Goal: Task Accomplishment & Management: Manage account settings

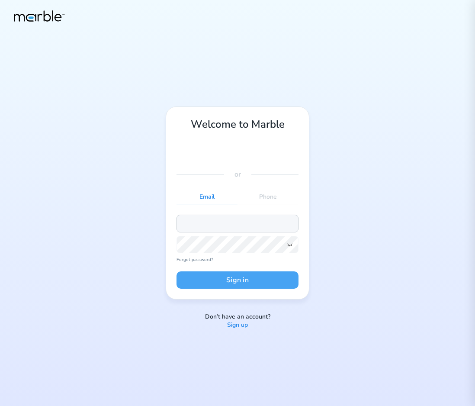
type input "[EMAIL_ADDRESS][PERSON_NAME][DOMAIN_NAME]"
click at [240, 281] on button "Sign in" at bounding box center [237, 279] width 122 height 17
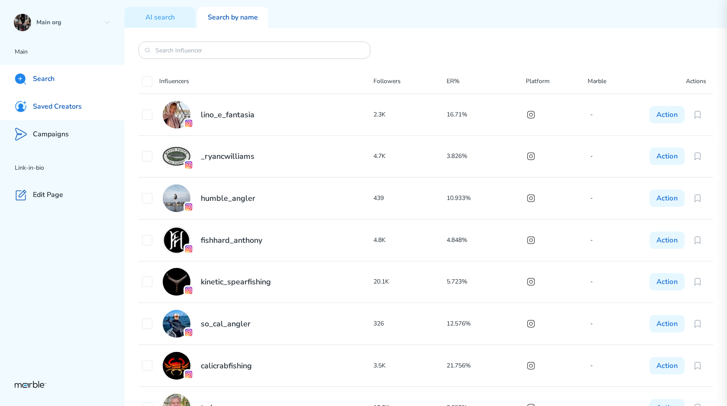
click at [35, 103] on p "Saved Creators" at bounding box center [57, 106] width 49 height 9
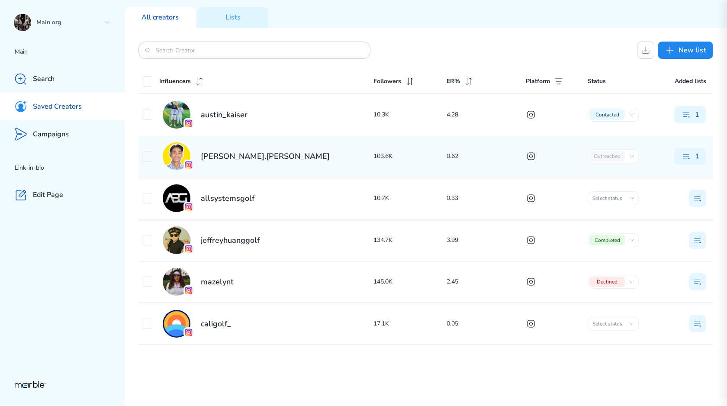
click at [283, 138] on div "[PERSON_NAME].[PERSON_NAME] 103.6K 0.62 Outreached Initial сontact Outreached O…" at bounding box center [425, 156] width 574 height 42
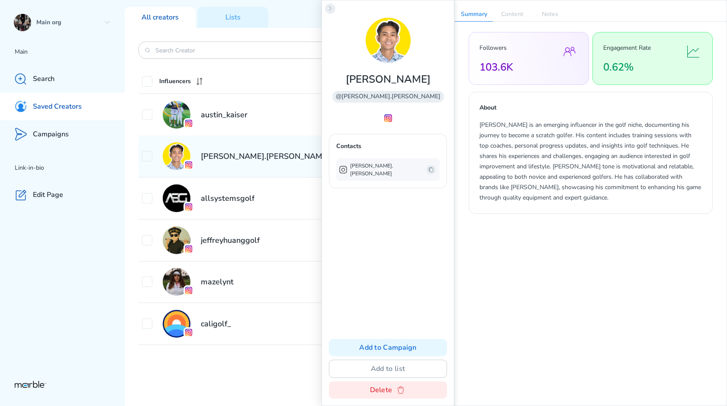
click at [333, 11] on icon at bounding box center [330, 8] width 7 height 7
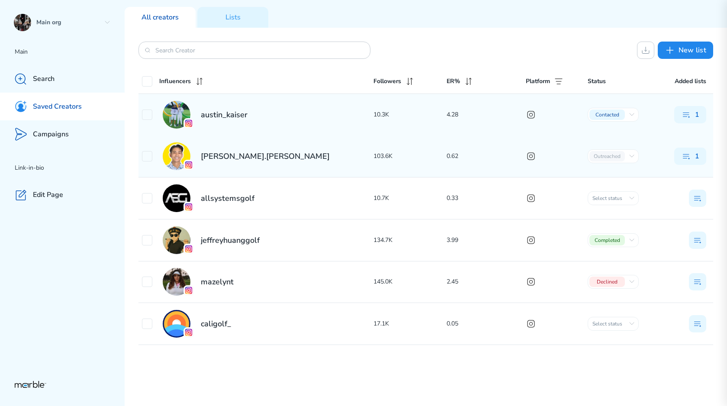
click at [257, 123] on div "austin_kaiser" at bounding box center [257, 115] width 231 height 28
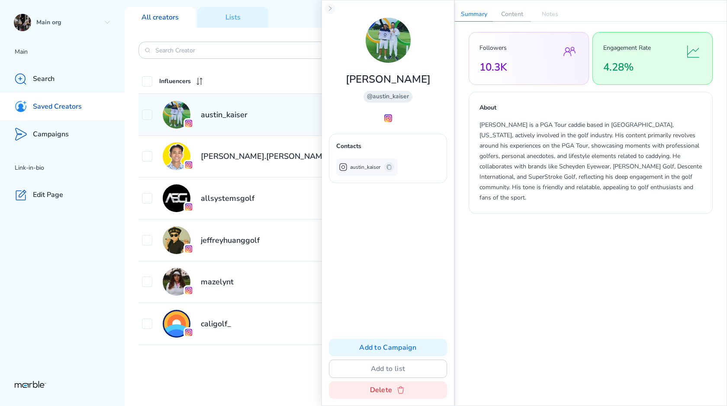
click at [474, 10] on p "Content" at bounding box center [512, 14] width 38 height 14
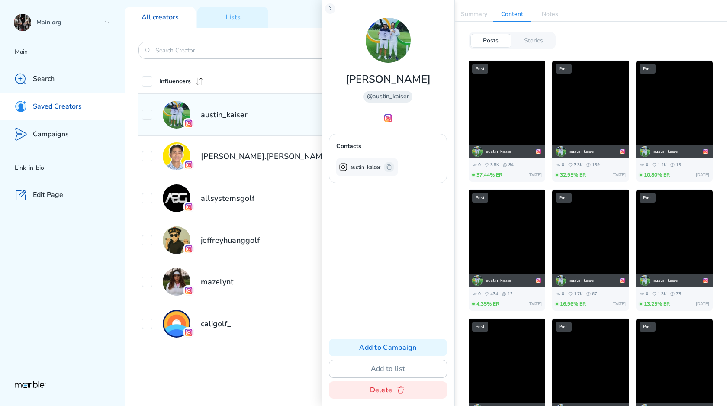
click at [386, 166] on icon at bounding box center [388, 166] width 7 height 7
click at [391, 342] on button "Add to Campaign" at bounding box center [388, 347] width 118 height 17
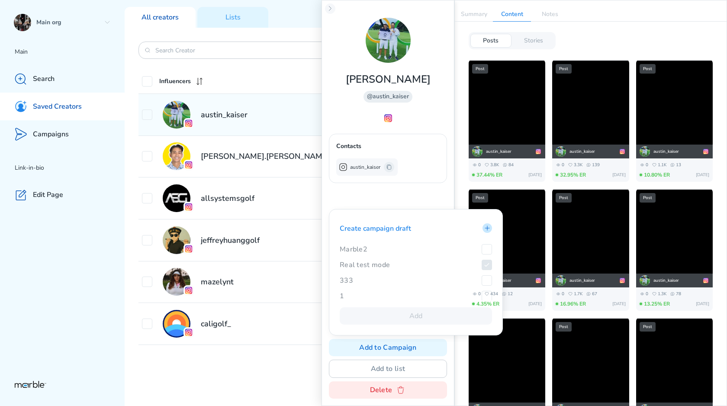
click at [474, 230] on icon at bounding box center [487, 227] width 7 height 7
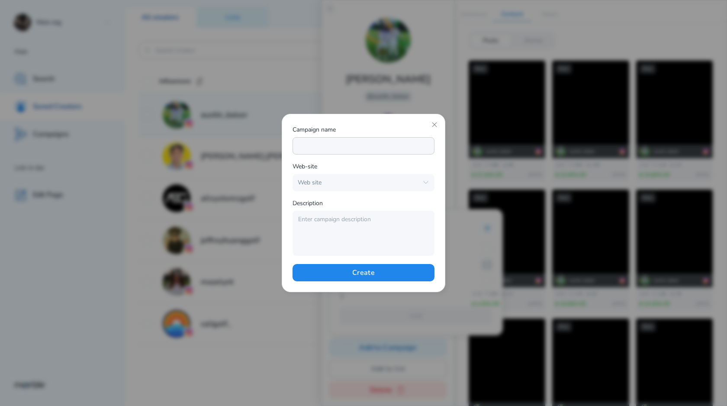
click at [333, 144] on input at bounding box center [363, 145] width 142 height 17
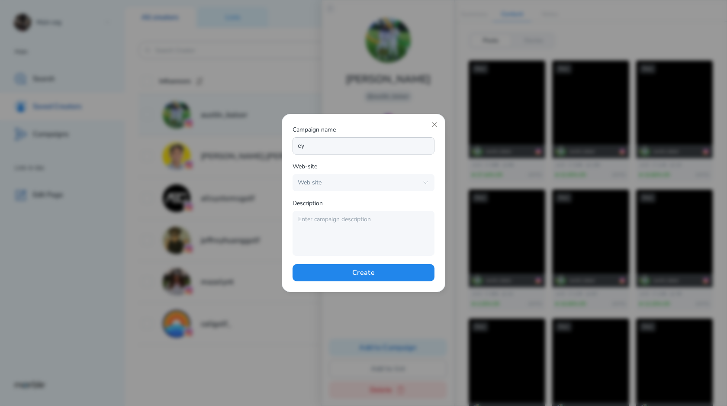
type input "е"
type input "testyouri"
click at [338, 183] on div "Web site" at bounding box center [358, 183] width 120 height 8
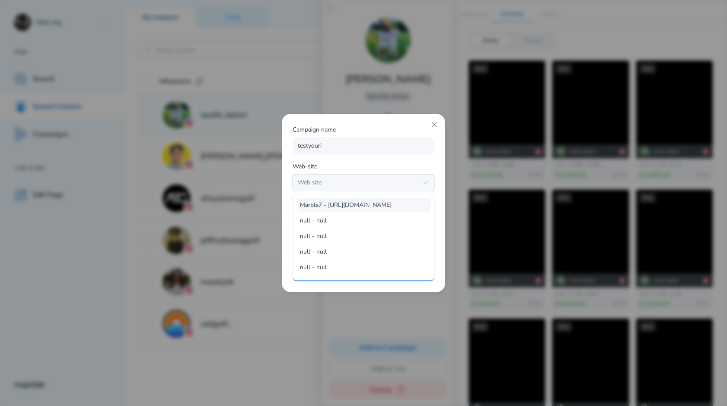
click at [338, 204] on span "Marble7 - [URL][DOMAIN_NAME]" at bounding box center [358, 205] width 116 height 8
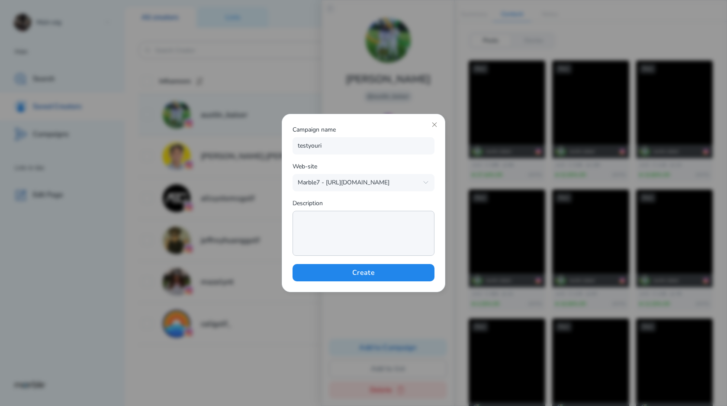
click at [337, 221] on textarea at bounding box center [363, 233] width 142 height 45
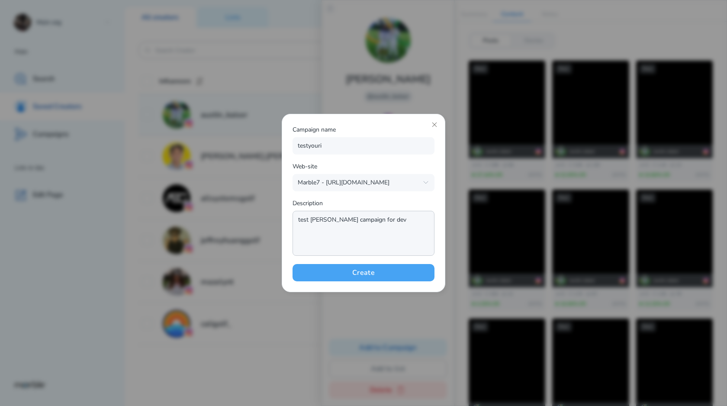
type textarea "test [PERSON_NAME] campaign for dev"
click at [361, 275] on button "Create" at bounding box center [363, 272] width 142 height 17
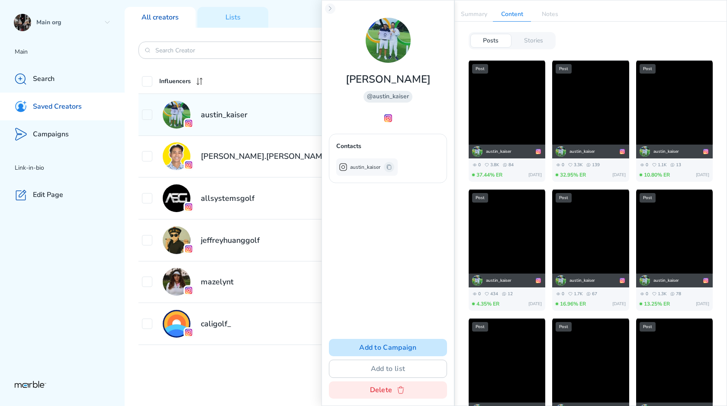
click at [401, 341] on button "Add to Campaign" at bounding box center [388, 347] width 118 height 17
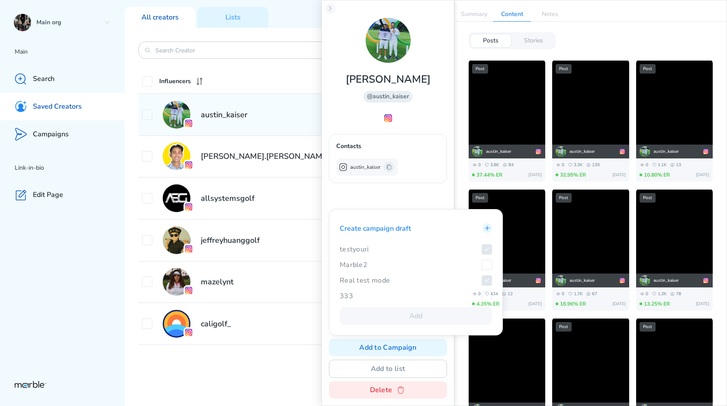
click at [419, 191] on div "[PERSON_NAME] @austin_kaiser Contacts [PERSON_NAME] Add to Campaign Create camp…" at bounding box center [387, 203] width 133 height 406
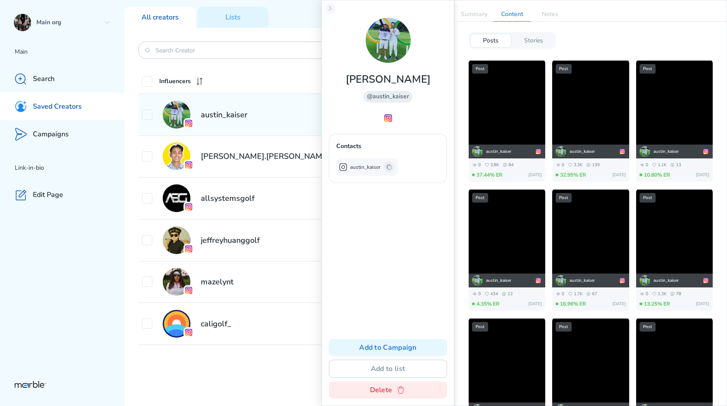
click at [474, 44] on p "Stories" at bounding box center [533, 41] width 19 height 8
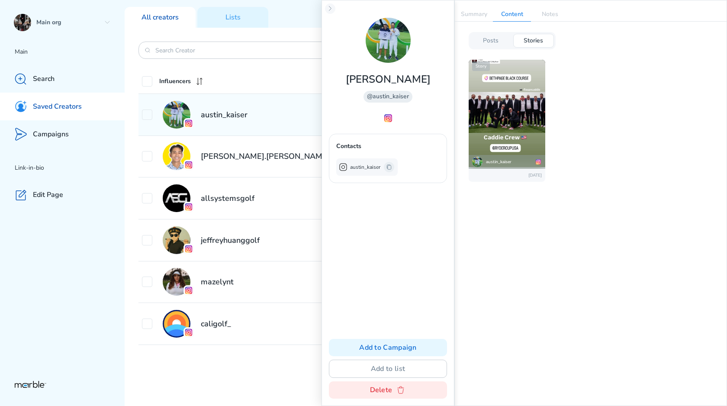
click at [474, 41] on p "Posts" at bounding box center [491, 41] width 16 height 8
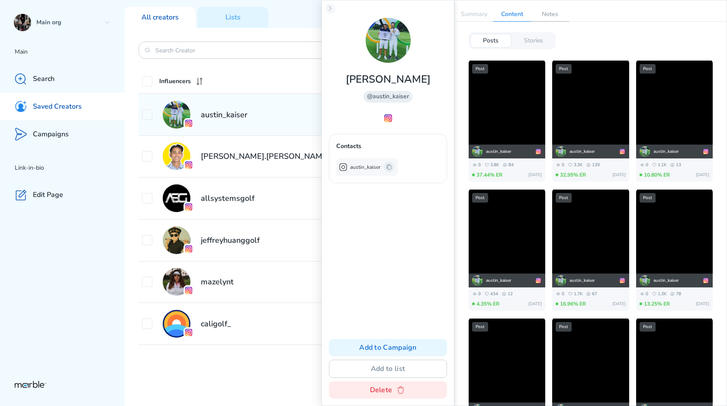
click at [474, 11] on p "Notes" at bounding box center [550, 14] width 38 height 14
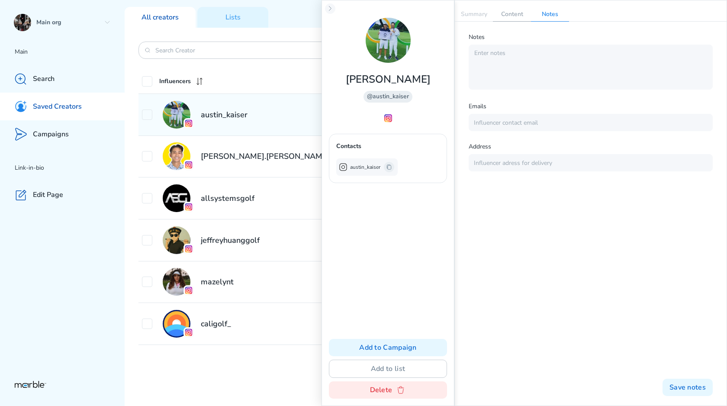
click at [474, 13] on p "Content" at bounding box center [512, 14] width 38 height 14
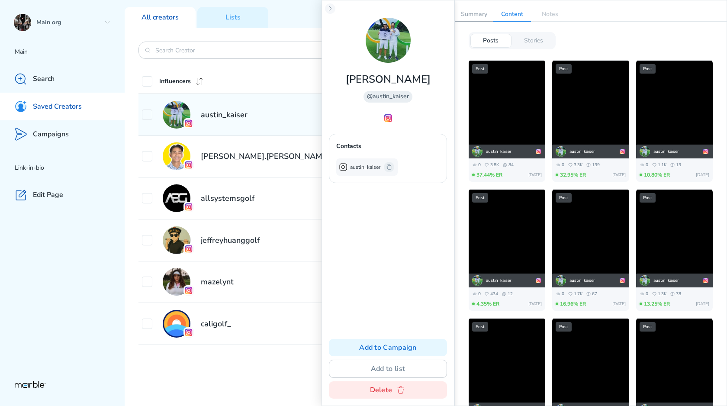
click at [474, 15] on p "Summary" at bounding box center [474, 14] width 38 height 14
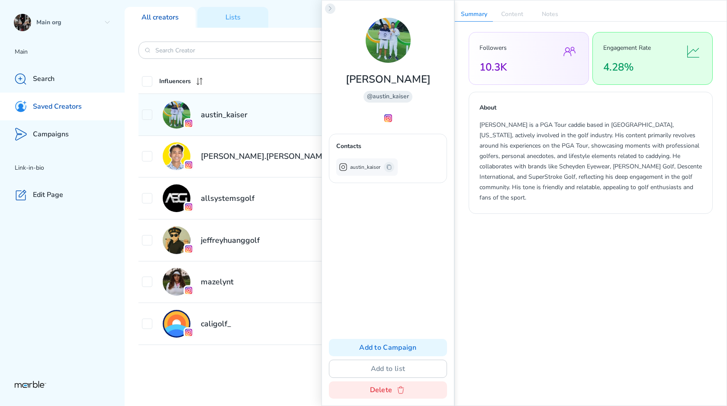
click at [328, 11] on icon at bounding box center [330, 8] width 7 height 7
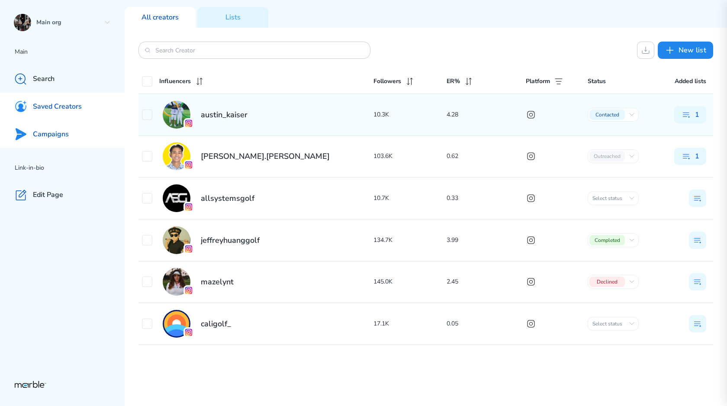
click at [70, 128] on div "Campaigns" at bounding box center [62, 134] width 125 height 28
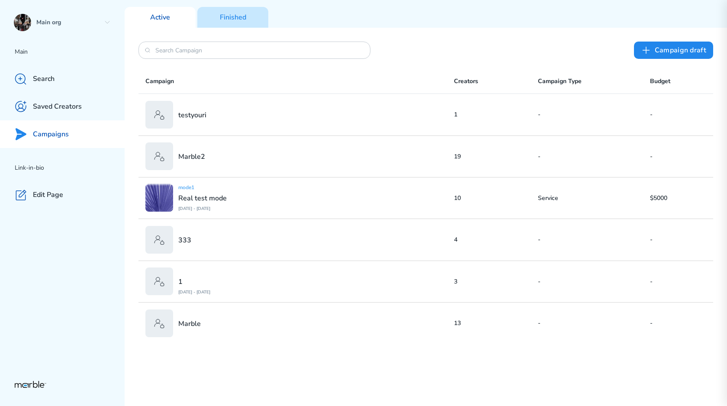
click at [240, 13] on p "Finished" at bounding box center [233, 17] width 26 height 9
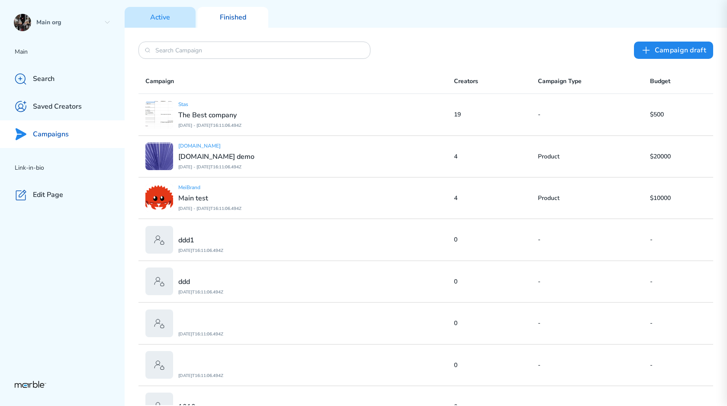
click at [174, 16] on div "Active" at bounding box center [160, 17] width 71 height 21
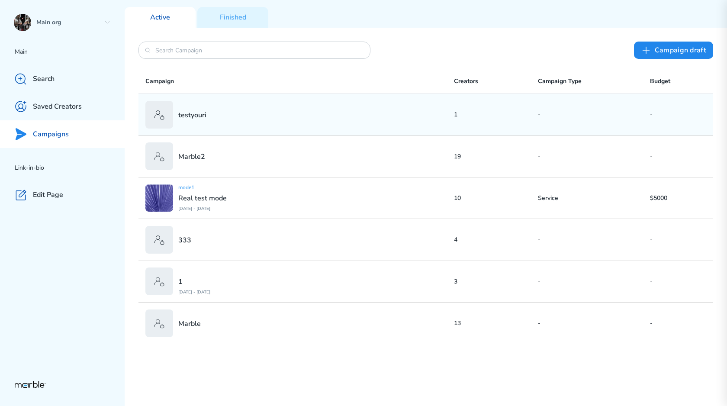
click at [261, 115] on div "testyouri" at bounding box center [299, 115] width 308 height 28
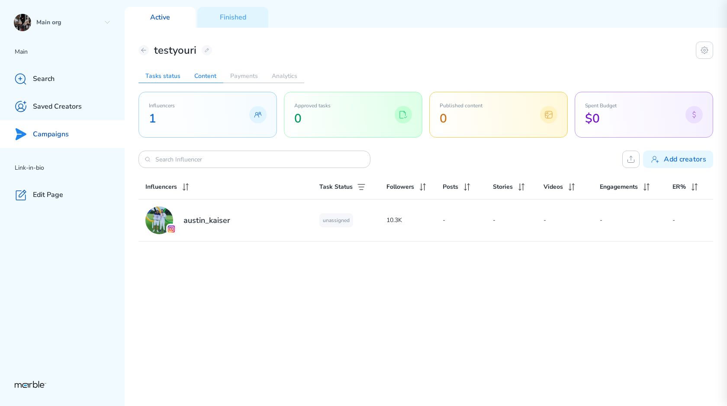
click at [211, 76] on h2 "Content" at bounding box center [205, 76] width 36 height 14
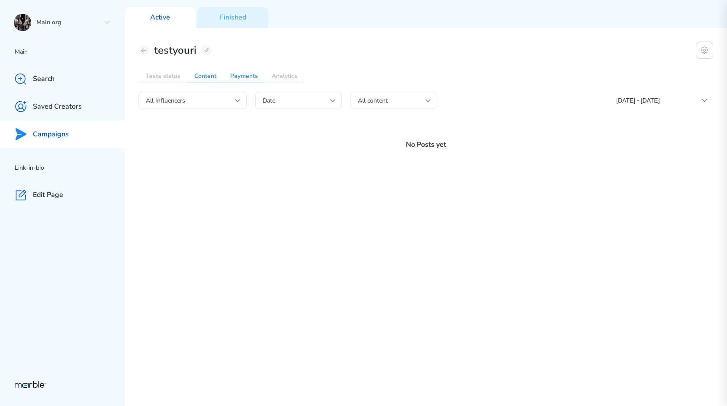
click at [238, 80] on h2 "Payments" at bounding box center [244, 76] width 42 height 14
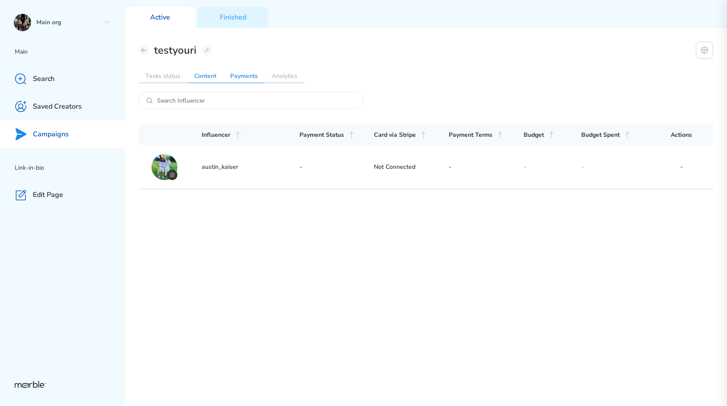
click at [202, 80] on h2 "Content" at bounding box center [205, 76] width 36 height 14
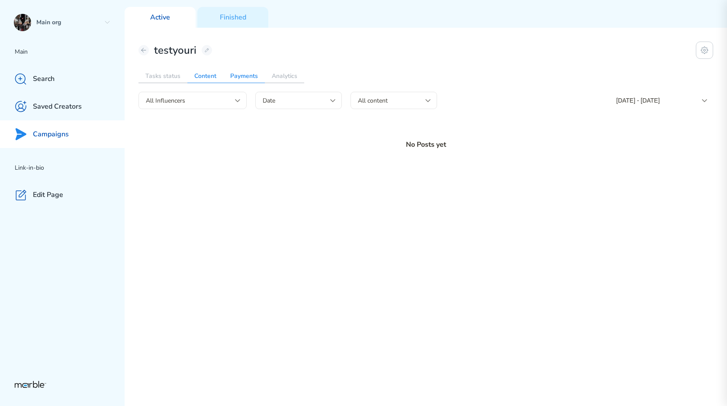
click at [243, 77] on h2 "Payments" at bounding box center [244, 76] width 42 height 14
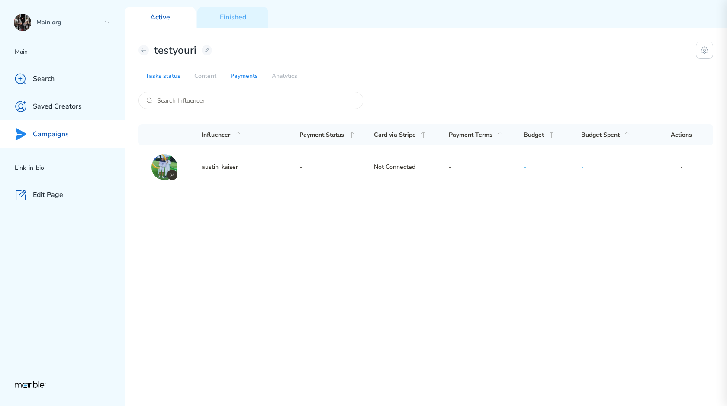
click at [180, 76] on h2 "Tasks status" at bounding box center [162, 76] width 49 height 14
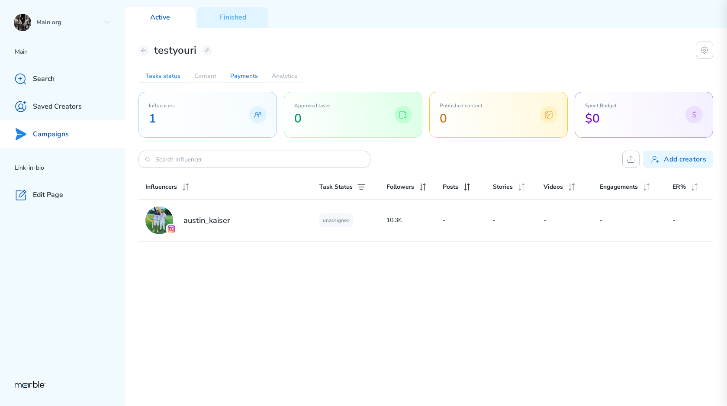
click at [236, 78] on h2 "Payments" at bounding box center [244, 76] width 42 height 14
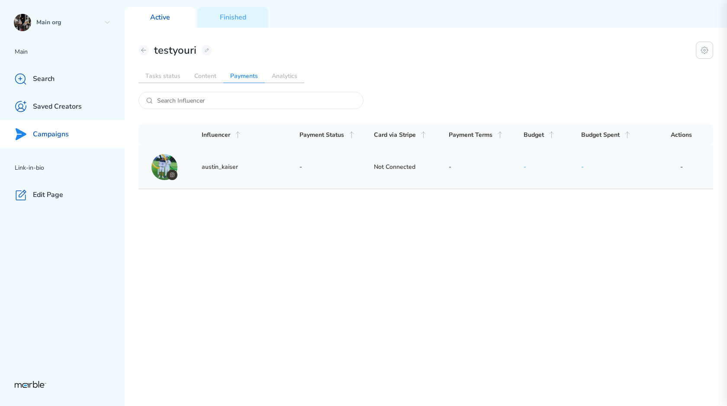
click at [263, 158] on div "austin_kaiser" at bounding box center [251, 167] width 98 height 26
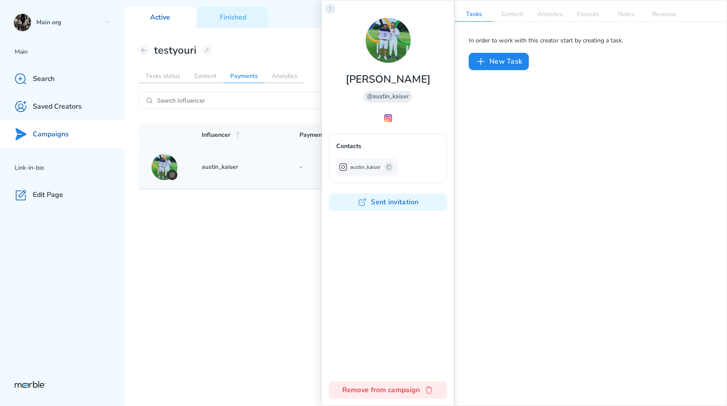
click at [331, 6] on icon at bounding box center [330, 8] width 7 height 7
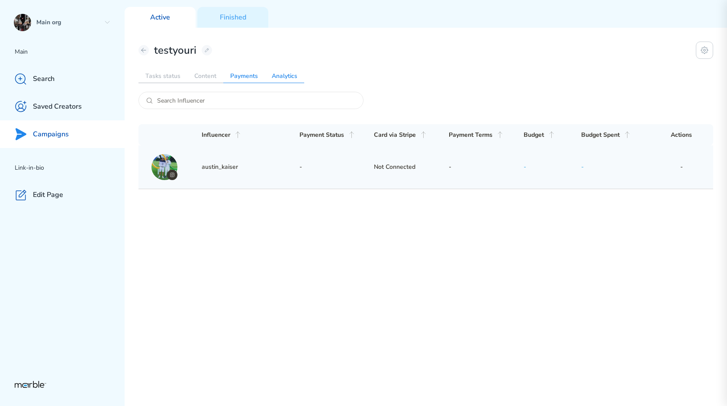
click at [268, 79] on h2 "Analytics" at bounding box center [284, 76] width 39 height 14
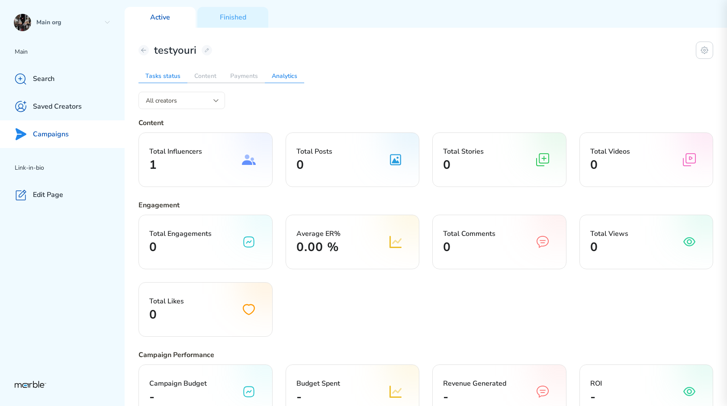
click at [170, 74] on h2 "Tasks status" at bounding box center [162, 76] width 49 height 14
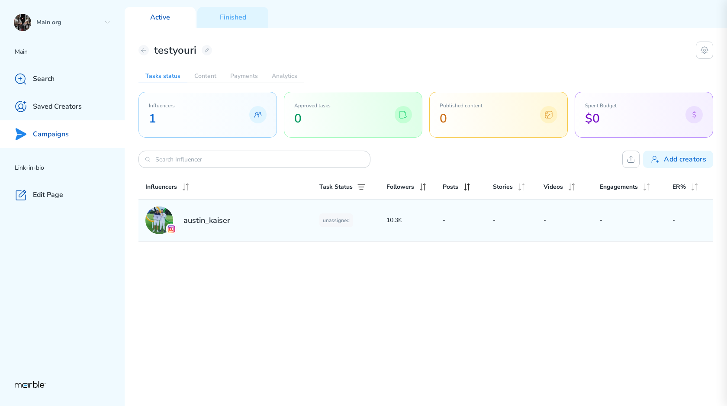
click at [287, 229] on div "austin_kaiser" at bounding box center [232, 220] width 174 height 28
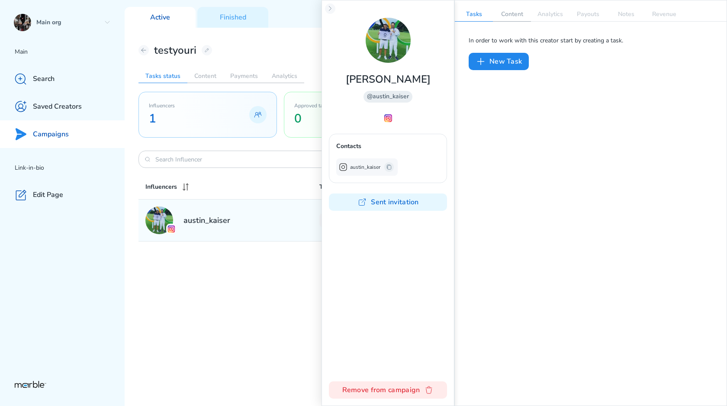
click at [474, 20] on p "Content" at bounding box center [512, 14] width 38 height 14
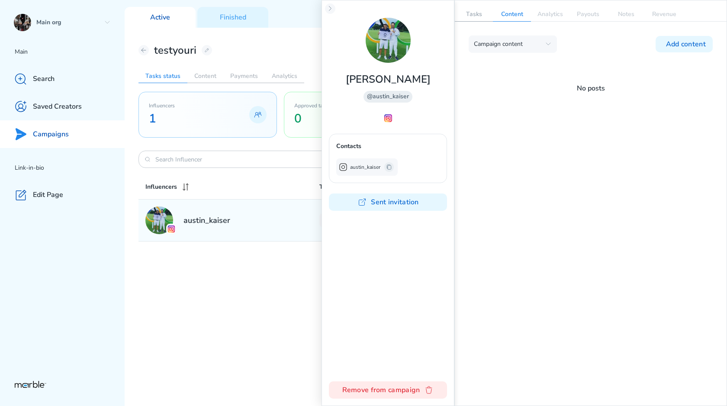
click at [474, 14] on p "Tasks" at bounding box center [474, 14] width 38 height 14
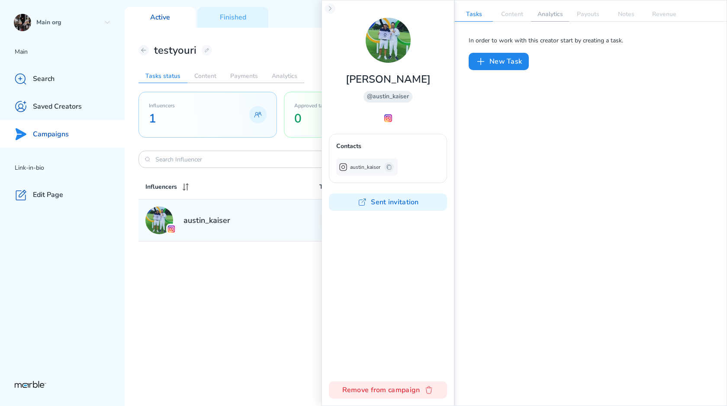
click at [474, 14] on p "Analytics" at bounding box center [550, 14] width 38 height 14
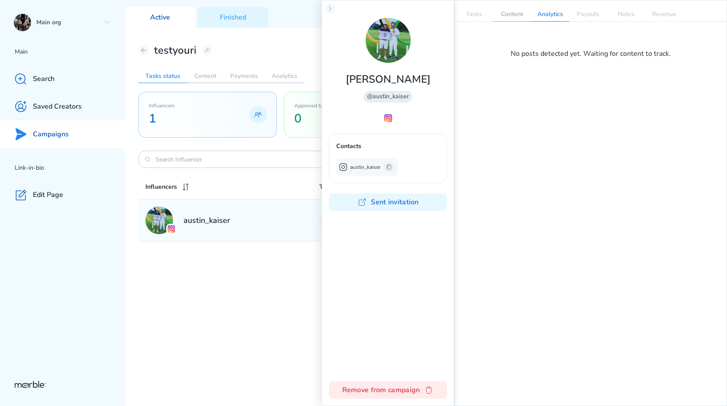
click at [474, 10] on p "Content" at bounding box center [512, 14] width 38 height 14
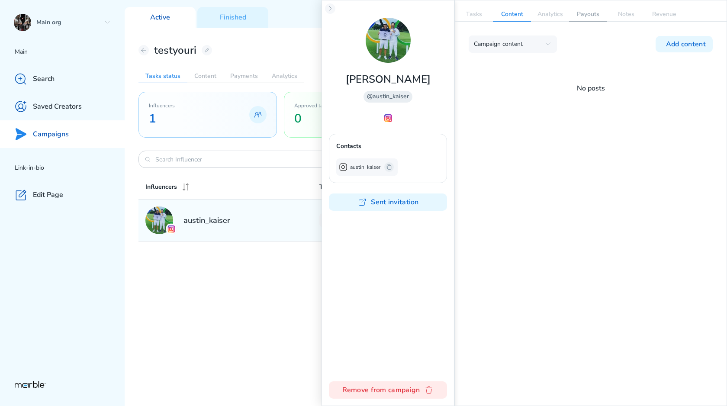
click at [474, 10] on p "Payouts" at bounding box center [588, 14] width 38 height 14
click at [474, 14] on p "Notes" at bounding box center [626, 14] width 38 height 14
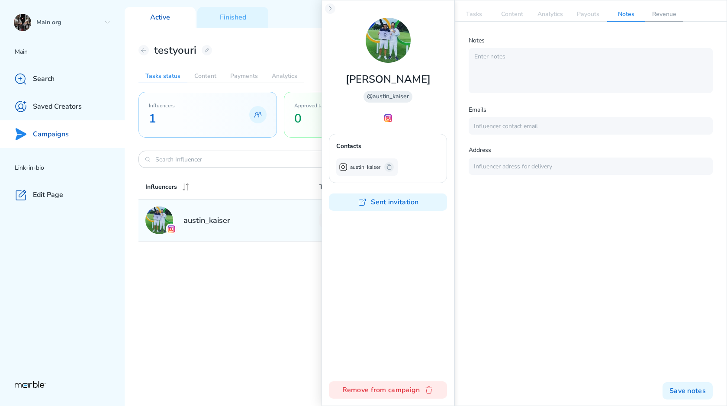
click at [474, 14] on p "Revenue" at bounding box center [664, 14] width 38 height 14
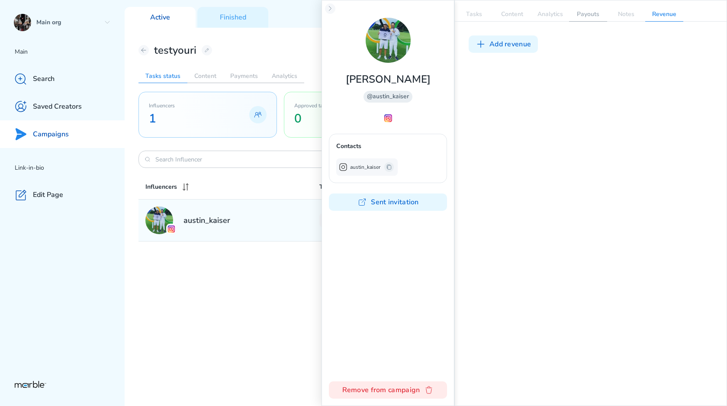
click at [474, 9] on p "Payouts" at bounding box center [588, 14] width 38 height 14
click at [474, 19] on p "Tasks" at bounding box center [474, 14] width 38 height 14
click at [474, 59] on icon at bounding box center [480, 61] width 10 height 10
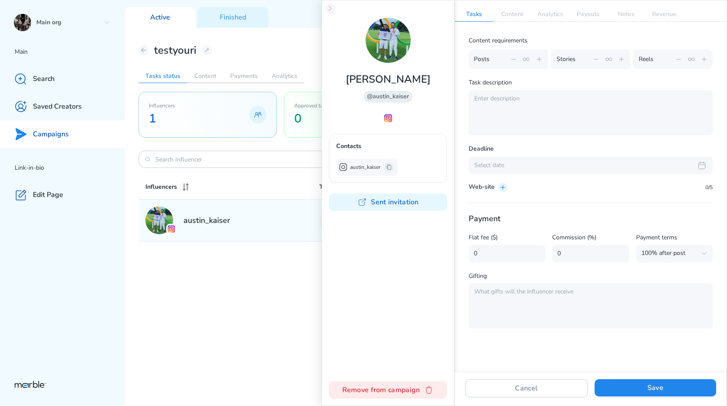
click at [474, 60] on icon at bounding box center [538, 59] width 7 height 7
click at [474, 60] on icon at bounding box center [621, 59] width 7 height 7
click at [474, 61] on icon at bounding box center [703, 59] width 7 height 7
click at [474, 61] on icon at bounding box center [538, 59] width 7 height 7
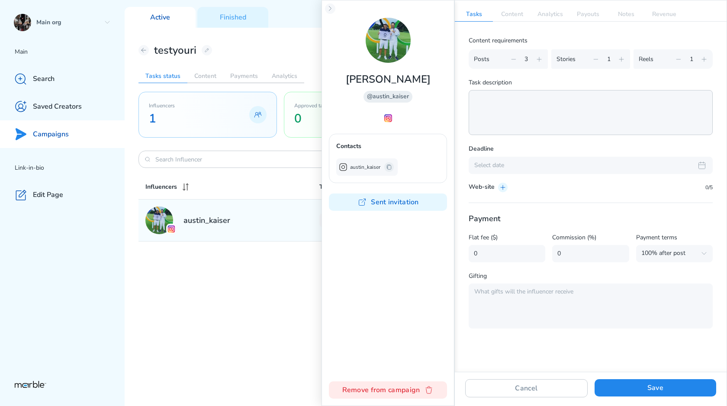
click at [474, 102] on textarea at bounding box center [590, 112] width 244 height 45
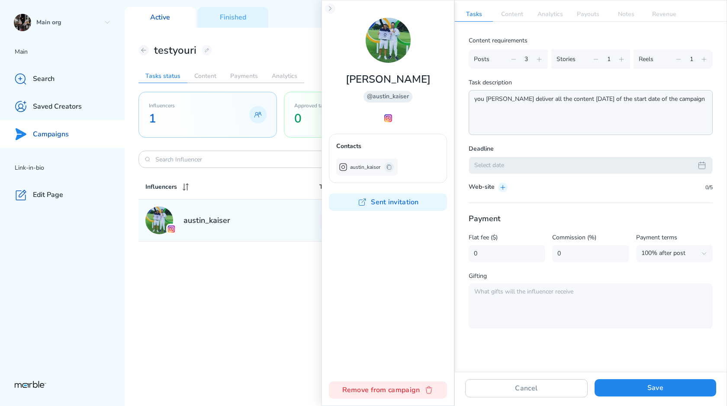
type textarea "you [PERSON_NAME] deliver all the content [DATE] of the start date of the campa…"
click at [474, 164] on div "Select date" at bounding box center [583, 165] width 218 height 8
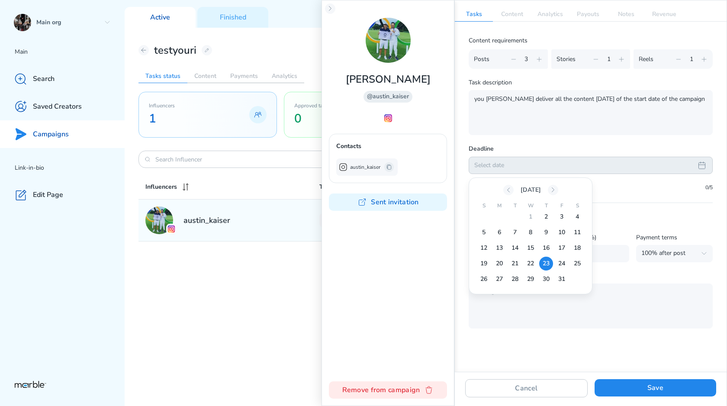
click at [474, 266] on div "23" at bounding box center [546, 263] width 14 height 14
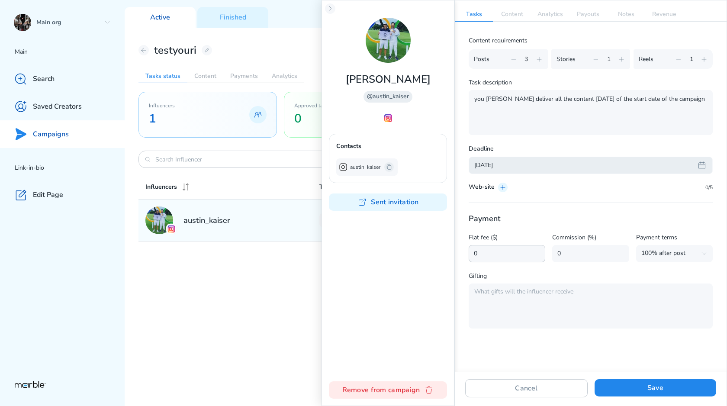
click at [474, 254] on input "0" at bounding box center [506, 253] width 77 height 17
drag, startPoint x: 496, startPoint y: 254, endPoint x: 472, endPoint y: 253, distance: 23.8
click at [471, 253] on input "0" at bounding box center [506, 253] width 77 height 17
type input "200"
drag, startPoint x: 560, startPoint y: 258, endPoint x: 555, endPoint y: 254, distance: 6.1
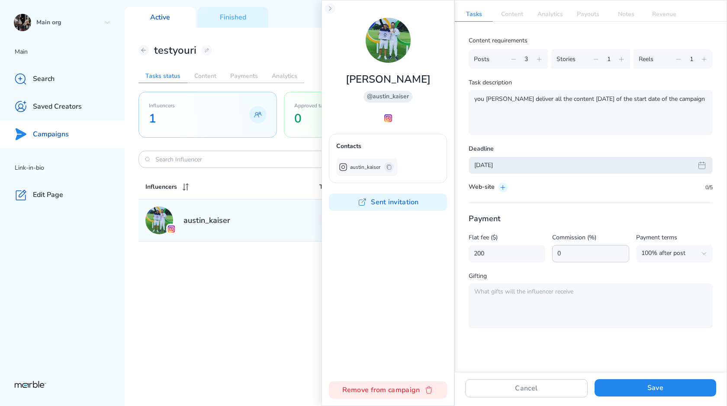
click at [474, 254] on input "0" at bounding box center [590, 253] width 77 height 17
type input "3"
click at [474, 274] on div "Gifting" at bounding box center [590, 277] width 244 height 13
click at [474, 384] on button "Save" at bounding box center [655, 387] width 122 height 17
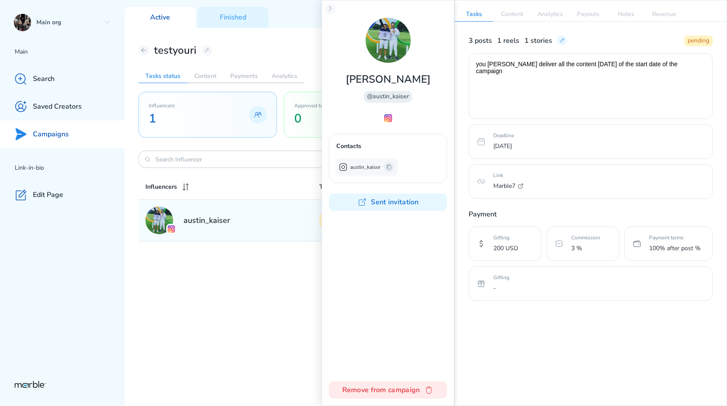
click at [474, 186] on icon at bounding box center [520, 186] width 7 height 7
click at [474, 186] on p "Marble7" at bounding box center [504, 186] width 22 height 10
click at [474, 180] on icon at bounding box center [480, 180] width 7 height 3
click at [474, 13] on p "Content" at bounding box center [512, 14] width 38 height 14
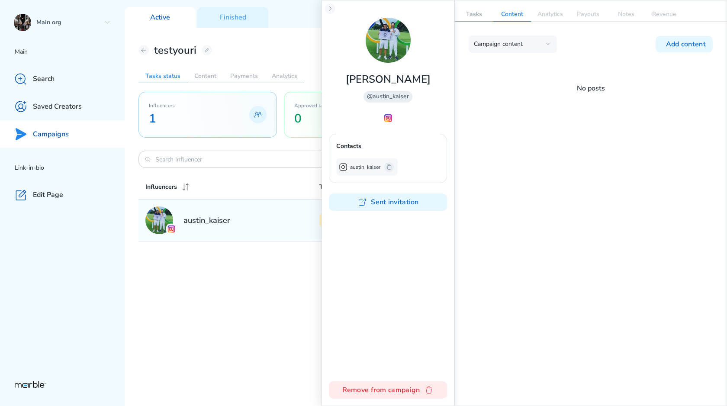
click at [474, 13] on p "Tasks" at bounding box center [474, 14] width 38 height 14
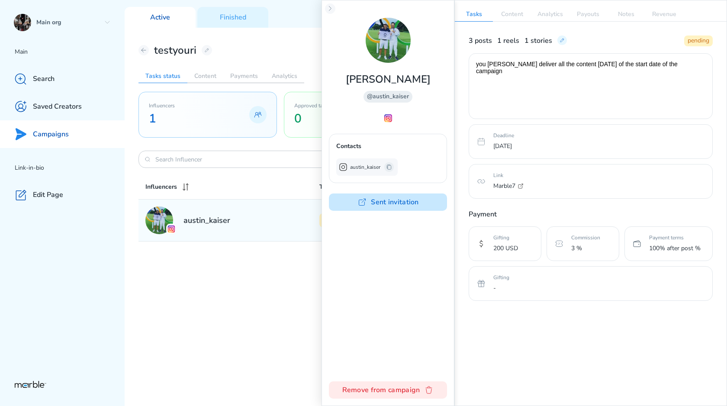
click at [411, 202] on button "Sent invitation" at bounding box center [388, 201] width 118 height 17
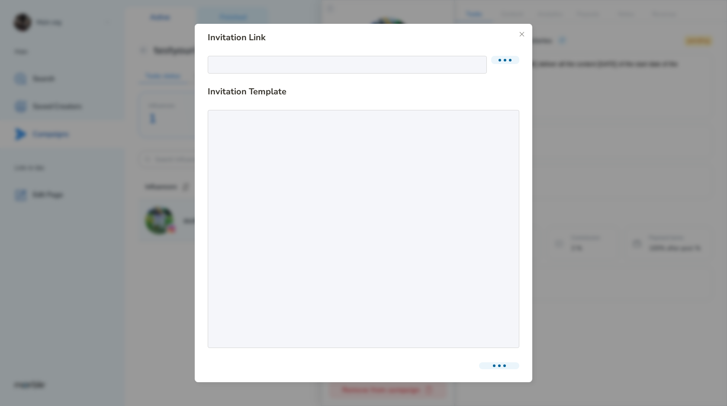
type textarea "[URL][DOMAIN_NAME]"
type textarea "Hello there! We’re thrilled to invite you to be a part of our upcoming campaign…"
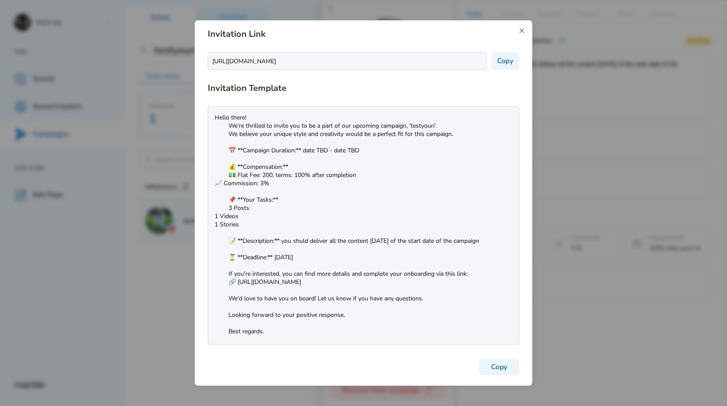
click at [474, 32] on icon at bounding box center [521, 30] width 7 height 7
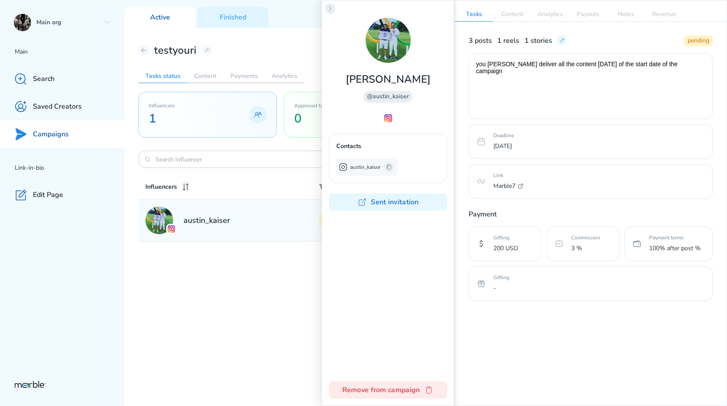
click at [328, 7] on icon at bounding box center [330, 8] width 7 height 7
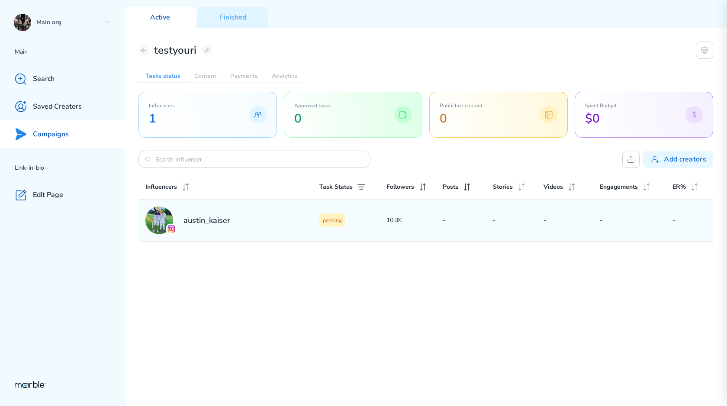
click at [65, 131] on p "Campaigns" at bounding box center [51, 134] width 36 height 9
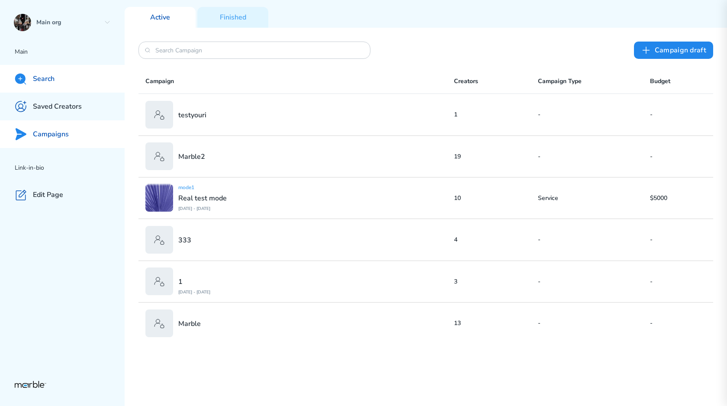
click at [70, 86] on div "Search" at bounding box center [62, 79] width 125 height 28
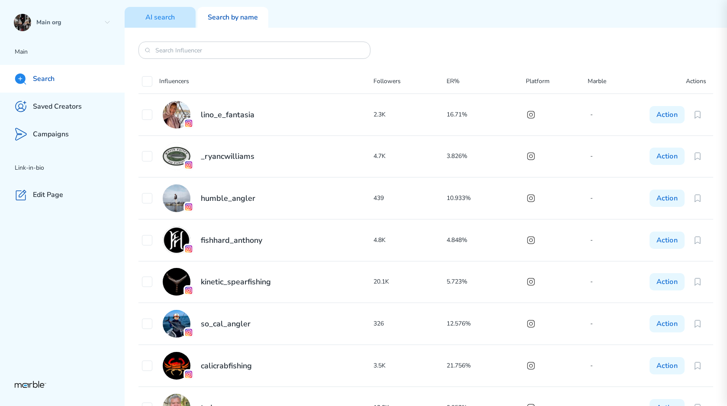
click at [183, 17] on div "AI search" at bounding box center [160, 17] width 71 height 21
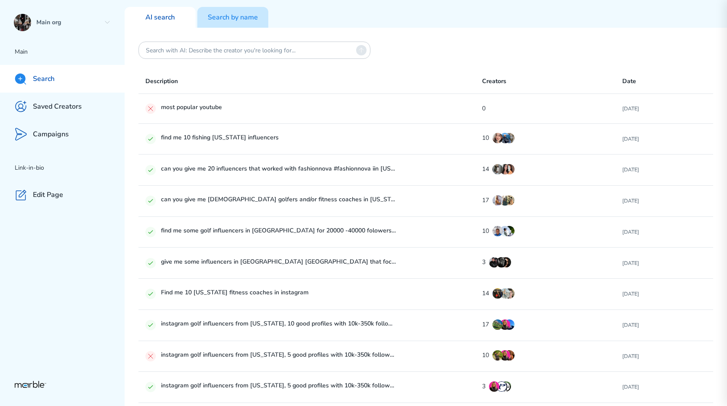
click at [228, 19] on p "Search by name" at bounding box center [233, 17] width 50 height 9
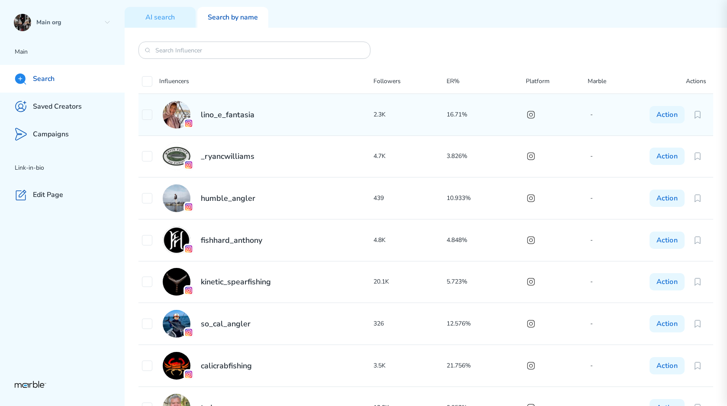
click at [252, 122] on div "lino_e_fantasia" at bounding box center [257, 115] width 231 height 28
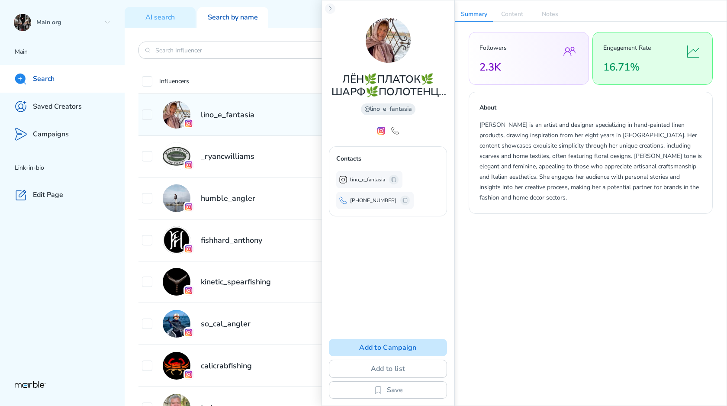
click at [374, 345] on button "Add to Campaign" at bounding box center [388, 347] width 118 height 17
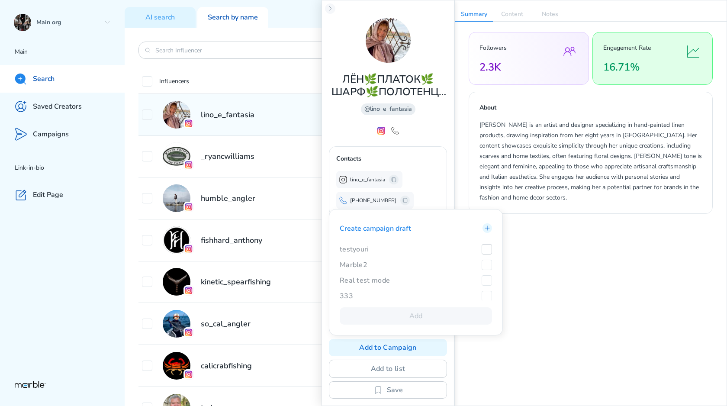
click at [474, 253] on input "checkbox" at bounding box center [486, 249] width 10 height 10
checkbox input "true"
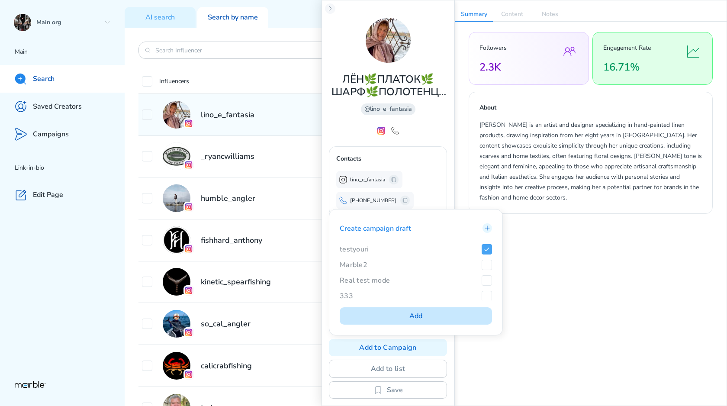
click at [427, 312] on button "Add" at bounding box center [415, 315] width 152 height 17
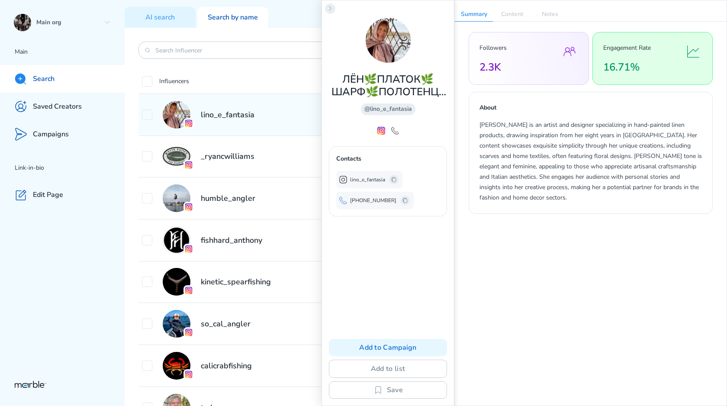
click at [325, 9] on button at bounding box center [330, 8] width 10 height 10
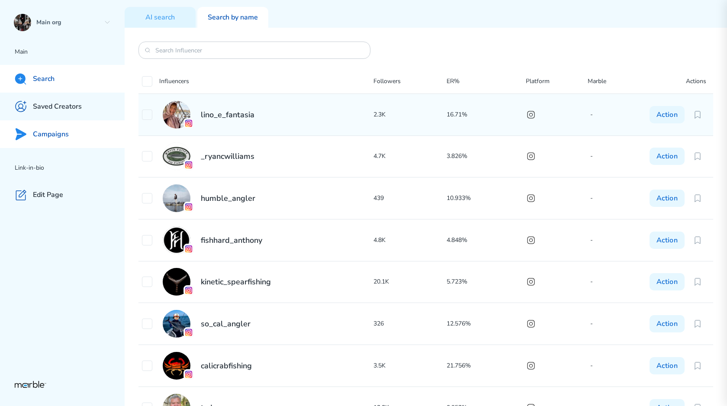
click at [59, 133] on p "Campaigns" at bounding box center [51, 134] width 36 height 9
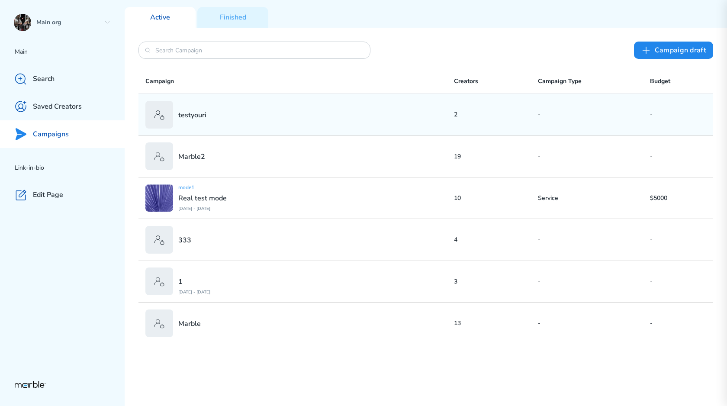
click at [263, 119] on div "testyouri" at bounding box center [299, 115] width 308 height 28
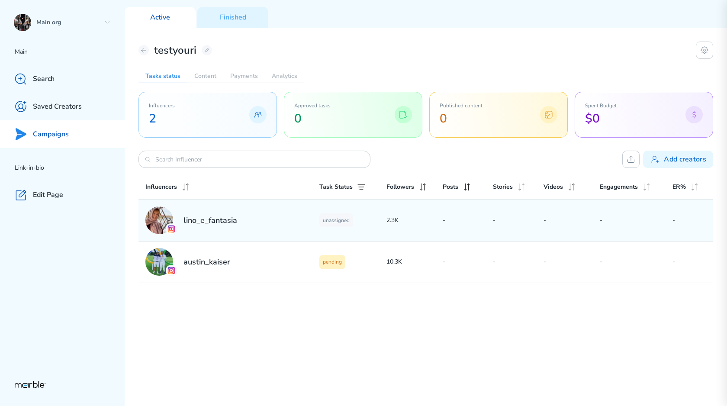
click at [246, 224] on div "lino_e_fantasia" at bounding box center [232, 220] width 174 height 28
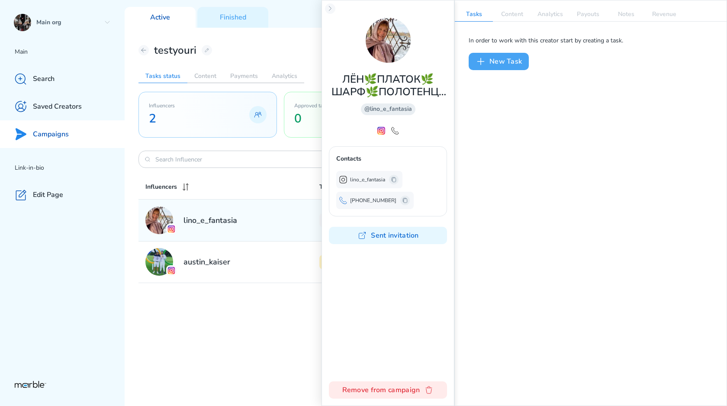
click at [474, 64] on button "New Task" at bounding box center [498, 61] width 60 height 17
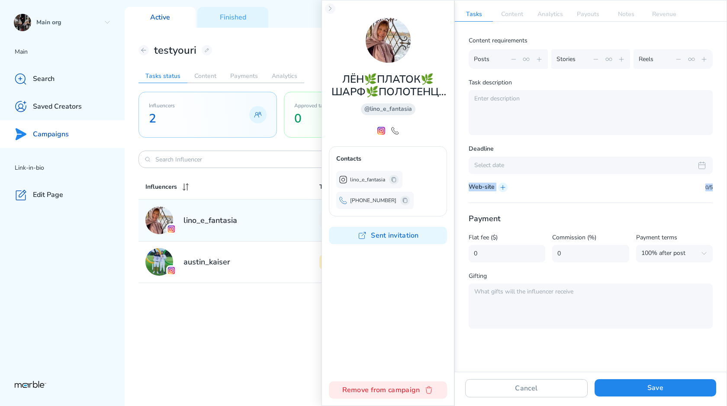
drag, startPoint x: 467, startPoint y: 185, endPoint x: 647, endPoint y: 191, distance: 180.0
click at [474, 192] on div "Content requirements Posts Stories Reels Task description Deadline Select date …" at bounding box center [591, 197] width 272 height 350
click at [474, 191] on div "Web-site 0/5" at bounding box center [590, 188] width 244 height 10
click at [474, 16] on p "Content" at bounding box center [512, 14] width 38 height 14
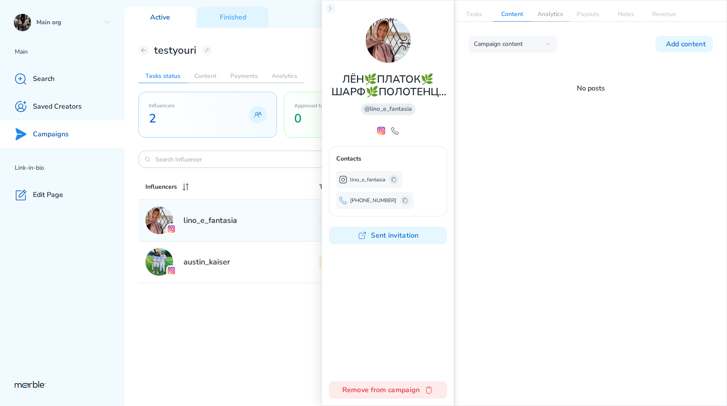
click at [474, 10] on p "Analytics" at bounding box center [550, 14] width 38 height 14
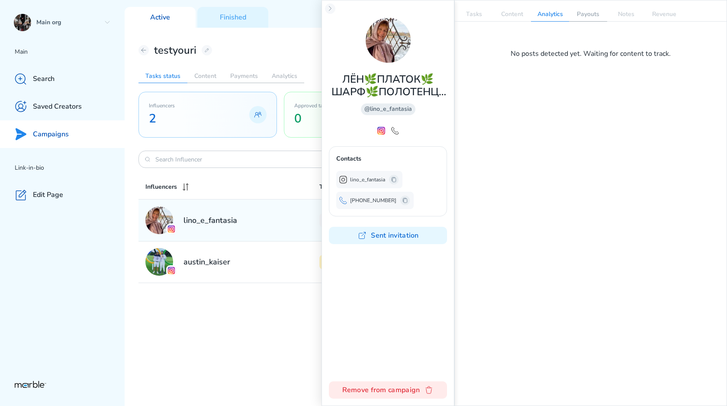
click at [474, 18] on p "Payouts" at bounding box center [588, 14] width 38 height 14
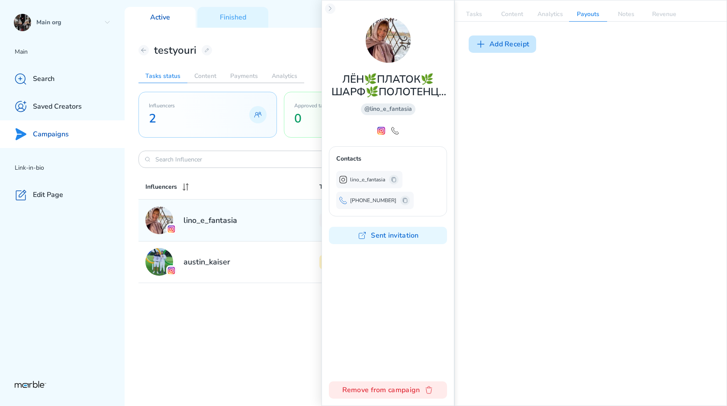
click at [474, 38] on button "Add Receipt" at bounding box center [501, 43] width 67 height 17
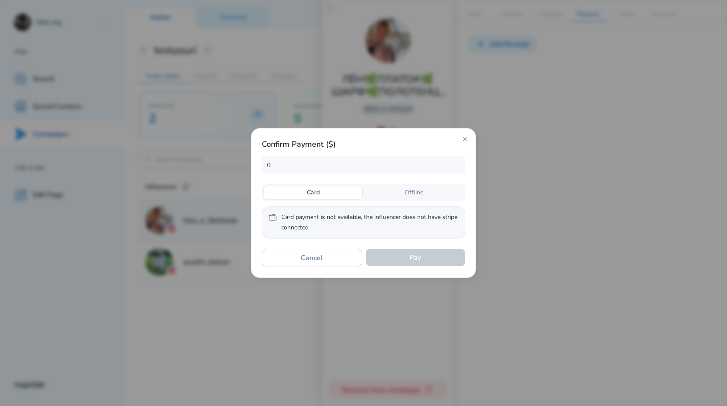
click at [420, 189] on p "Offline" at bounding box center [413, 193] width 19 height 8
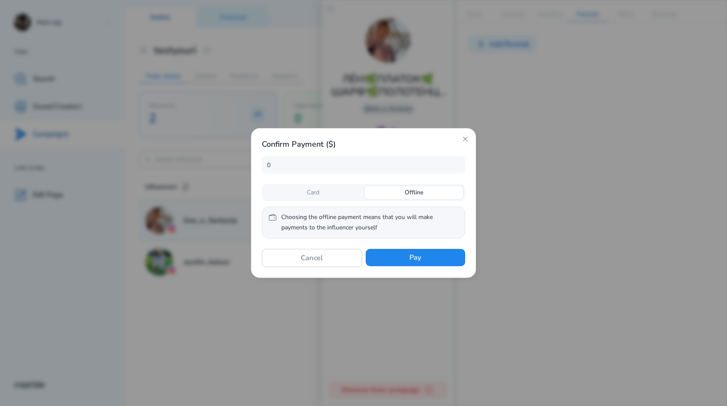
click at [352, 192] on div "Card" at bounding box center [312, 193] width 99 height 14
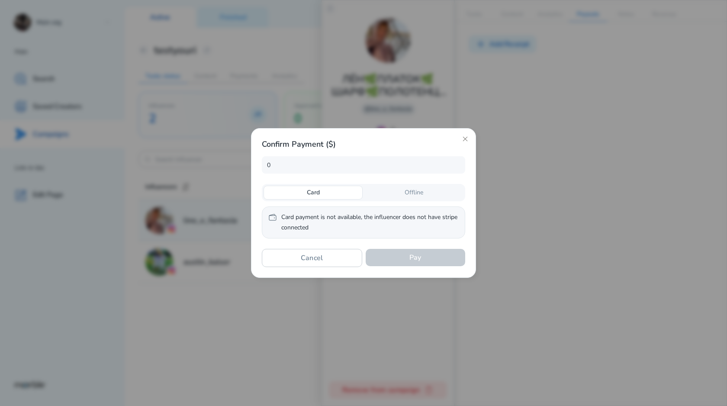
click at [403, 192] on div "Offline" at bounding box center [413, 193] width 99 height 14
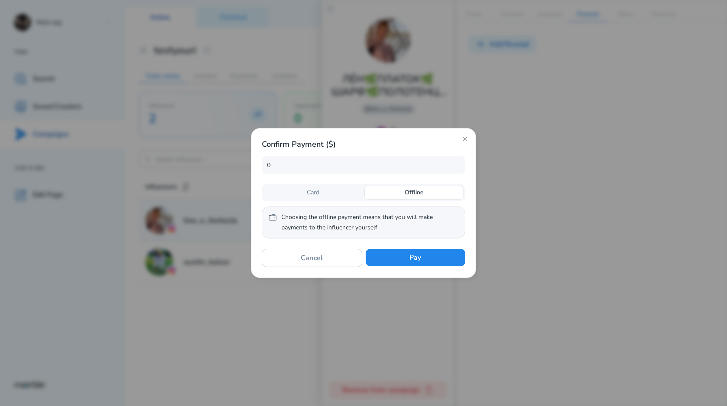
click at [355, 193] on div "Card" at bounding box center [312, 193] width 99 height 14
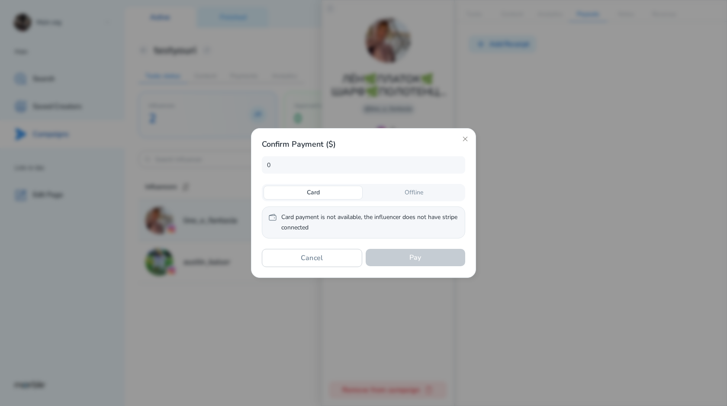
click at [387, 193] on div "Offline" at bounding box center [413, 193] width 99 height 14
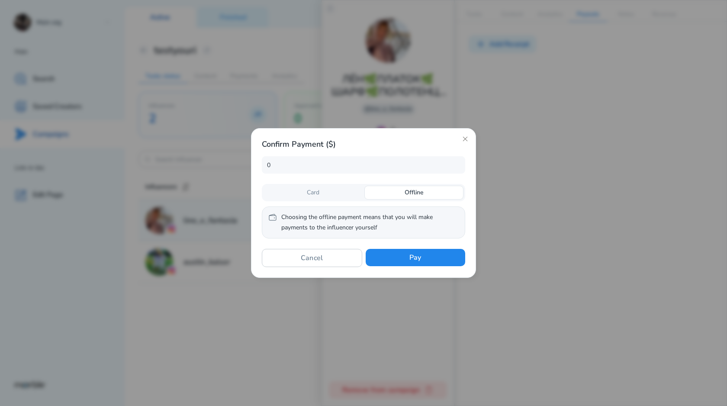
click at [347, 193] on div "Card" at bounding box center [312, 193] width 99 height 14
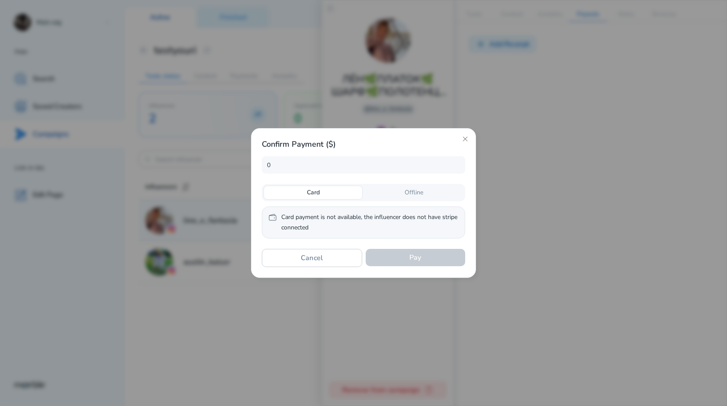
click at [397, 193] on div "Offline" at bounding box center [413, 193] width 99 height 14
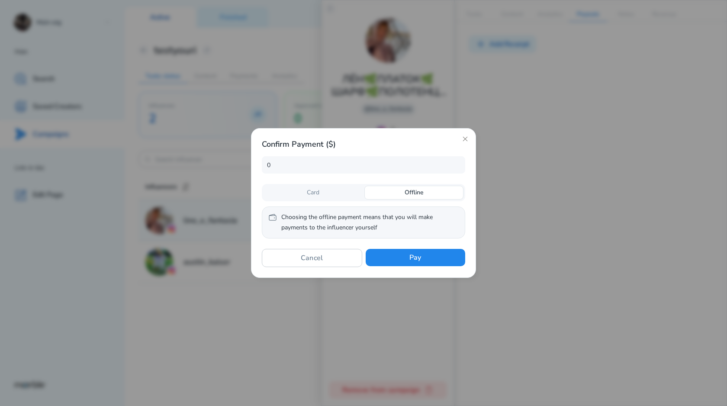
click at [352, 193] on div "Card" at bounding box center [312, 193] width 99 height 14
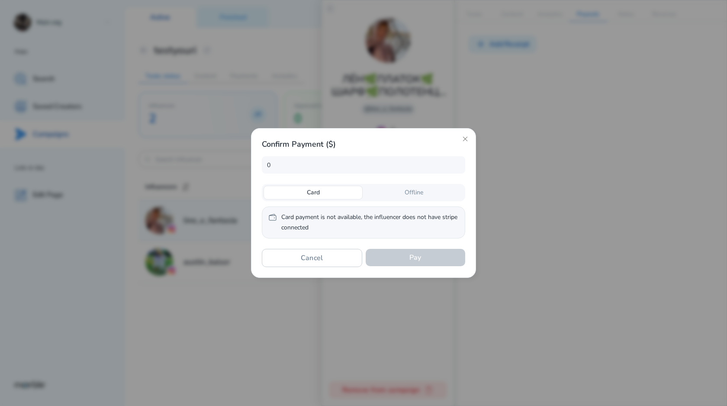
click at [388, 193] on div "Offline" at bounding box center [413, 193] width 99 height 14
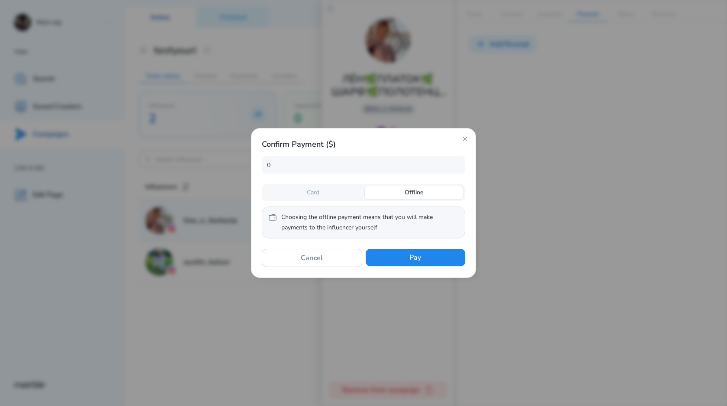
click at [460, 137] on div "Confirm Payment ($) 0 Card Offline Choosing the offline payment means that you …" at bounding box center [363, 203] width 225 height 150
click at [458, 147] on h2 "Confirm Payment ($)" at bounding box center [363, 144] width 203 height 10
click at [461, 142] on h2 "Confirm Payment ($)" at bounding box center [363, 144] width 203 height 10
click at [464, 140] on icon at bounding box center [464, 138] width 7 height 7
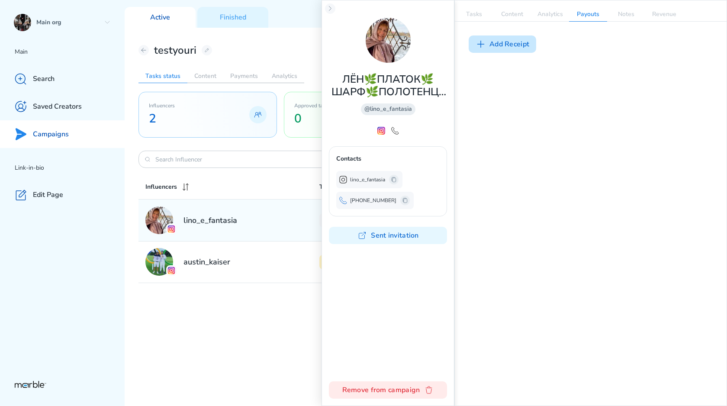
click at [474, 46] on button "Add Receipt" at bounding box center [501, 43] width 67 height 17
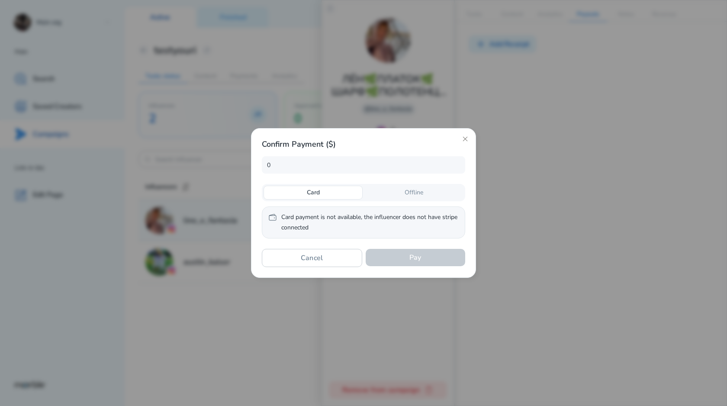
click at [390, 192] on div "Offline" at bounding box center [413, 193] width 99 height 14
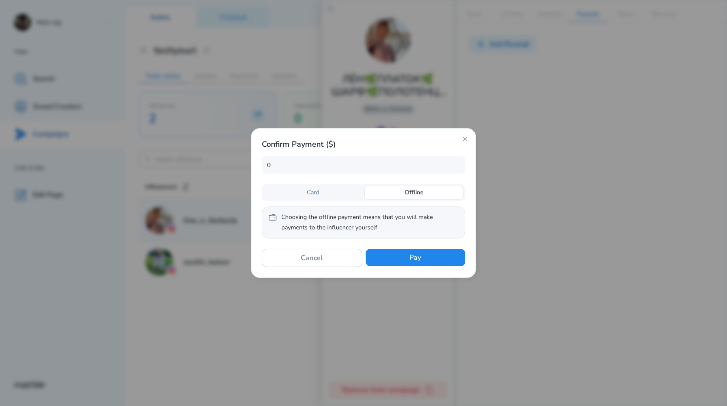
click at [327, 191] on div "Card" at bounding box center [312, 193] width 99 height 14
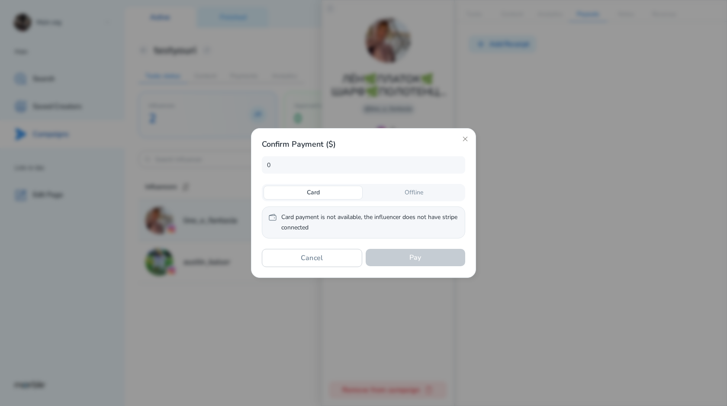
click at [406, 193] on p "Offline" at bounding box center [413, 193] width 19 height 8
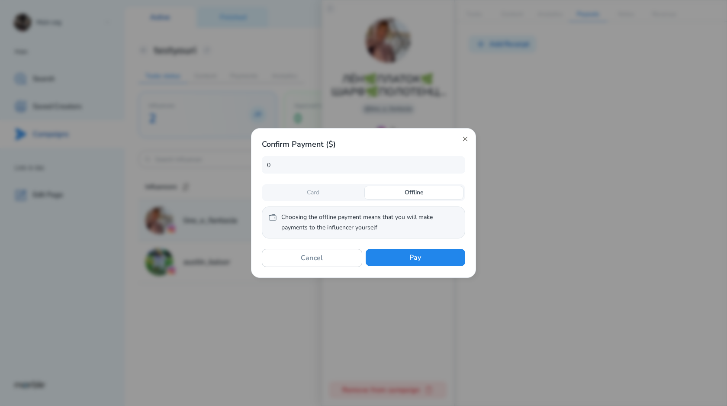
click at [466, 138] on icon at bounding box center [464, 138] width 7 height 7
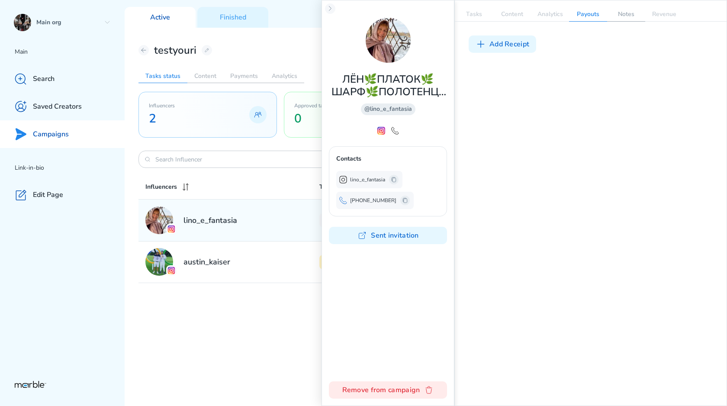
click at [474, 16] on p "Notes" at bounding box center [626, 14] width 38 height 14
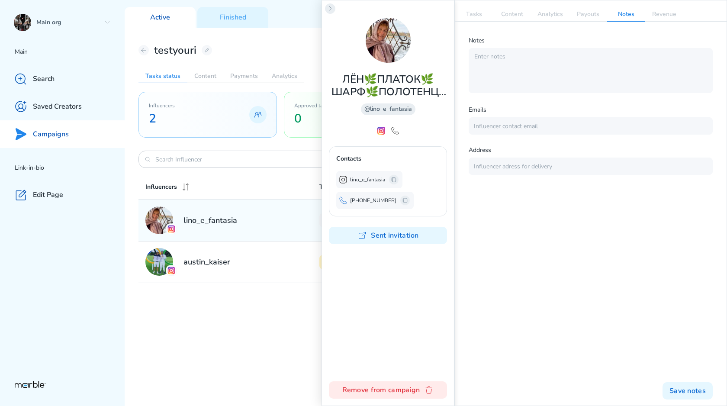
click at [332, 6] on icon at bounding box center [330, 8] width 7 height 7
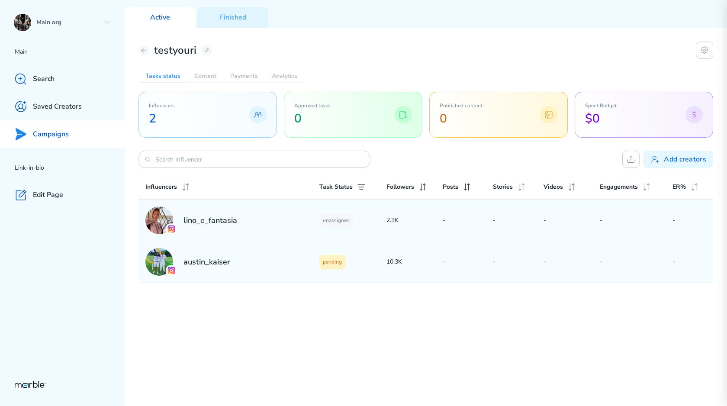
click at [306, 271] on div "austin_kaiser" at bounding box center [232, 262] width 174 height 28
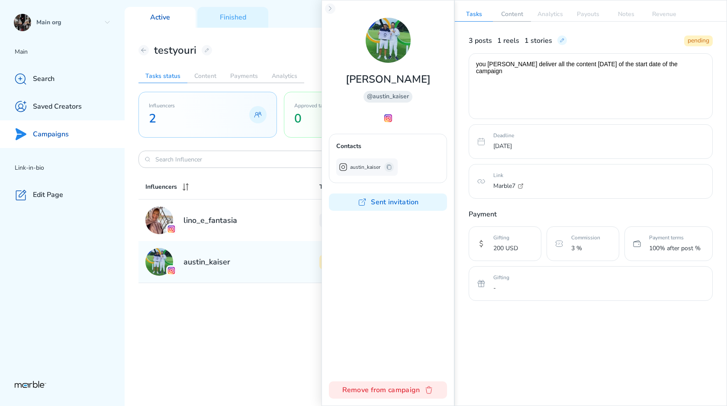
click at [474, 10] on p "Content" at bounding box center [512, 14] width 38 height 14
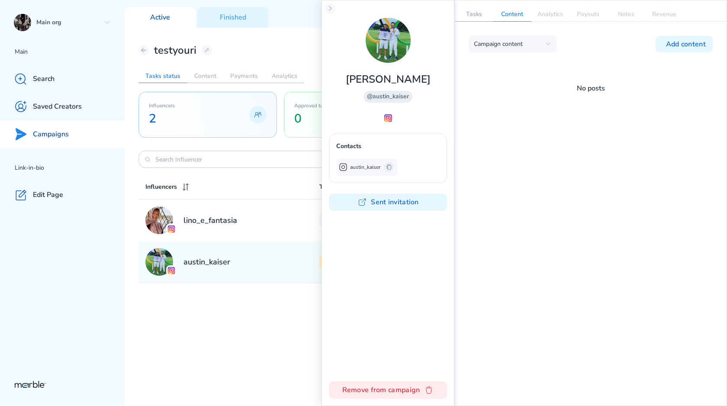
click at [474, 13] on p "Tasks" at bounding box center [474, 14] width 38 height 14
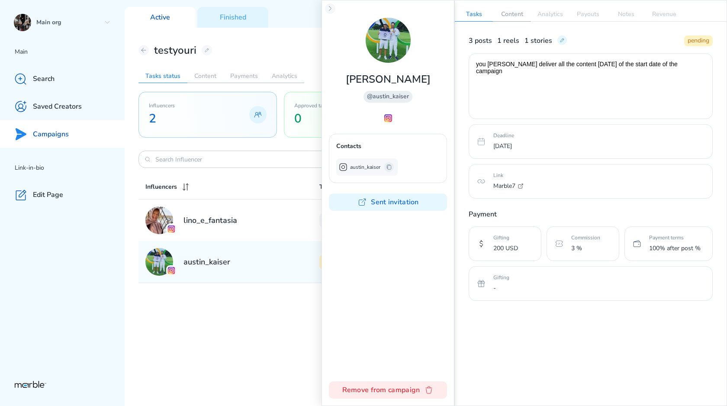
click at [474, 18] on p "Content" at bounding box center [512, 14] width 38 height 14
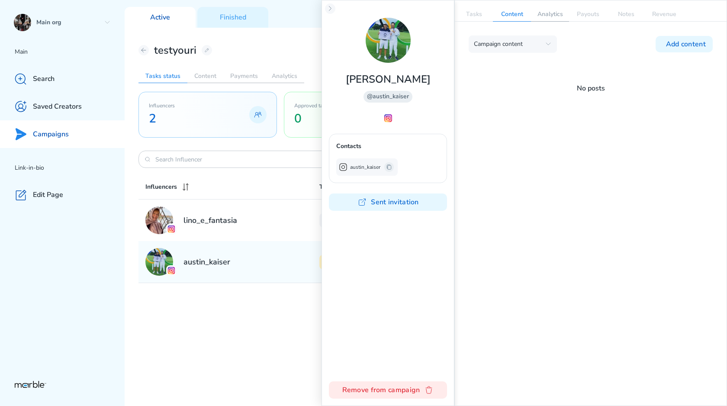
click at [474, 18] on p "Analytics" at bounding box center [550, 14] width 38 height 14
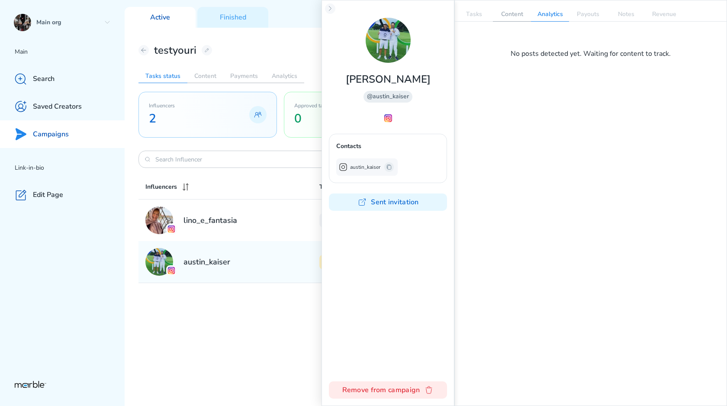
click at [474, 11] on p "Content" at bounding box center [512, 14] width 38 height 14
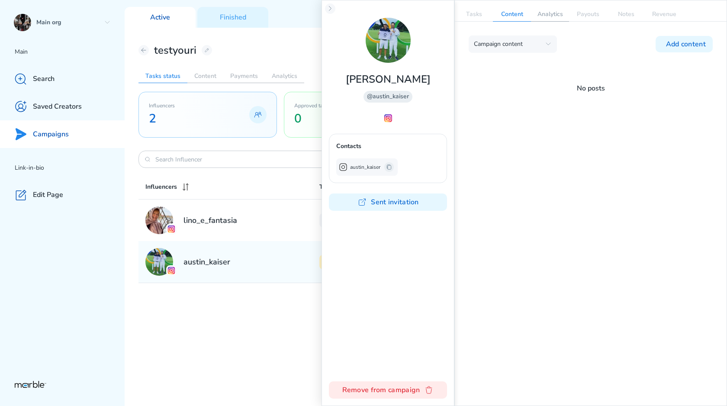
click at [474, 13] on p "Analytics" at bounding box center [550, 14] width 38 height 14
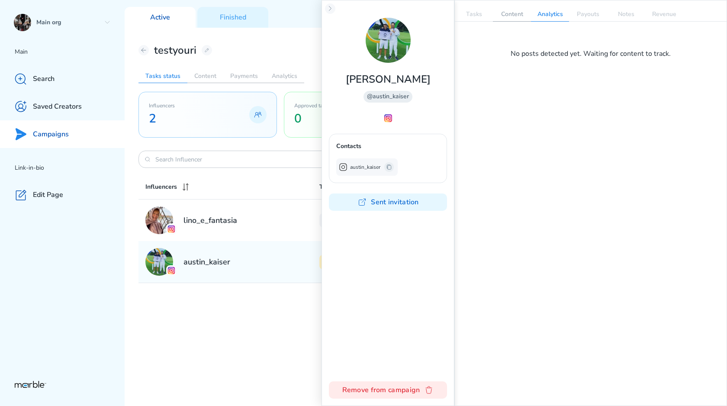
click at [474, 13] on p "Content" at bounding box center [512, 14] width 38 height 14
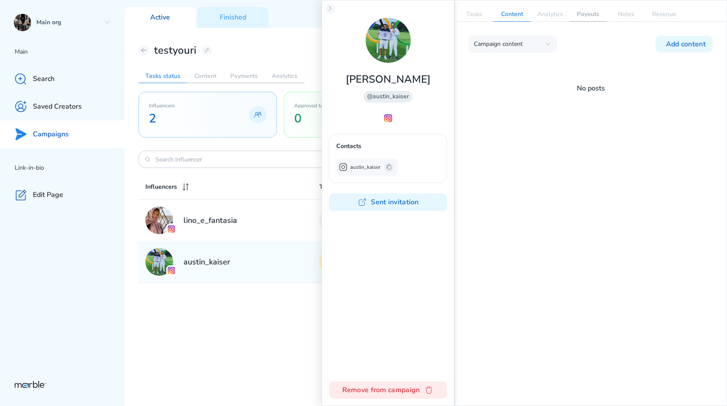
click at [474, 20] on p "Payouts" at bounding box center [588, 14] width 38 height 14
click at [474, 14] on p "Notes" at bounding box center [626, 14] width 38 height 14
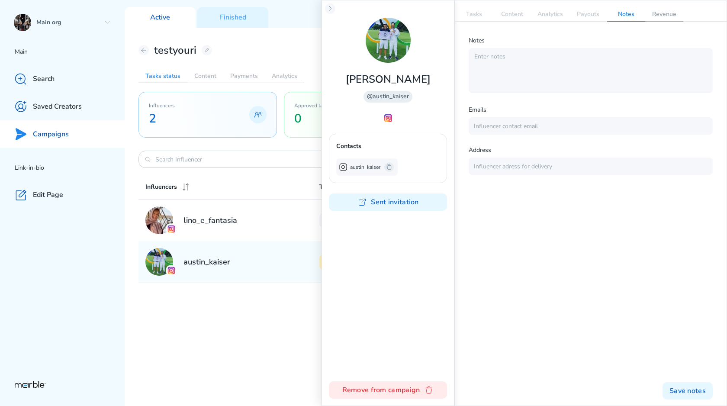
click at [474, 18] on p "Revenue" at bounding box center [664, 14] width 38 height 14
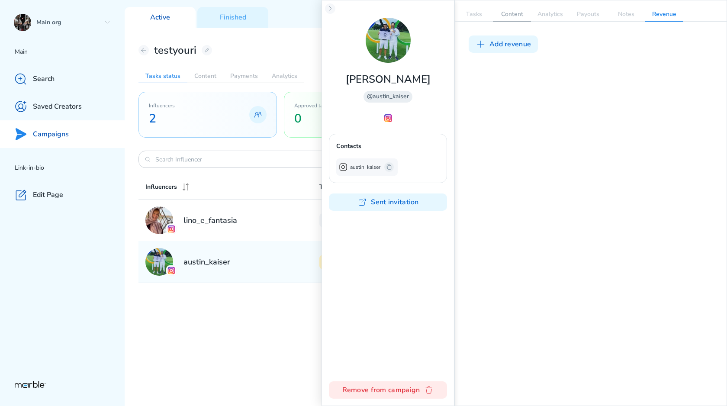
click at [474, 17] on p "Content" at bounding box center [512, 14] width 38 height 14
click at [472, 17] on p "Tasks" at bounding box center [474, 14] width 38 height 14
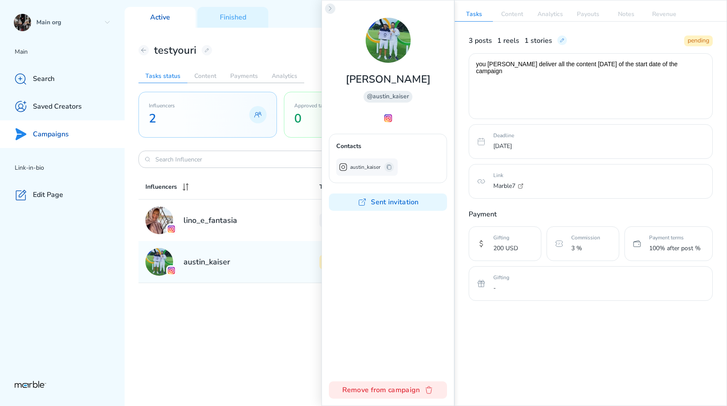
click at [332, 6] on icon at bounding box center [330, 8] width 7 height 7
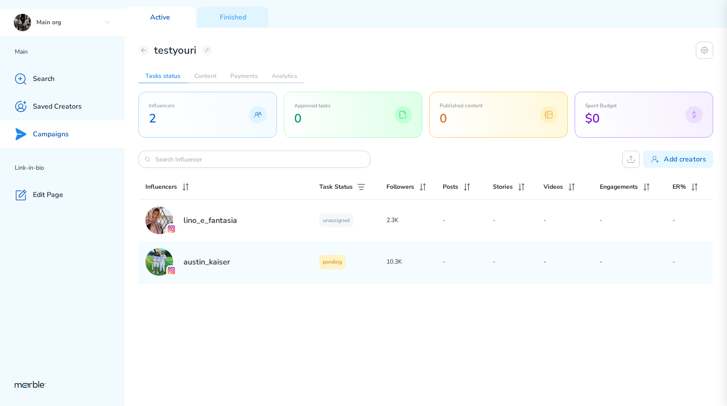
click at [116, 20] on div "Main org" at bounding box center [62, 23] width 125 height 28
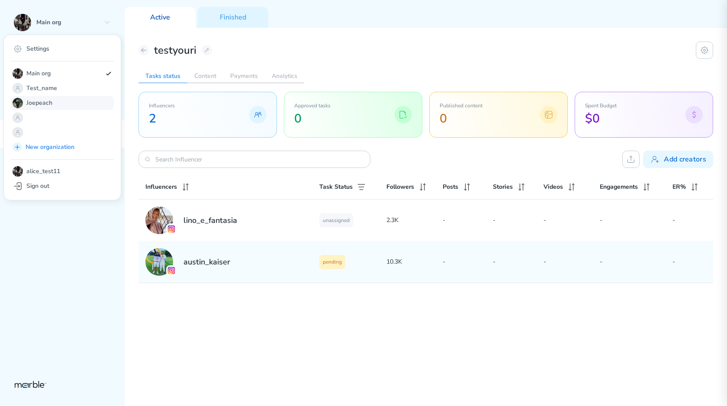
click at [67, 100] on p "Joepeach" at bounding box center [63, 103] width 75 height 10
click at [89, 73] on p "Main org" at bounding box center [63, 73] width 75 height 10
click at [264, 323] on div "testyouri Tasks status Content Payments Analytics Influencers 2 Approved tasks …" at bounding box center [426, 217] width 602 height 378
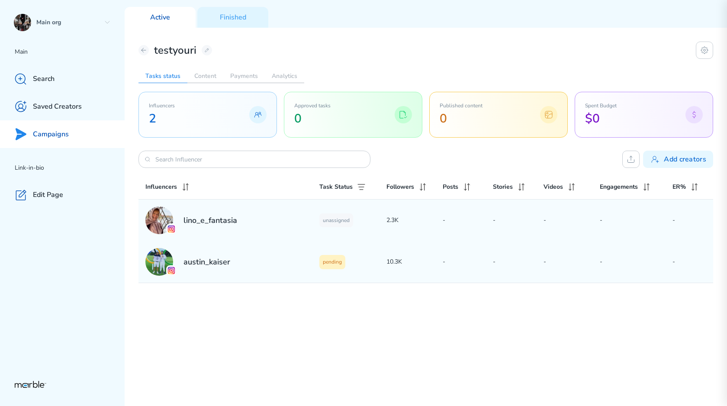
click at [222, 227] on div "lino_e_fantasia" at bounding box center [232, 220] width 174 height 28
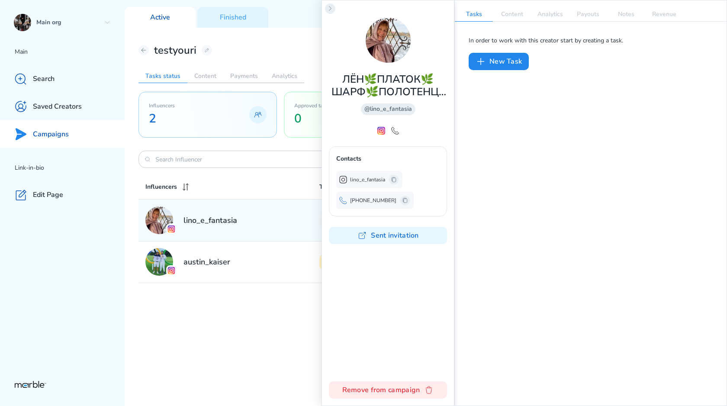
click at [330, 10] on icon at bounding box center [330, 8] width 7 height 7
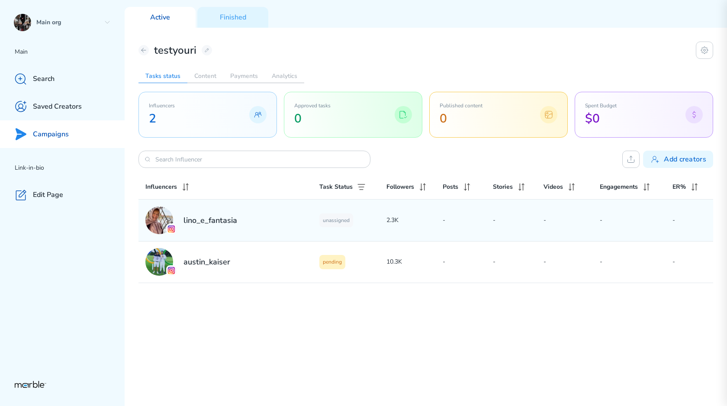
click at [144, 57] on div "testyouri" at bounding box center [175, 50] width 74 height 14
click at [144, 52] on icon at bounding box center [143, 50] width 7 height 7
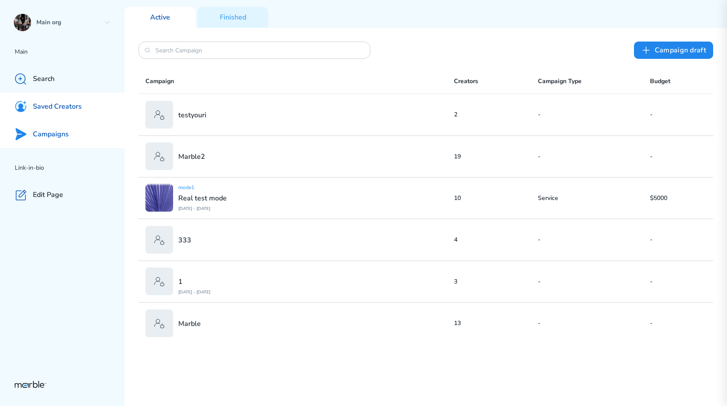
click at [77, 104] on p "Saved Creators" at bounding box center [57, 106] width 49 height 9
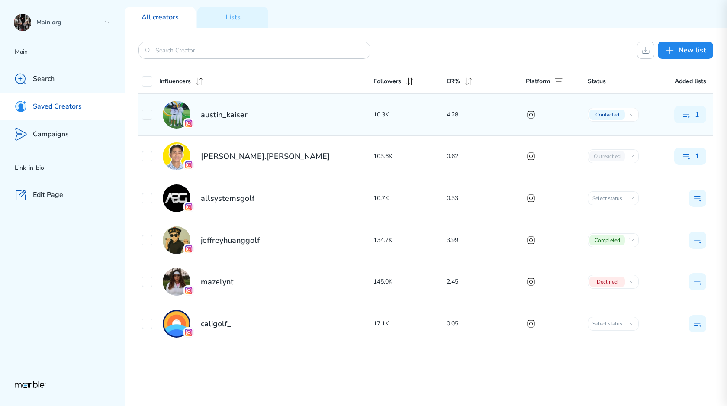
click at [304, 126] on div "austin_kaiser" at bounding box center [257, 115] width 231 height 28
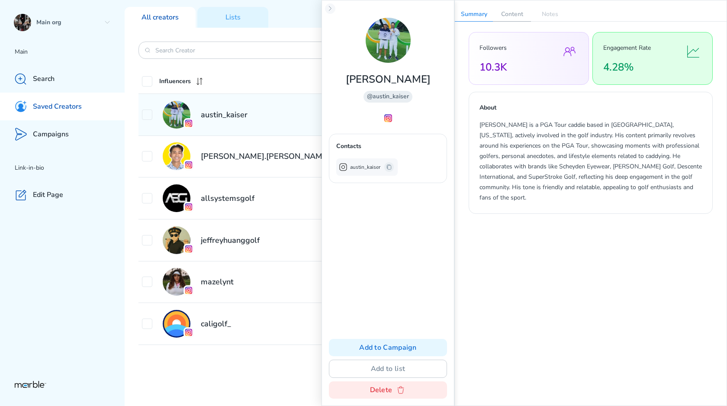
click at [474, 16] on p "Content" at bounding box center [512, 14] width 38 height 14
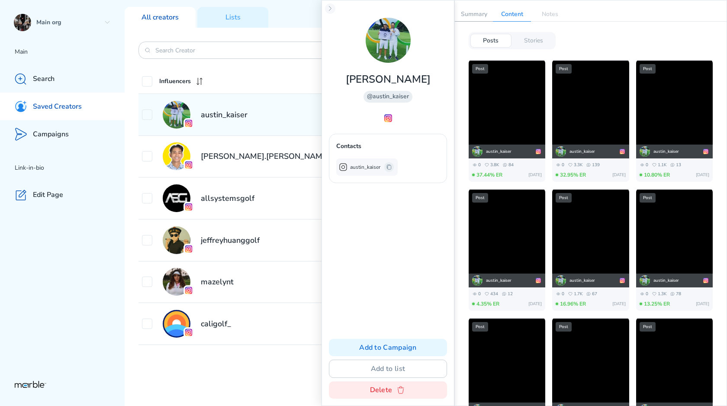
click at [474, 14] on p "Summary" at bounding box center [474, 14] width 38 height 14
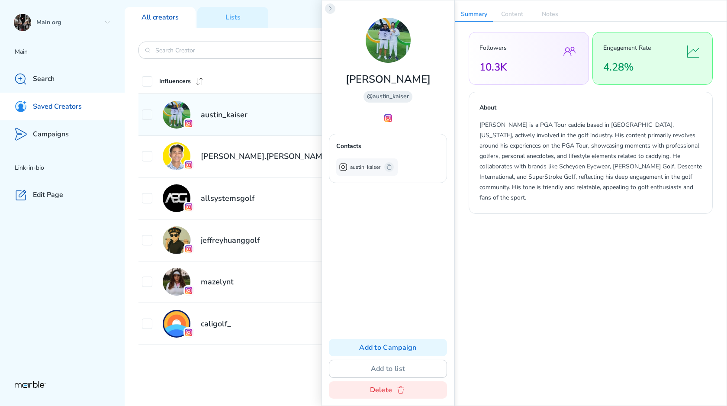
click at [334, 9] on button at bounding box center [330, 8] width 10 height 10
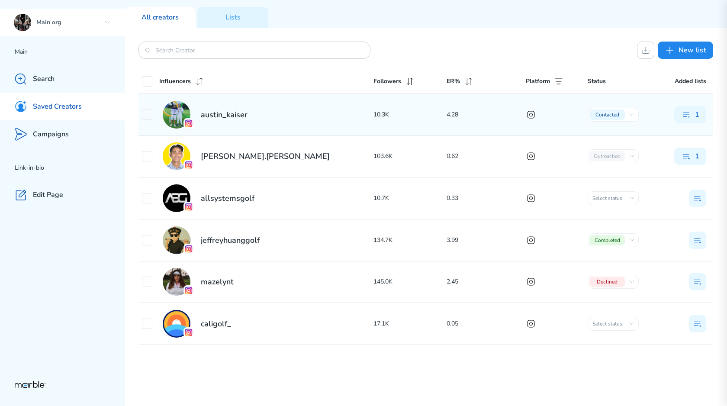
click at [88, 20] on p "Main org" at bounding box center [68, 23] width 64 height 8
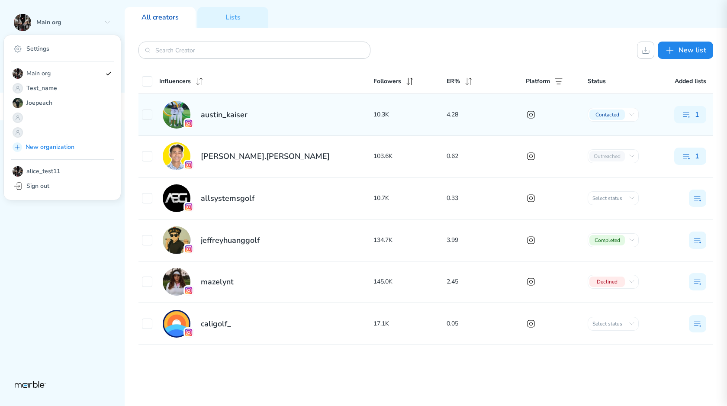
click at [100, 274] on div "Main org Settings Main org Test_name Joepeach New organization alice_test11 Sig…" at bounding box center [62, 203] width 125 height 406
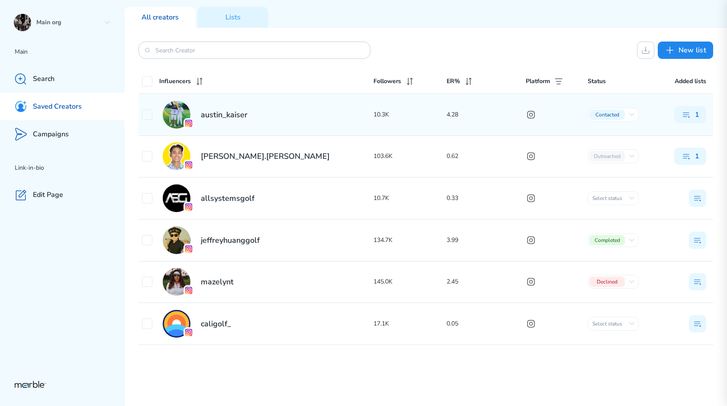
click at [111, 309] on div "Main org Main Search Saved Creators Campaigns Link-in-bio Edit Page" at bounding box center [62, 203] width 125 height 406
click at [100, 20] on p "Main org" at bounding box center [68, 23] width 64 height 8
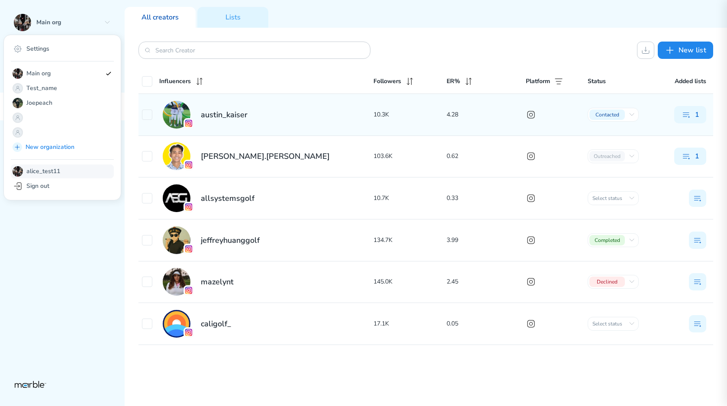
click at [54, 169] on p "alice_test11" at bounding box center [43, 171] width 34 height 8
click at [68, 174] on div "alice_test11" at bounding box center [62, 171] width 103 height 14
click at [60, 172] on div "alice_test11" at bounding box center [62, 171] width 103 height 14
click at [74, 48] on div "Settings" at bounding box center [62, 49] width 103 height 14
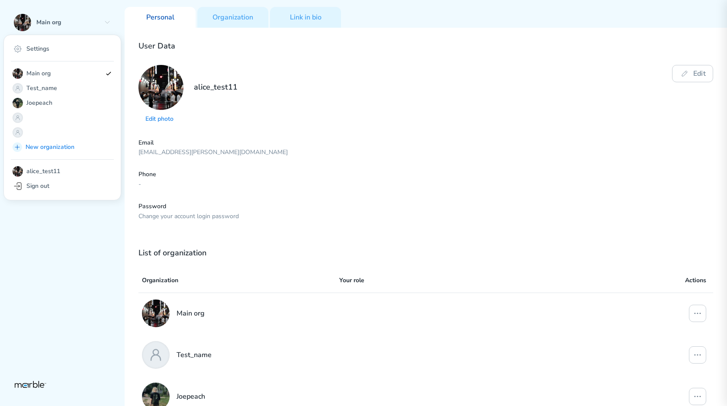
click at [305, 85] on div "Edit photo alice_test11 Edit" at bounding box center [425, 95] width 574 height 60
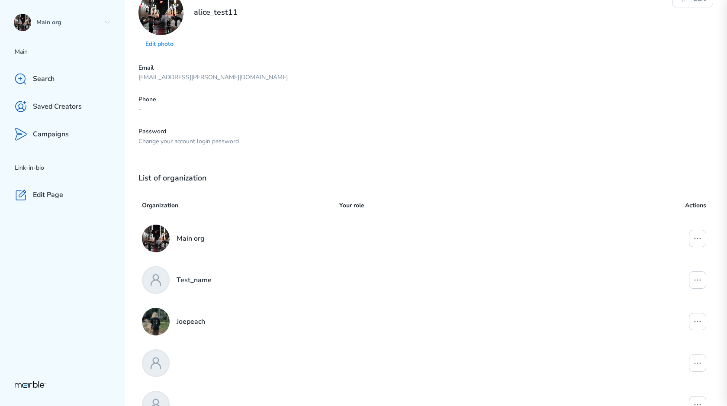
scroll to position [74, 0]
click at [474, 234] on icon at bounding box center [697, 239] width 10 height 10
click at [474, 240] on icon at bounding box center [697, 239] width 10 height 10
click at [474, 239] on icon at bounding box center [697, 239] width 10 height 10
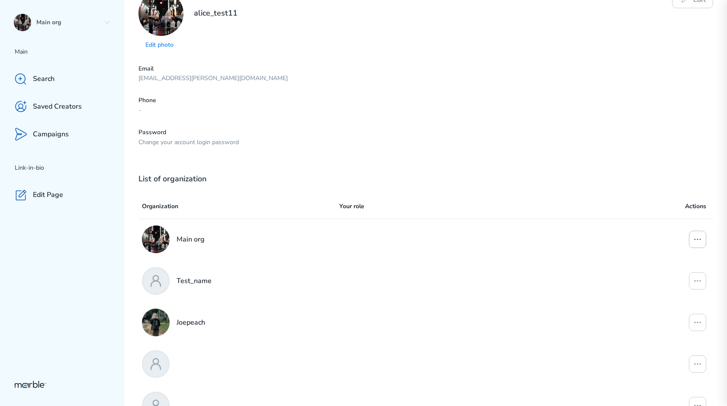
click at [474, 239] on icon at bounding box center [697, 239] width 10 height 10
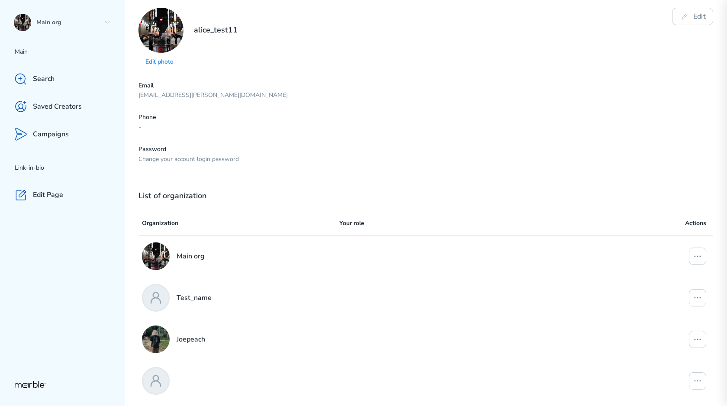
scroll to position [94, 0]
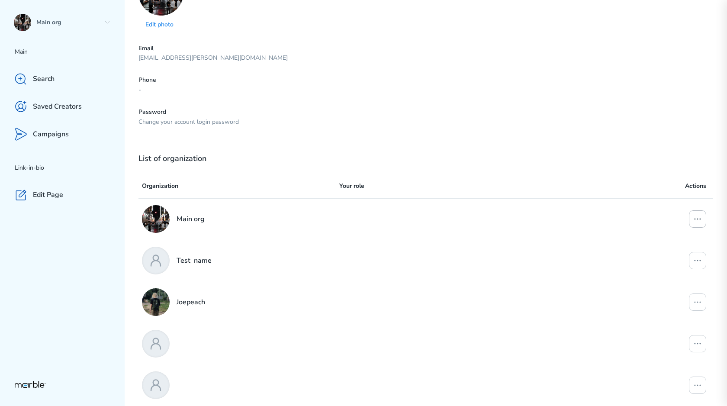
click at [474, 222] on icon at bounding box center [697, 219] width 10 height 10
click at [474, 260] on icon at bounding box center [697, 260] width 6 height 1
click at [474, 220] on icon at bounding box center [697, 219] width 10 height 10
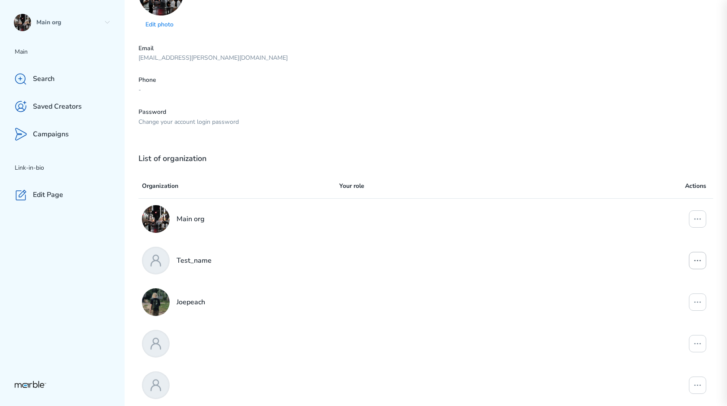
click at [474, 259] on icon at bounding box center [697, 260] width 10 height 10
click at [474, 220] on icon at bounding box center [697, 219] width 10 height 10
click at [474, 219] on icon at bounding box center [697, 219] width 10 height 10
click at [474, 254] on button at bounding box center [697, 260] width 17 height 17
click at [474, 298] on icon at bounding box center [697, 302] width 10 height 10
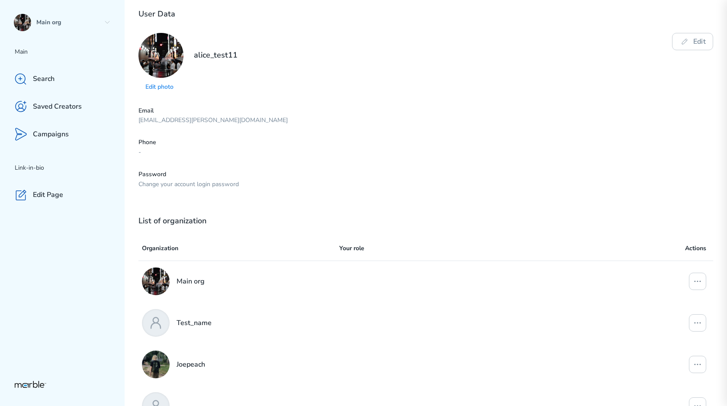
scroll to position [0, 0]
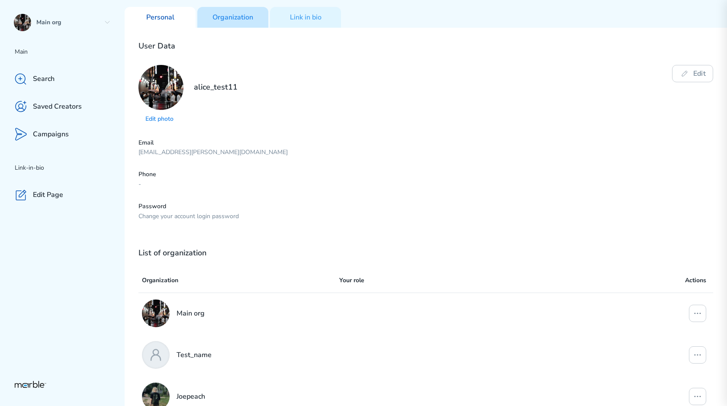
click at [234, 22] on div "Organization" at bounding box center [232, 17] width 71 height 21
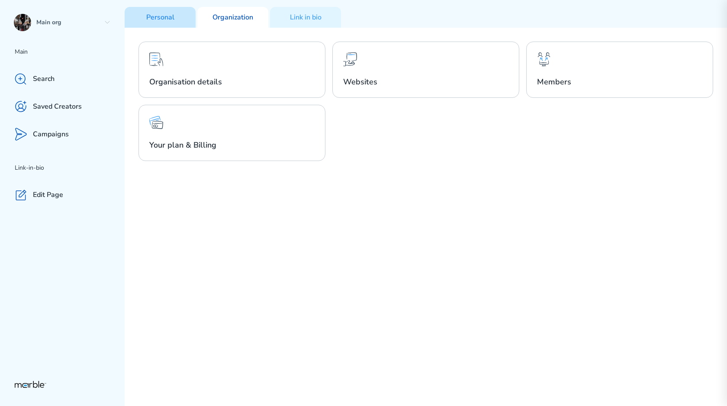
click at [176, 17] on div "Personal" at bounding box center [160, 17] width 71 height 21
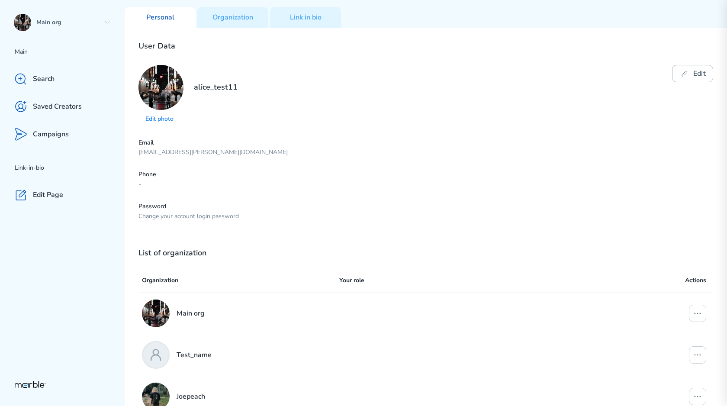
click at [474, 77] on icon at bounding box center [684, 73] width 10 height 10
click at [474, 66] on button "Edit" at bounding box center [692, 73] width 41 height 17
click at [474, 74] on button "Edit" at bounding box center [692, 73] width 41 height 17
click at [214, 149] on p "[EMAIL_ADDRESS][PERSON_NAME][DOMAIN_NAME]" at bounding box center [425, 152] width 574 height 8
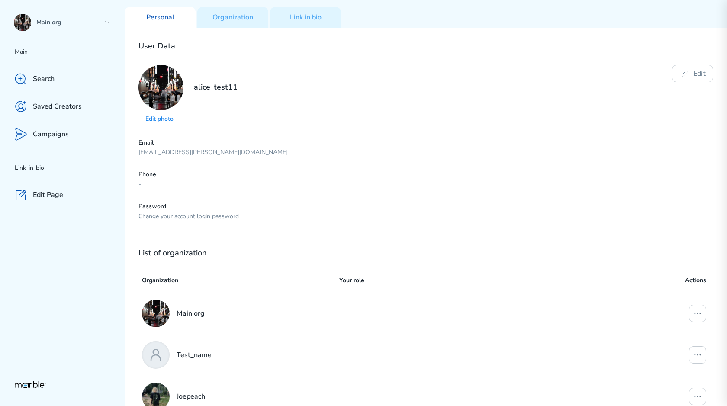
click at [166, 121] on p "Edit photo" at bounding box center [160, 119] width 31 height 8
click at [246, 14] on p "Organization" at bounding box center [232, 17] width 41 height 9
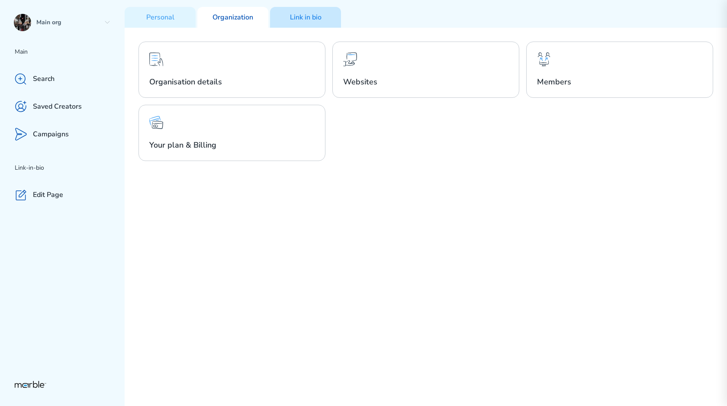
click at [284, 16] on div "Link in bio" at bounding box center [305, 17] width 71 height 21
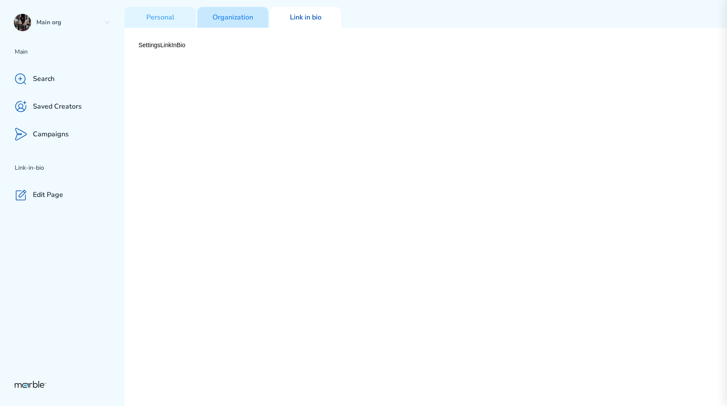
click at [231, 15] on p "Organization" at bounding box center [232, 17] width 41 height 9
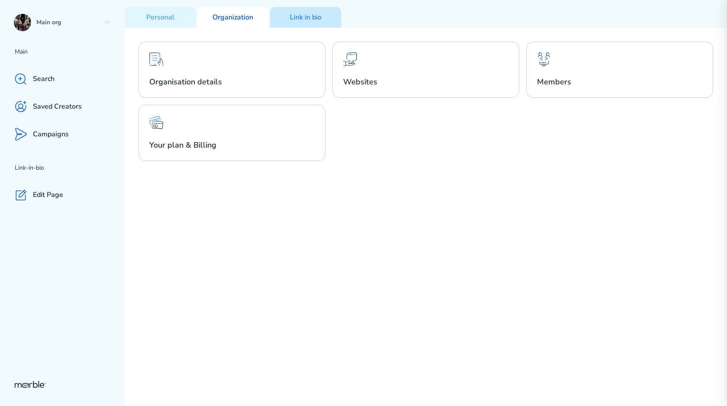
click at [290, 15] on p "Link in bio" at bounding box center [306, 17] width 32 height 9
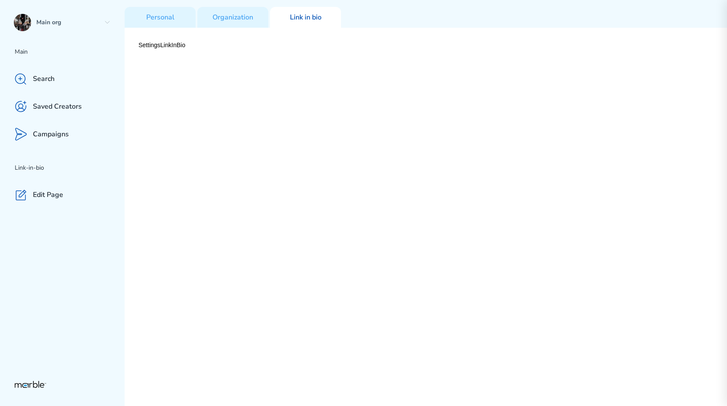
click at [183, 48] on div "SettingsLinkInBio" at bounding box center [426, 217] width 602 height 378
click at [289, 24] on div "Link in bio" at bounding box center [305, 17] width 71 height 21
click at [250, 19] on p "Organization" at bounding box center [232, 17] width 41 height 9
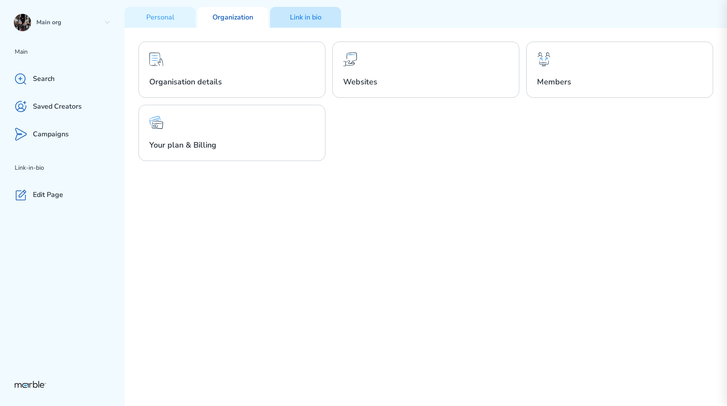
click at [273, 19] on div "Link in bio" at bounding box center [305, 17] width 71 height 21
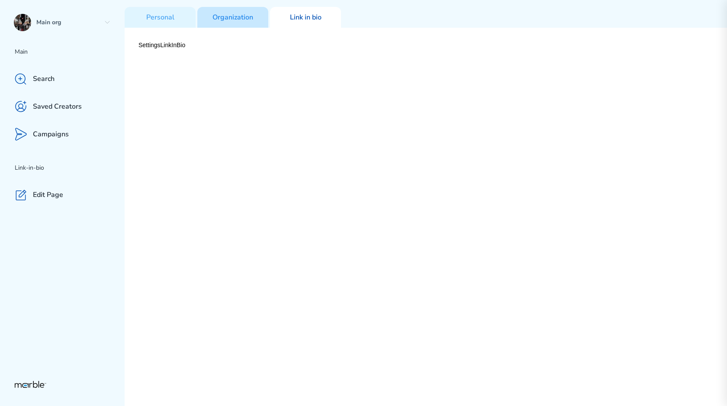
click at [247, 15] on p "Organization" at bounding box center [232, 17] width 41 height 9
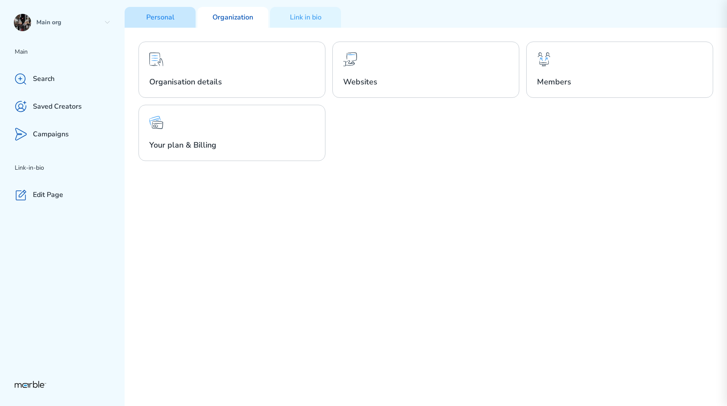
click at [186, 13] on div "Personal" at bounding box center [160, 17] width 71 height 21
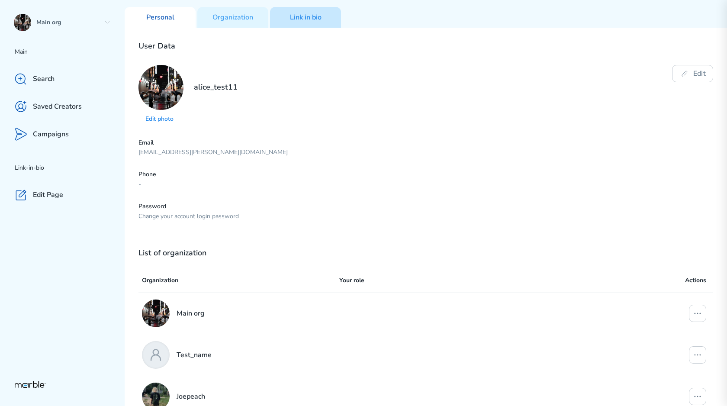
click at [288, 23] on div "Link in bio" at bounding box center [305, 17] width 71 height 21
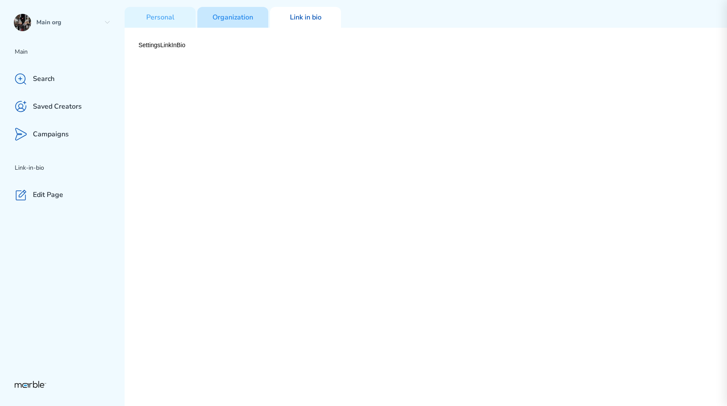
click at [233, 23] on div "Organization" at bounding box center [232, 17] width 71 height 21
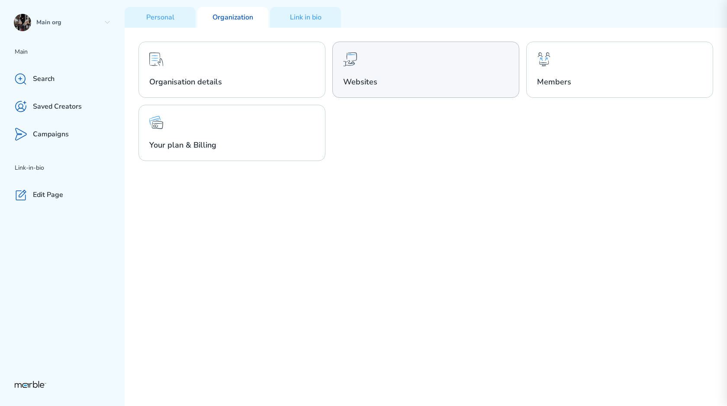
click at [370, 87] on div "Websites" at bounding box center [425, 70] width 187 height 56
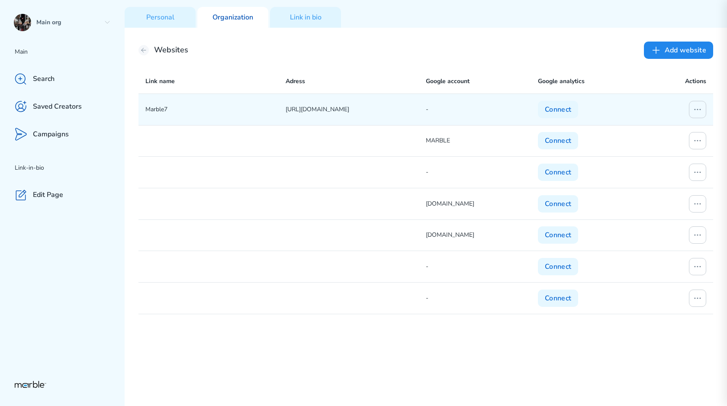
click at [410, 115] on div "Marble7 [URL][DOMAIN_NAME] - Connect" at bounding box center [425, 109] width 574 height 31
click at [474, 118] on div at bounding box center [678, 109] width 56 height 17
click at [474, 112] on icon at bounding box center [697, 109] width 10 height 10
click at [474, 124] on div "Edit website" at bounding box center [662, 127] width 82 height 14
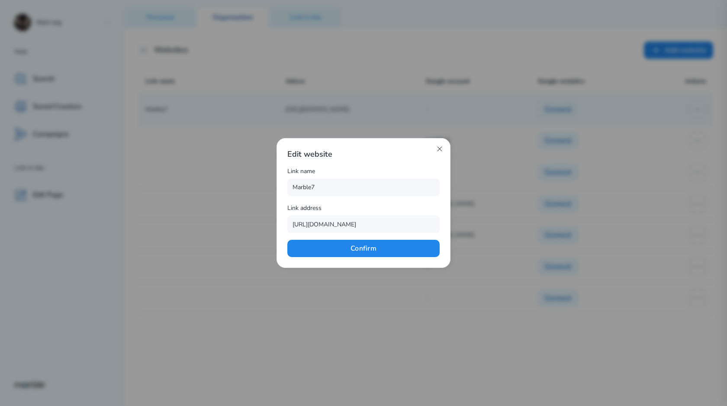
click at [438, 150] on icon at bounding box center [439, 148] width 7 height 7
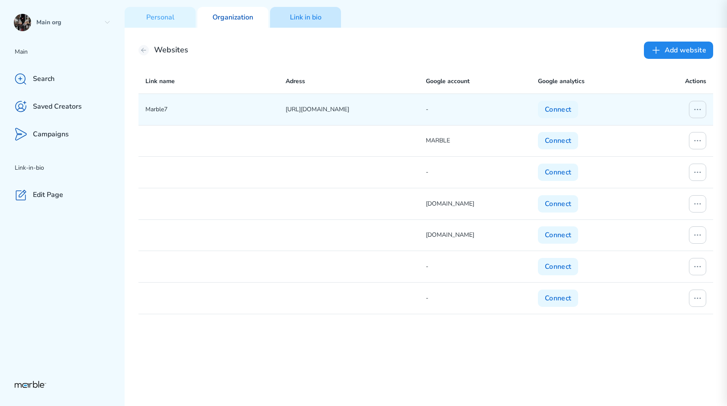
click at [303, 22] on div "Link in bio" at bounding box center [305, 17] width 71 height 21
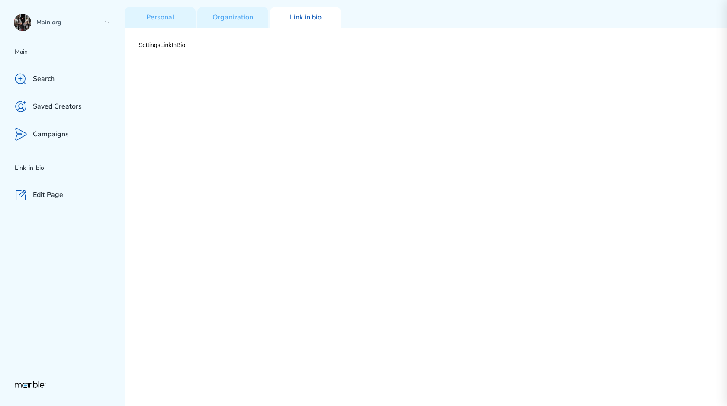
click at [231, 28] on div "SettingsLinkInBio" at bounding box center [426, 217] width 602 height 378
click at [231, 26] on div "Organization" at bounding box center [232, 17] width 71 height 21
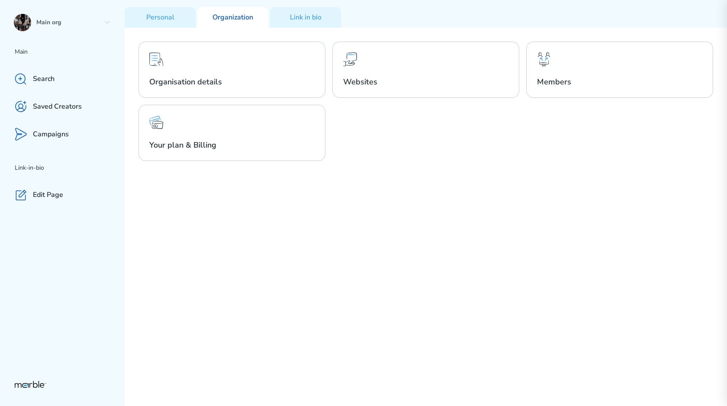
click at [230, 26] on div "Organization" at bounding box center [232, 17] width 71 height 21
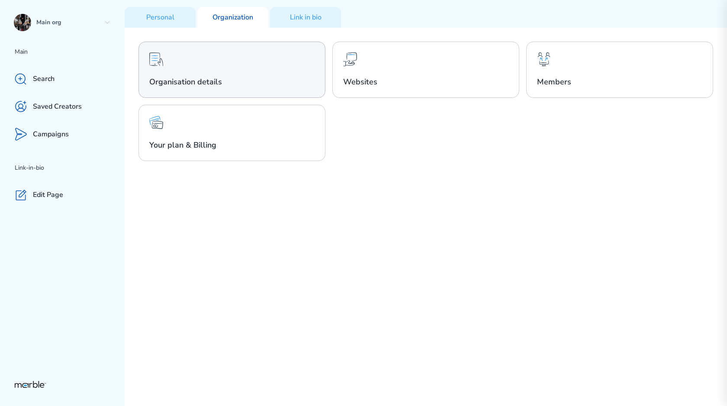
click at [271, 83] on h2 "Organisation details" at bounding box center [231, 82] width 165 height 10
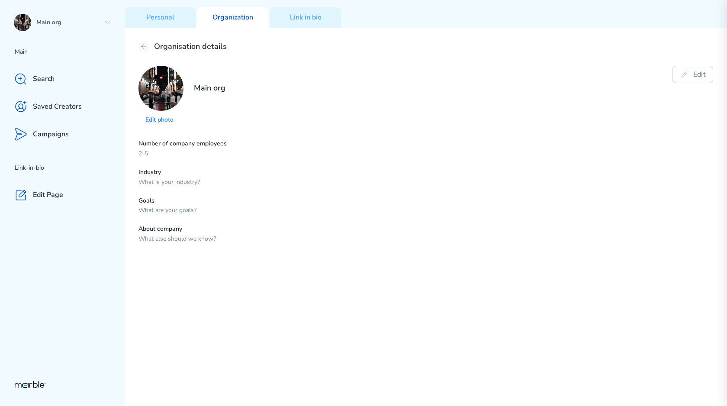
click at [142, 41] on div "Organisation details Edit photo Main org Edit Number of company employees 2-5 I…" at bounding box center [426, 217] width 602 height 378
click at [142, 43] on button at bounding box center [143, 47] width 10 height 10
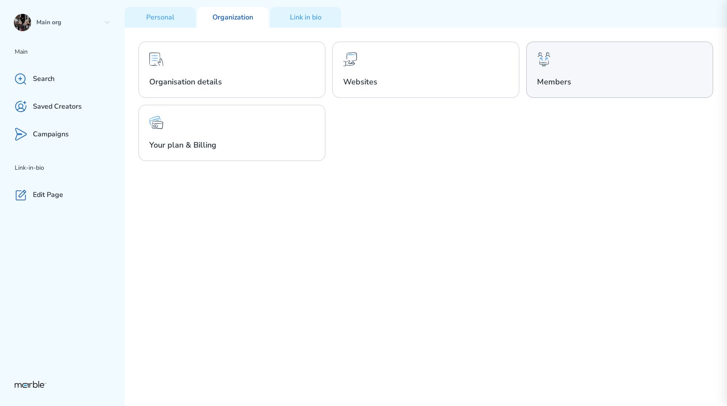
click at [474, 78] on h2 "Members" at bounding box center [619, 82] width 165 height 10
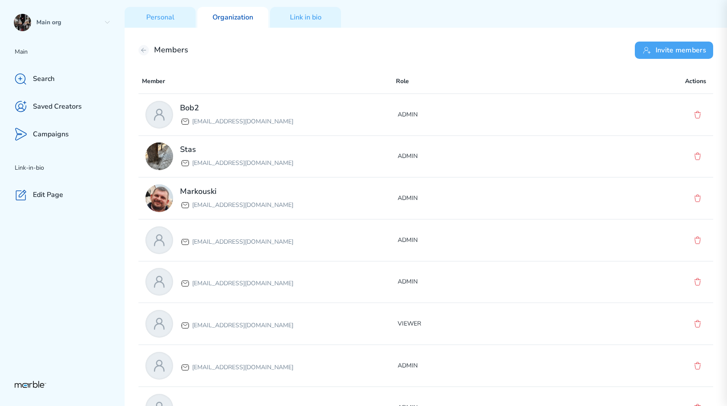
click at [474, 47] on button "Invite members" at bounding box center [673, 50] width 78 height 17
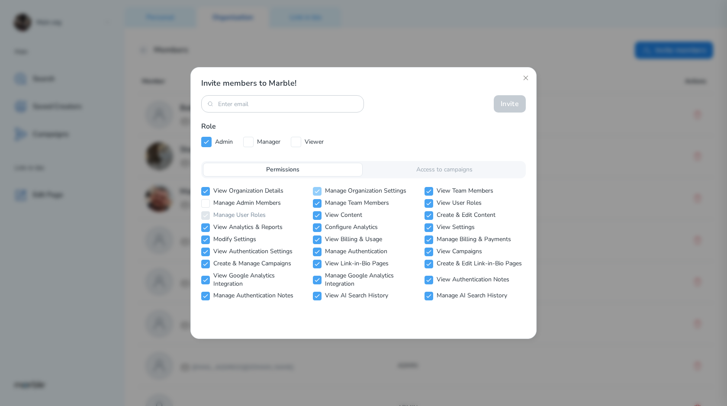
click at [320, 192] on icon at bounding box center [317, 191] width 7 height 7
checkbox input "false"
click at [320, 202] on icon at bounding box center [317, 203] width 7 height 7
checkbox input "true"
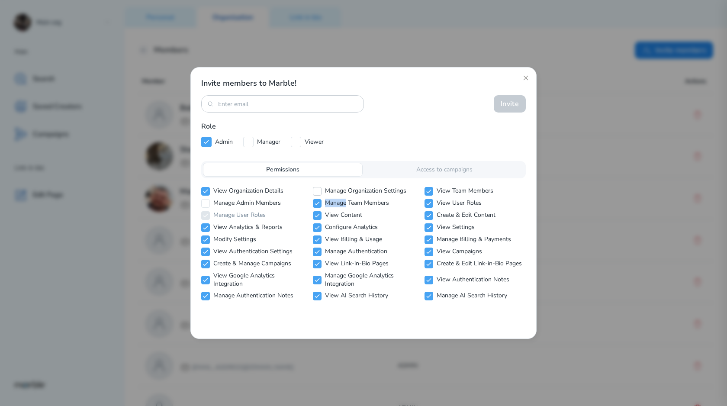
click at [320, 192] on input "checkbox" at bounding box center [317, 191] width 9 height 9
checkbox input "true"
click at [429, 164] on div "Access to campaigns" at bounding box center [444, 170] width 160 height 14
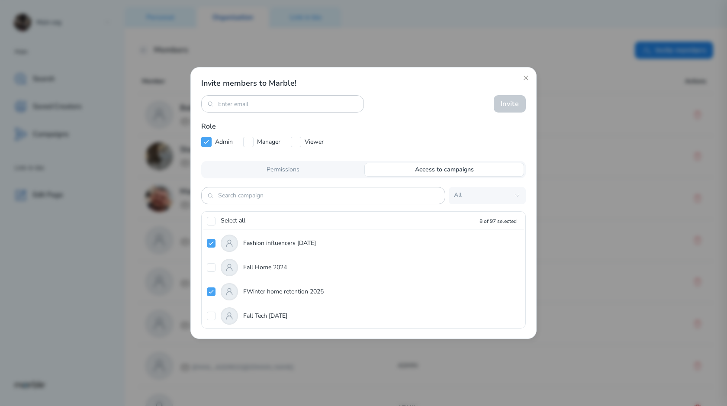
click at [314, 174] on div "Permissions" at bounding box center [283, 170] width 160 height 14
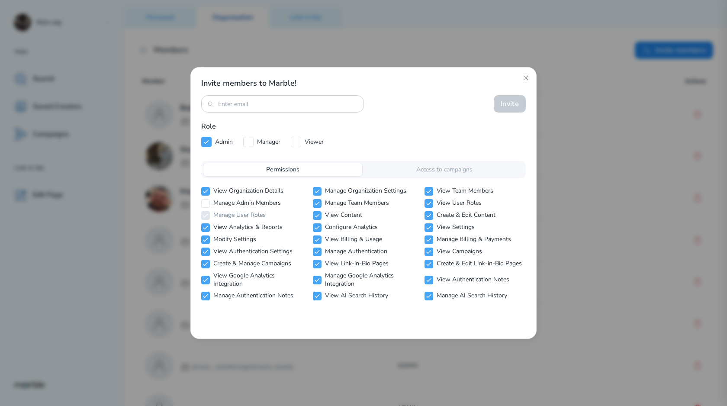
click at [213, 205] on p "Manage Admin Members" at bounding box center [246, 203] width 67 height 8
click at [205, 203] on icon at bounding box center [205, 203] width 7 height 7
click at [205, 204] on icon at bounding box center [205, 203] width 4 height 3
click at [209, 206] on input "checkbox" at bounding box center [205, 203] width 9 height 9
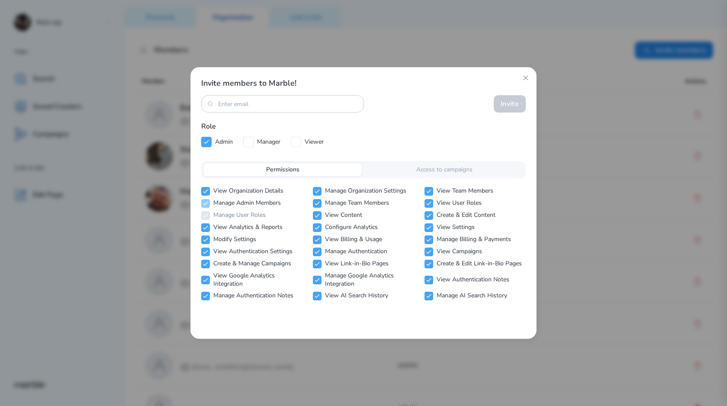
checkbox input "false"
click at [208, 227] on icon at bounding box center [205, 227] width 7 height 7
checkbox input "true"
click at [208, 240] on icon at bounding box center [205, 239] width 7 height 7
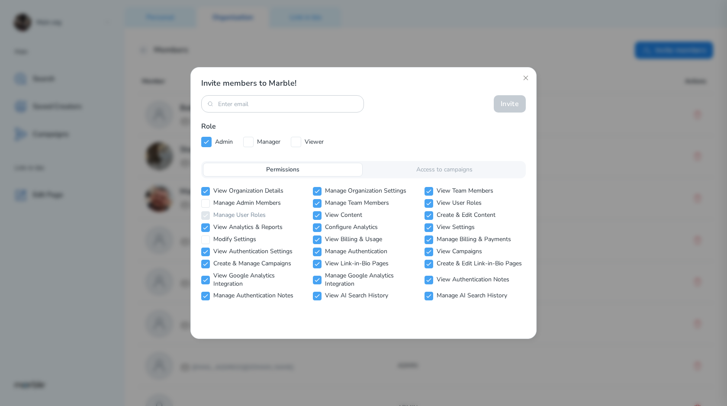
click at [208, 234] on div "View Organization Details Manage Organization Settings View Team Members Manage…" at bounding box center [363, 243] width 324 height 113
click at [208, 237] on icon at bounding box center [205, 239] width 7 height 7
checkbox input "true"
click at [251, 144] on icon at bounding box center [248, 141] width 7 height 7
checkbox input "false"
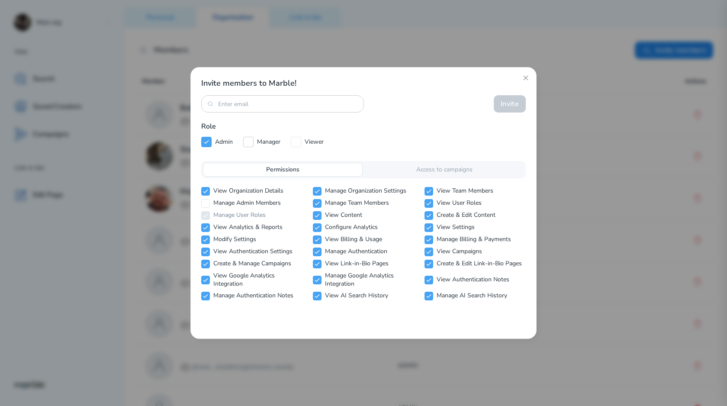
checkbox input "true"
checkbox input "false"
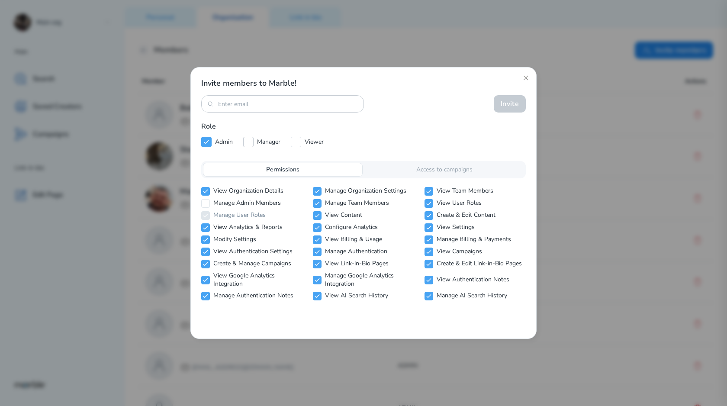
checkbox input "false"
click at [222, 143] on p "Admin" at bounding box center [224, 142] width 18 height 10
click at [210, 142] on input "checkbox" at bounding box center [206, 142] width 10 height 10
checkbox input "true"
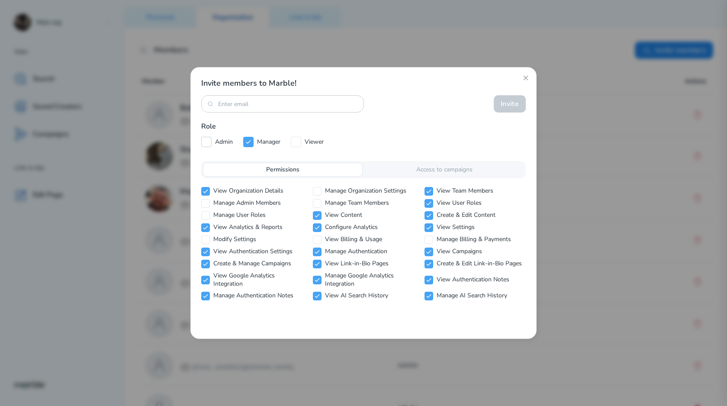
checkbox input "false"
checkbox input "true"
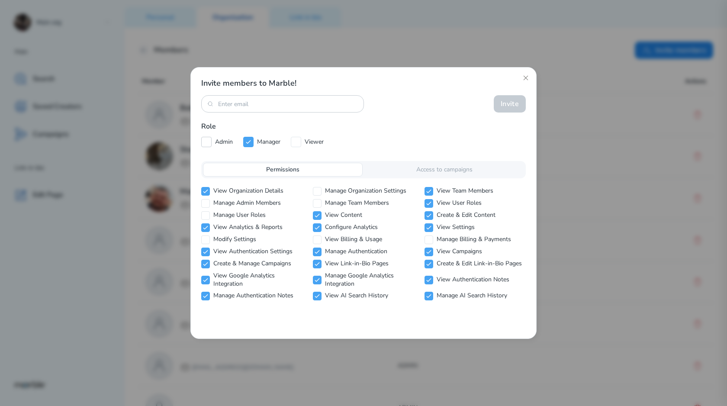
checkbox input "true"
click at [253, 145] on input "checkbox" at bounding box center [248, 142] width 10 height 10
checkbox input "true"
checkbox input "false"
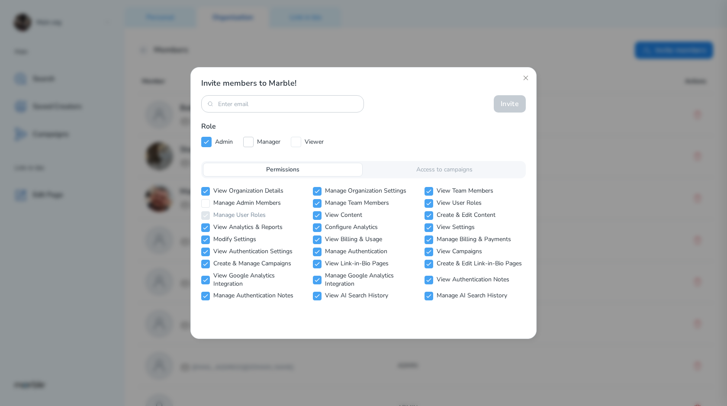
checkbox input "false"
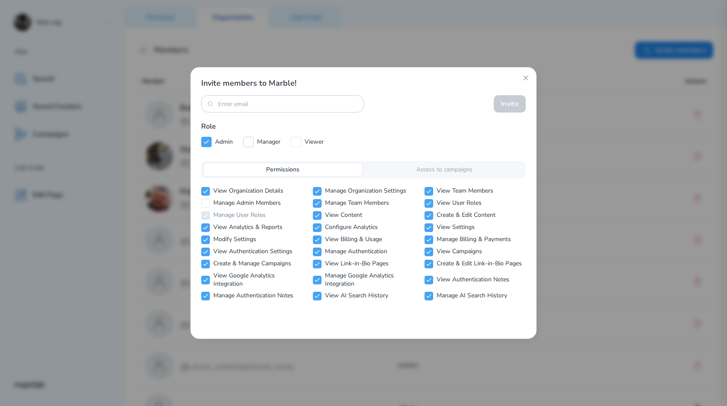
checkbox input "false"
click at [208, 218] on icon at bounding box center [205, 215] width 7 height 7
checkbox input "false"
click at [354, 151] on div "Invite members to Marble! Invite Role Admin Manager Viewer Permissions Access t…" at bounding box center [363, 203] width 324 height 250
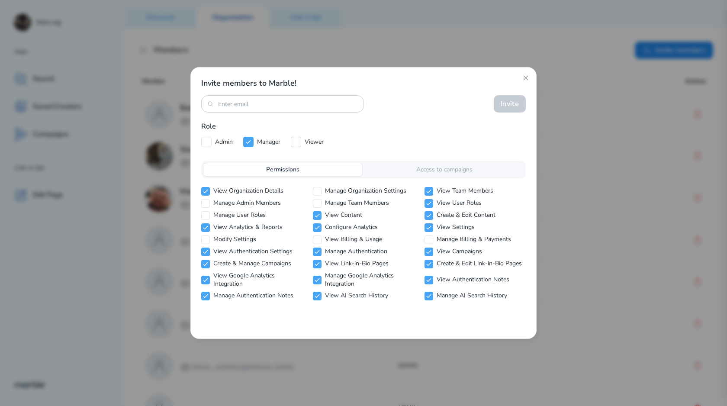
click at [296, 141] on icon at bounding box center [295, 141] width 7 height 7
checkbox input "false"
checkbox input "true"
checkbox input "false"
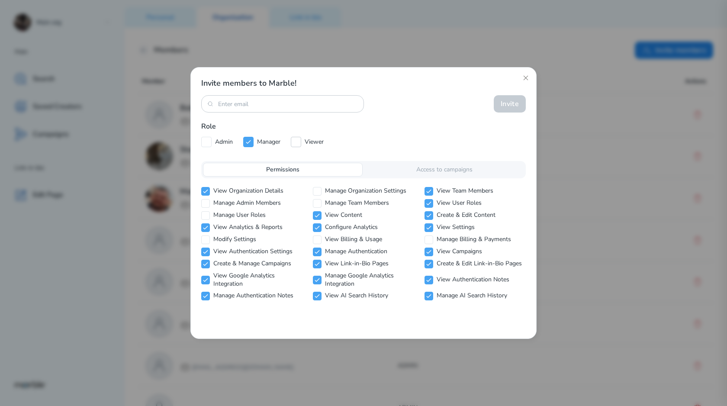
checkbox input "true"
checkbox input "false"
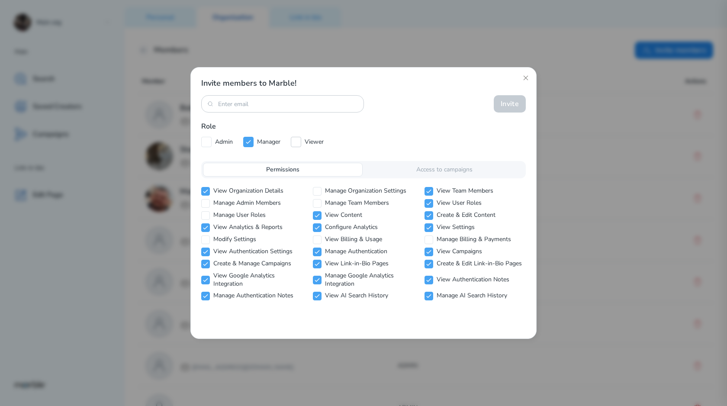
checkbox input "false"
click at [253, 143] on input "checkbox" at bounding box center [248, 142] width 10 height 10
checkbox input "true"
checkbox input "false"
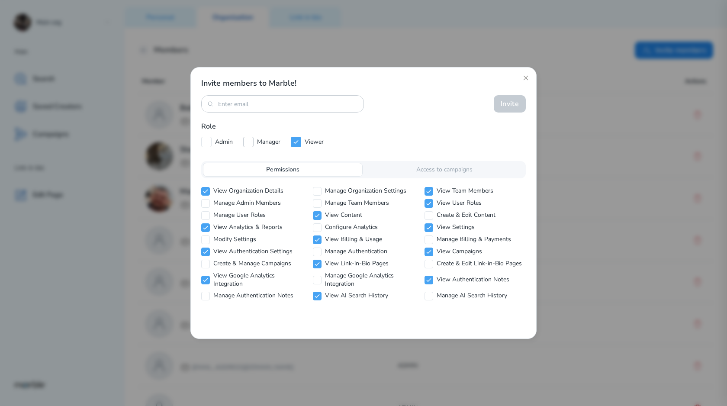
checkbox input "true"
checkbox input "false"
checkbox input "true"
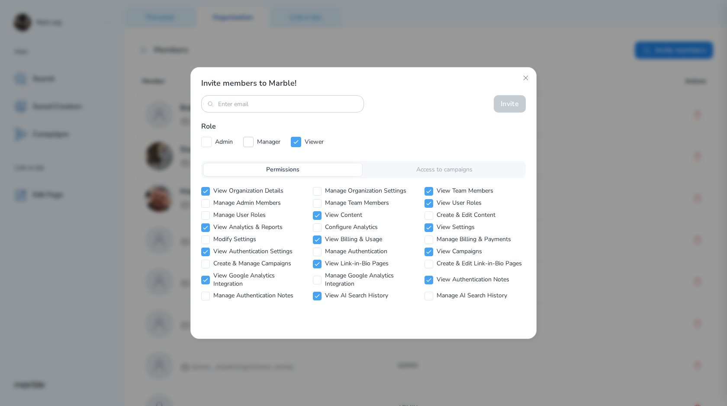
checkbox input "true"
click at [222, 143] on p "Admin" at bounding box center [224, 142] width 18 height 10
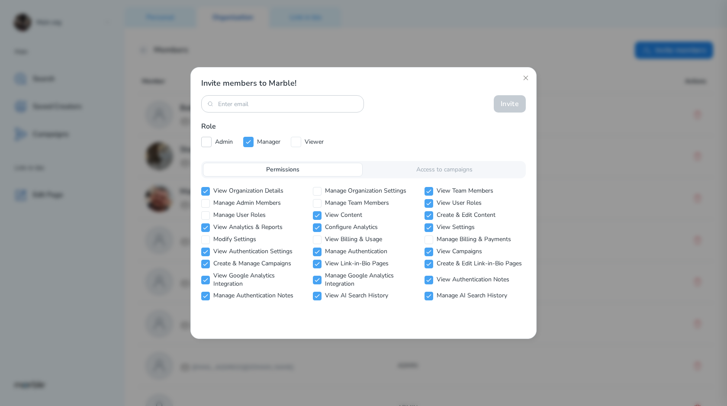
click at [211, 143] on input "checkbox" at bounding box center [206, 142] width 10 height 10
checkbox input "true"
checkbox input "false"
checkbox input "true"
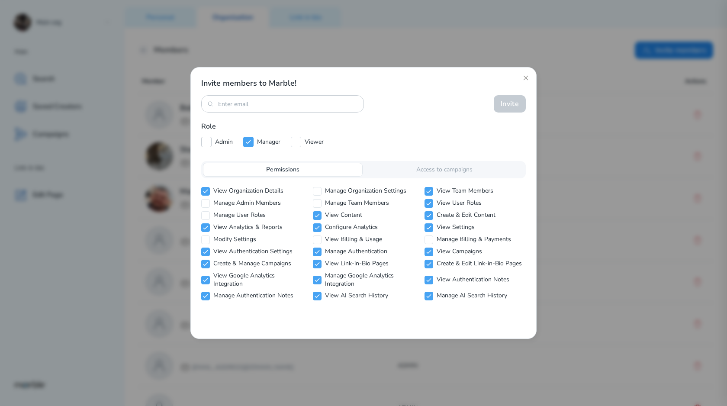
checkbox input "true"
click at [257, 148] on div "Invite members to Marble! Invite Role Admin Manager Viewer Permissions Access t…" at bounding box center [363, 203] width 324 height 250
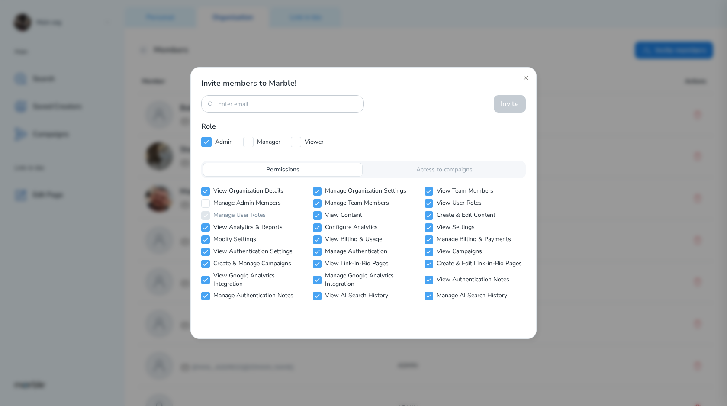
click at [254, 144] on div "Manager" at bounding box center [261, 142] width 37 height 10
click at [251, 139] on icon at bounding box center [248, 141] width 7 height 7
checkbox input "false"
checkbox input "true"
checkbox input "false"
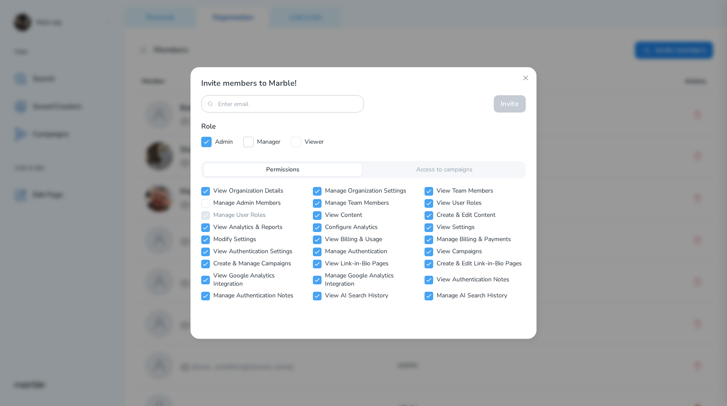
checkbox input "false"
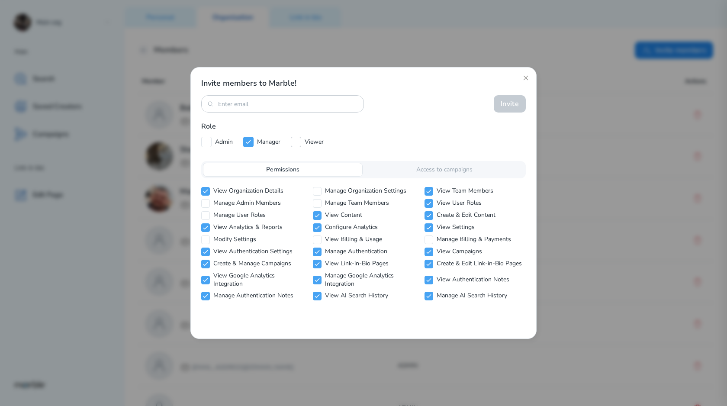
click at [301, 140] on input "checkbox" at bounding box center [296, 142] width 10 height 10
checkbox input "true"
checkbox input "false"
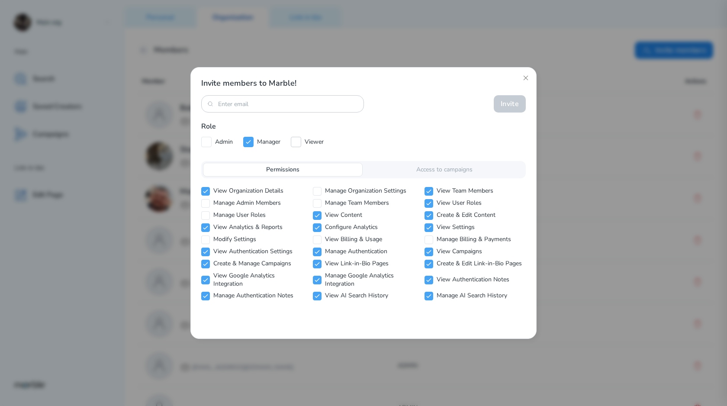
checkbox input "true"
checkbox input "false"
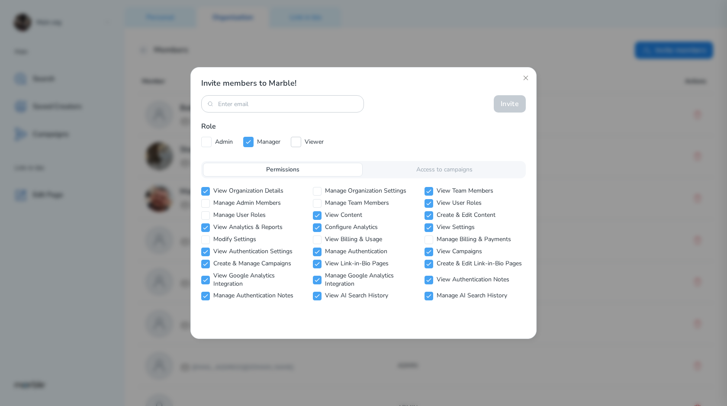
checkbox input "false"
click at [250, 141] on icon at bounding box center [248, 141] width 7 height 7
checkbox input "true"
checkbox input "false"
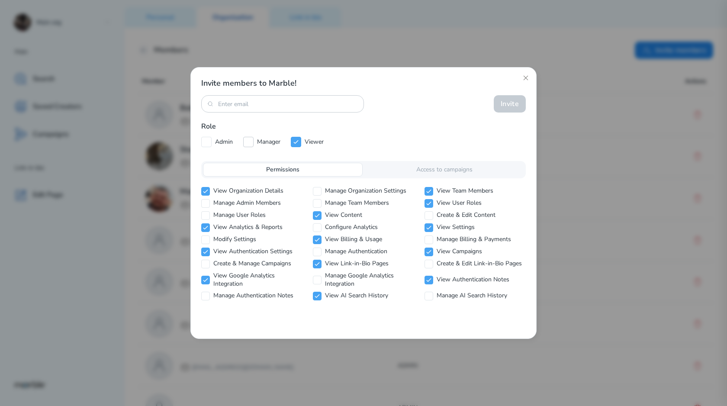
checkbox input "true"
checkbox input "false"
checkbox input "true"
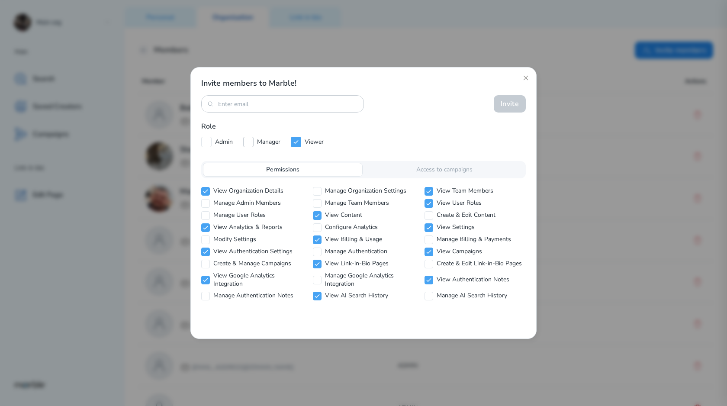
checkbox input "true"
click at [207, 142] on icon at bounding box center [206, 142] width 4 height 3
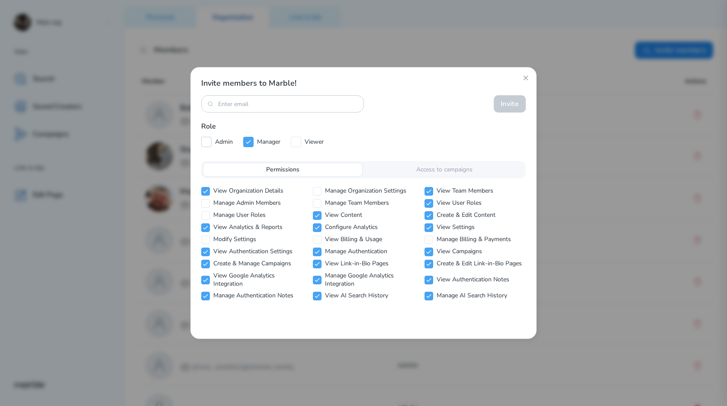
checkbox input "true"
checkbox input "false"
checkbox input "true"
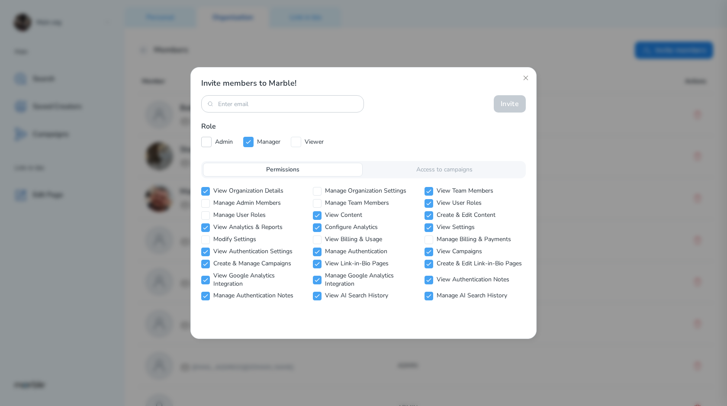
checkbox input "true"
click at [297, 142] on icon at bounding box center [295, 141] width 7 height 7
checkbox input "false"
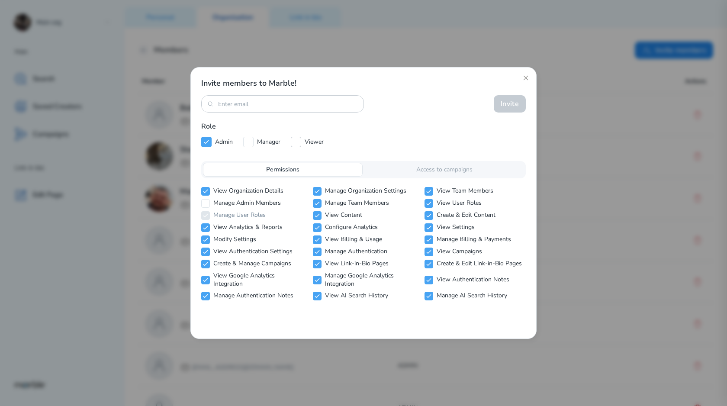
checkbox input "true"
checkbox input "false"
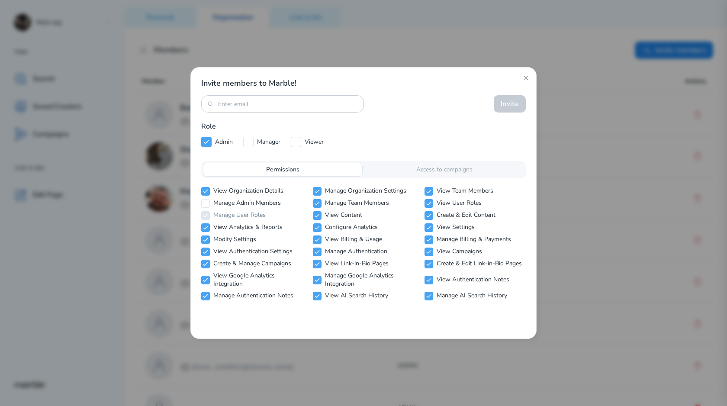
checkbox input "false"
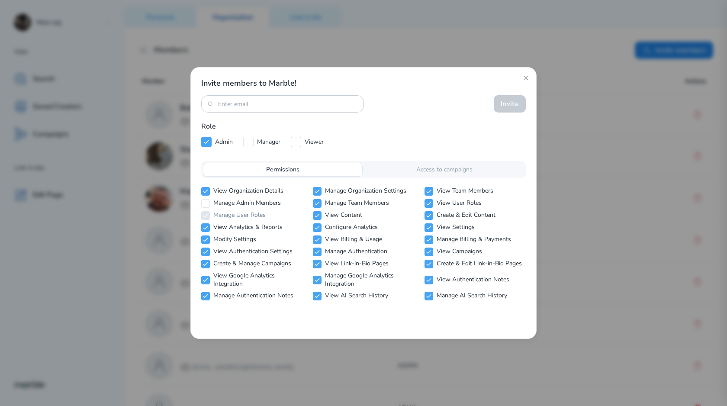
checkbox input "false"
click at [425, 159] on div "Invite members to Marble! Invite Role Admin Manager Viewer Permissions Access t…" at bounding box center [363, 203] width 324 height 250
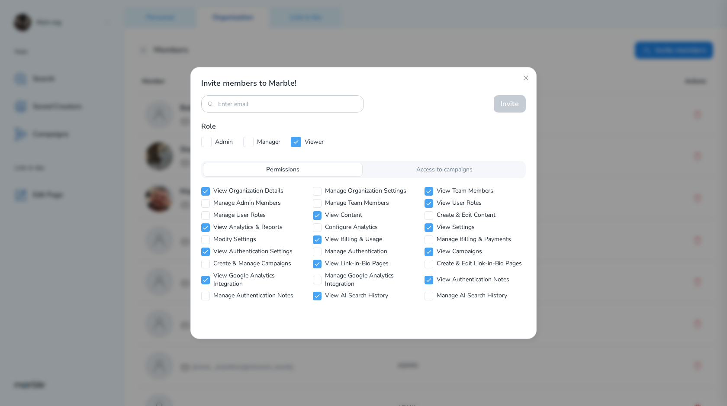
click at [424, 166] on p "Access to campaigns" at bounding box center [444, 170] width 56 height 8
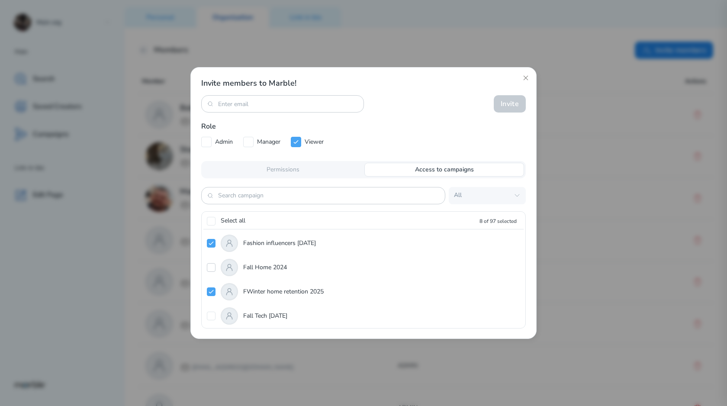
click at [211, 265] on icon at bounding box center [211, 267] width 7 height 7
click at [215, 270] on div "Fall Home 2024" at bounding box center [363, 267] width 320 height 24
click at [214, 268] on icon at bounding box center [211, 267] width 7 height 7
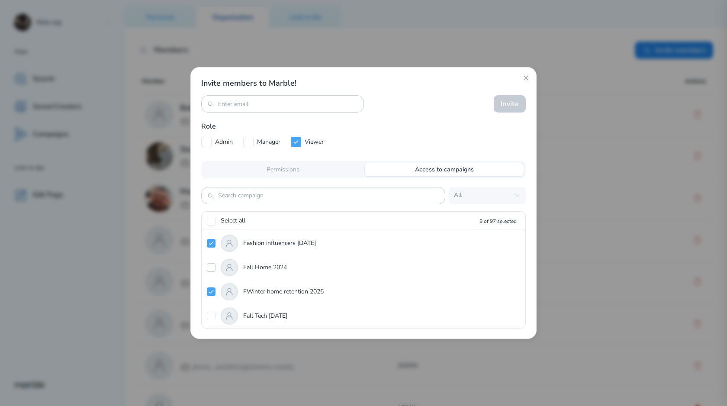
click at [213, 268] on icon at bounding box center [211, 267] width 7 height 7
click at [208, 293] on icon at bounding box center [211, 291] width 7 height 7
click at [211, 298] on div "FWinter home retention 2025" at bounding box center [363, 291] width 320 height 24
click at [211, 291] on icon at bounding box center [211, 291] width 7 height 7
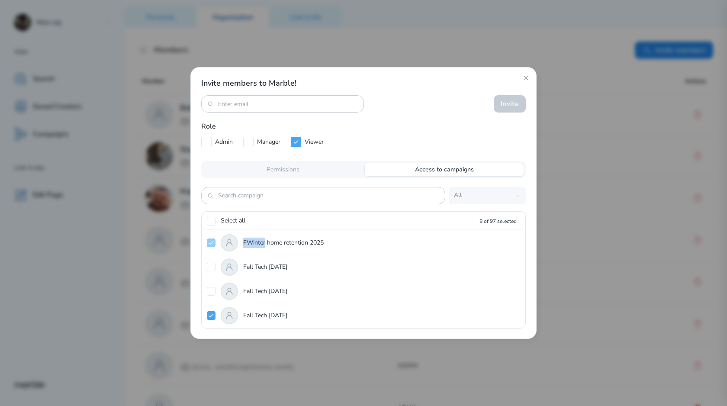
scroll to position [49, 0]
click at [211, 268] on icon at bounding box center [211, 266] width 7 height 7
click at [298, 170] on p "Permissions" at bounding box center [282, 170] width 33 height 8
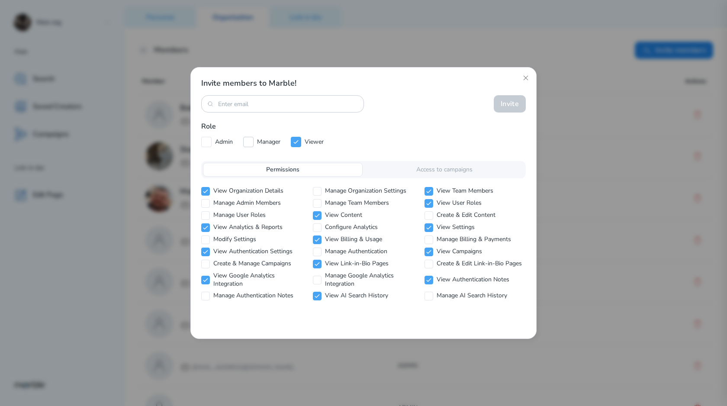
click at [250, 143] on icon at bounding box center [248, 141] width 7 height 7
checkbox input "true"
checkbox input "false"
checkbox input "true"
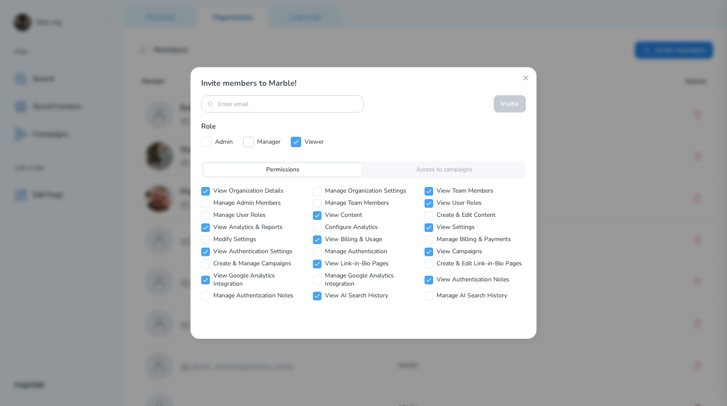
checkbox input "false"
checkbox input "true"
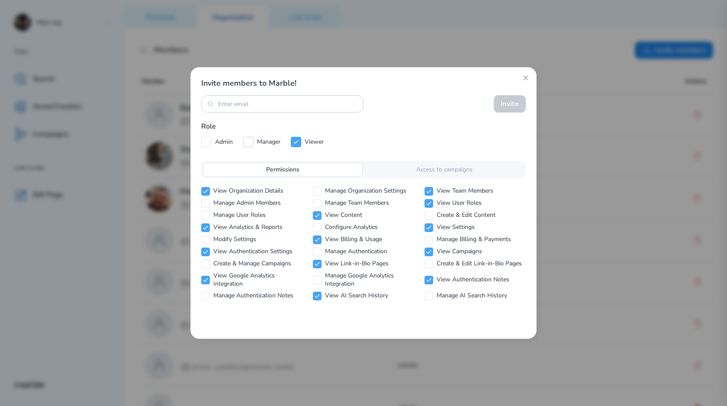
checkbox input "true"
click at [296, 145] on icon at bounding box center [295, 141] width 7 height 7
checkbox input "false"
checkbox input "true"
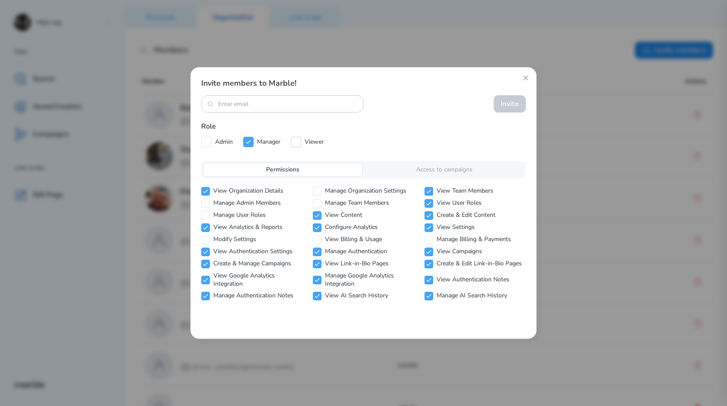
checkbox input "false"
checkbox input "true"
checkbox input "false"
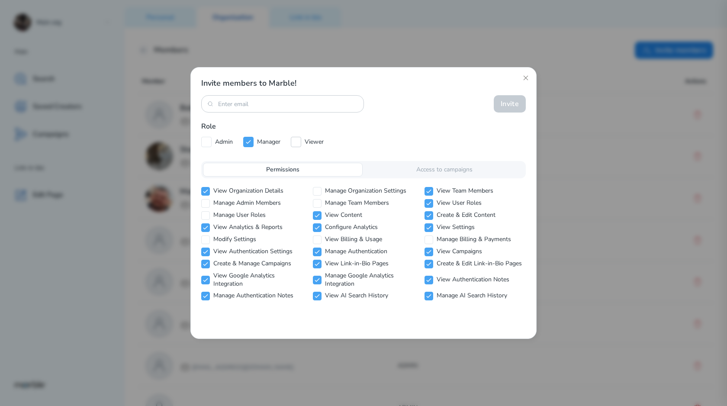
checkbox input "false"
click at [248, 141] on icon at bounding box center [248, 141] width 7 height 7
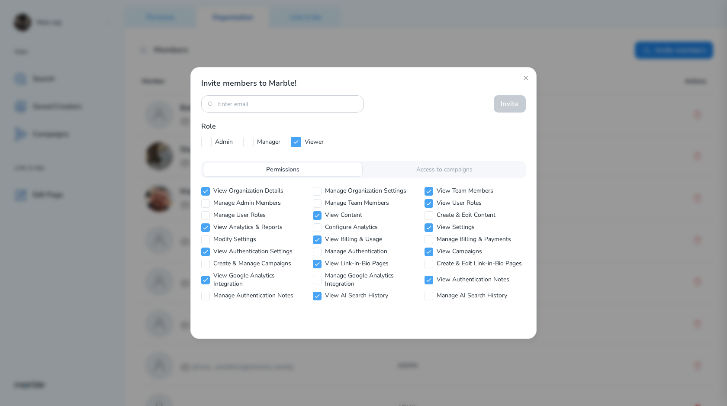
checkbox input "true"
checkbox input "false"
checkbox input "true"
checkbox input "false"
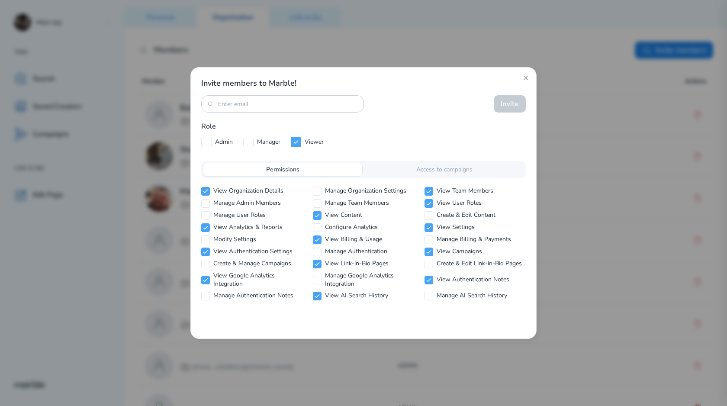
checkbox input "true"
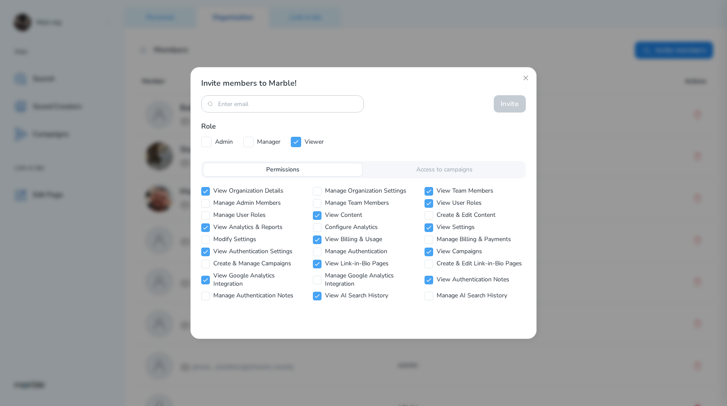
checkbox input "true"
click at [209, 142] on icon at bounding box center [206, 141] width 7 height 7
checkbox input "true"
checkbox input "false"
checkbox input "true"
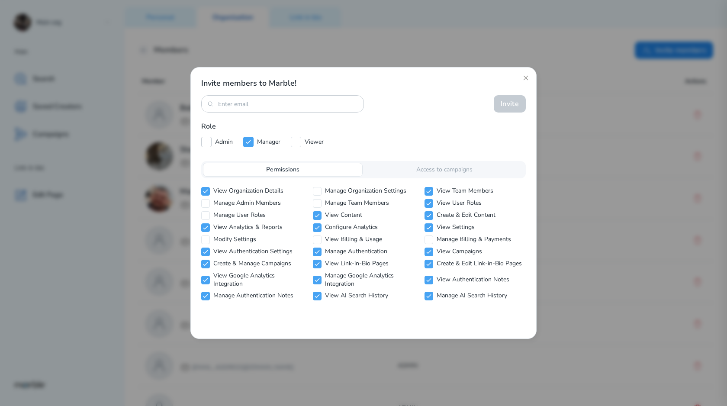
checkbox input "true"
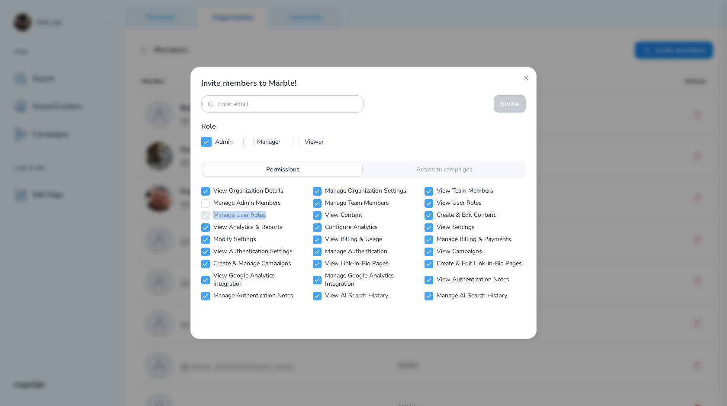
drag, startPoint x: 275, startPoint y: 217, endPoint x: 204, endPoint y: 216, distance: 70.9
click at [204, 216] on div "Manage User Roles" at bounding box center [251, 215] width 101 height 9
click at [243, 218] on p "Manage User Roles" at bounding box center [239, 215] width 52 height 8
click at [302, 140] on div "Viewer" at bounding box center [307, 142] width 33 height 10
click at [299, 140] on icon at bounding box center [295, 141] width 7 height 7
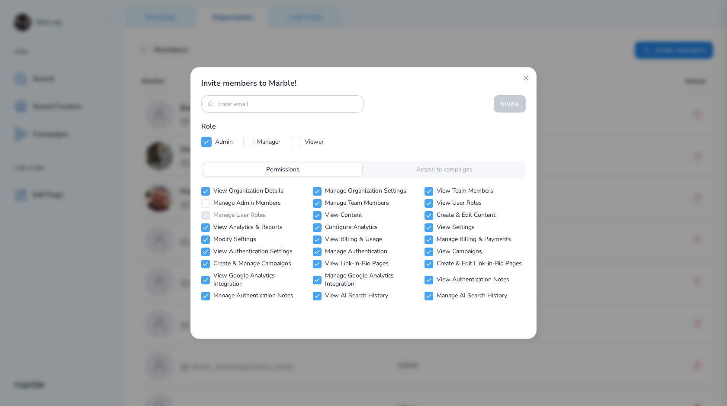
checkbox input "false"
checkbox input "true"
checkbox input "false"
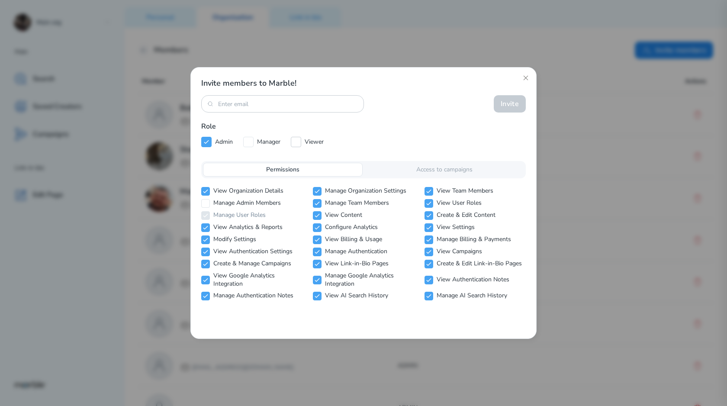
checkbox input "false"
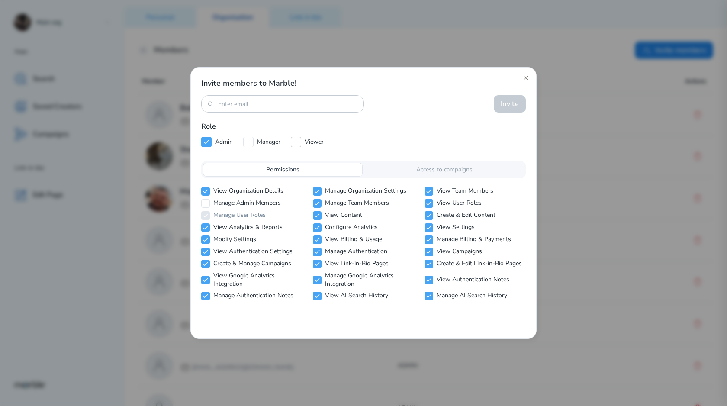
checkbox input "false"
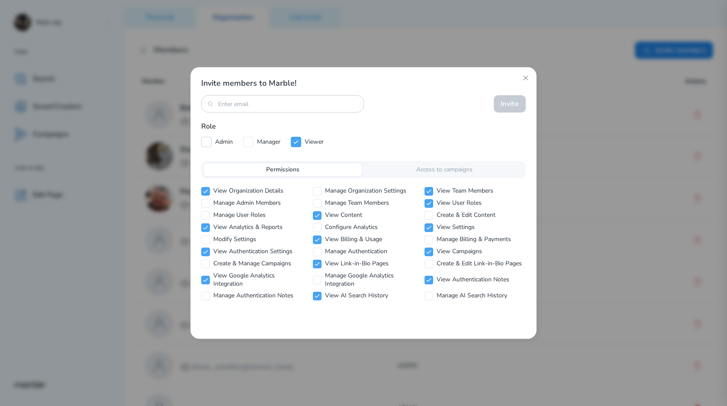
click at [208, 142] on icon at bounding box center [206, 141] width 7 height 7
checkbox input "true"
checkbox input "false"
checkbox input "true"
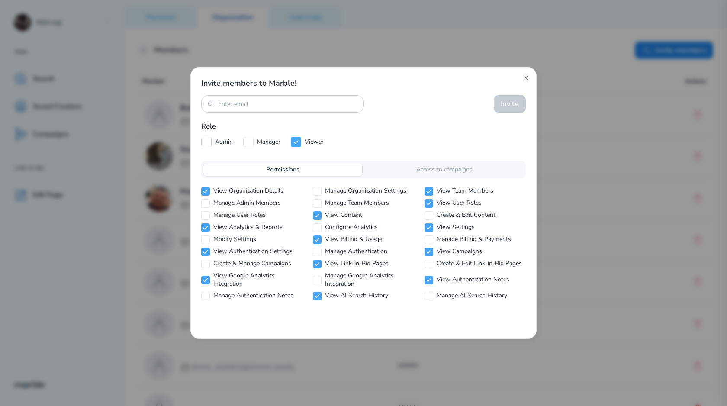
checkbox input "true"
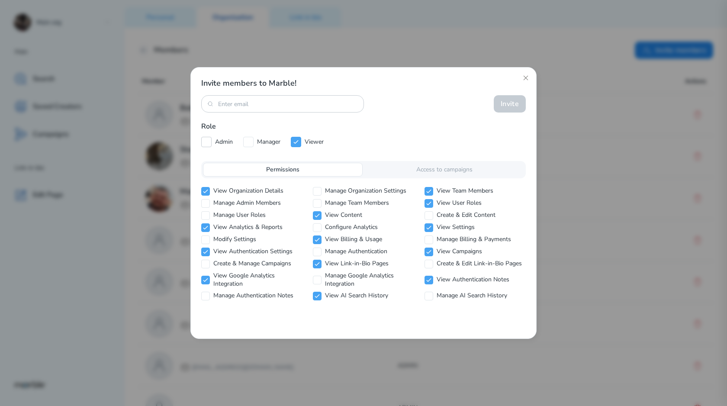
checkbox input "true"
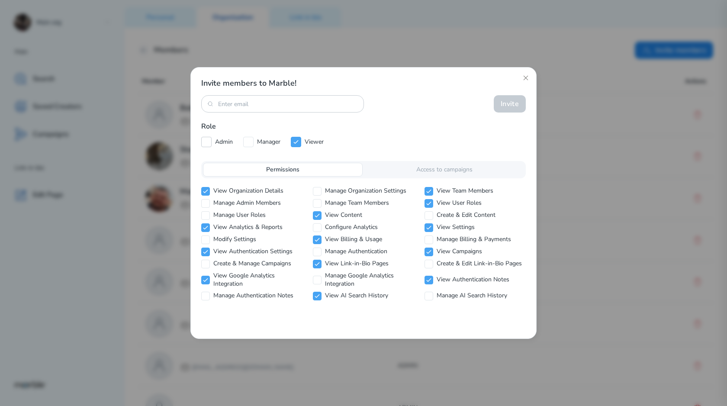
checkbox input "true"
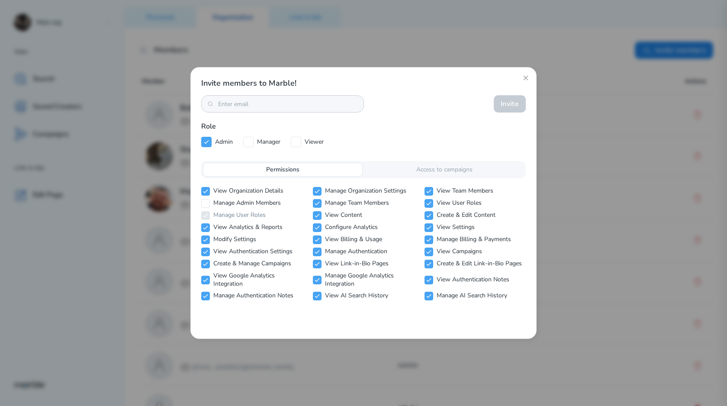
click at [252, 97] on div at bounding box center [282, 103] width 163 height 17
click at [253, 102] on input at bounding box center [282, 104] width 129 height 8
click at [392, 135] on div "Role Admin Manager Viewer" at bounding box center [363, 134] width 324 height 26
click at [474, 79] on icon at bounding box center [525, 77] width 7 height 7
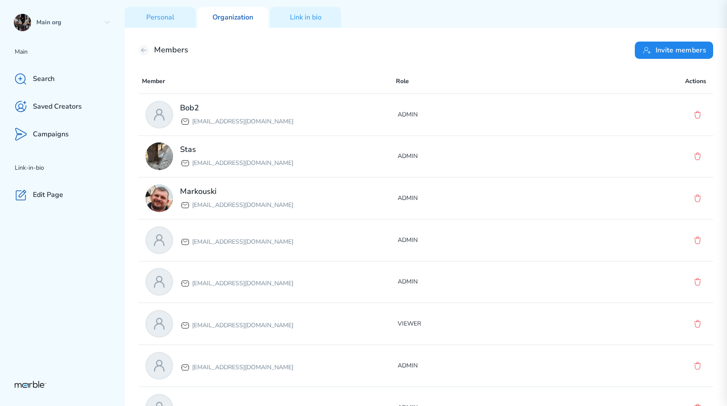
click at [147, 43] on div "Members Invite members" at bounding box center [425, 50] width 574 height 17
click at [147, 47] on button at bounding box center [143, 50] width 10 height 10
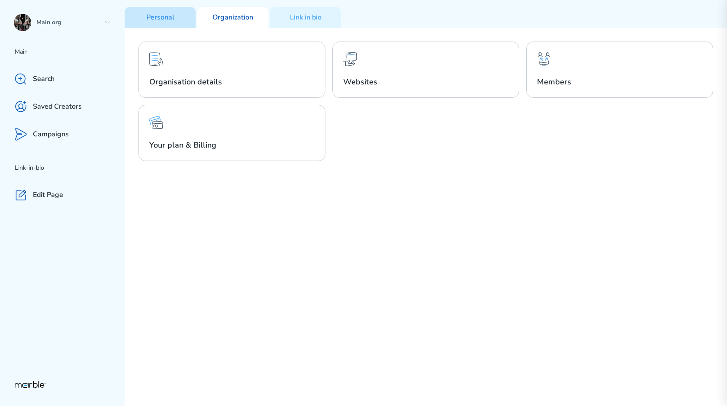
click at [186, 19] on div "Personal" at bounding box center [160, 17] width 71 height 21
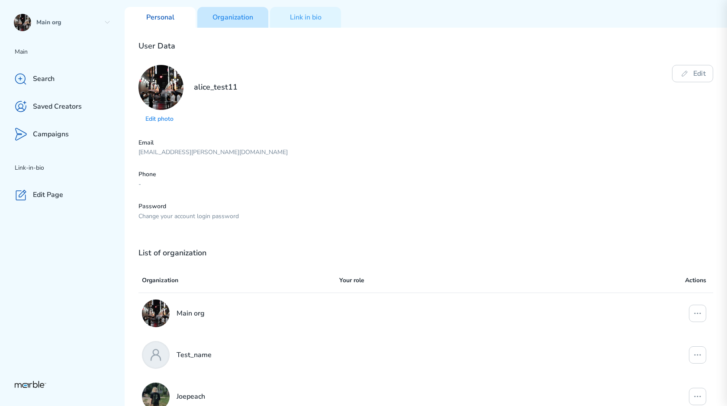
click at [221, 21] on p "Organization" at bounding box center [232, 17] width 41 height 9
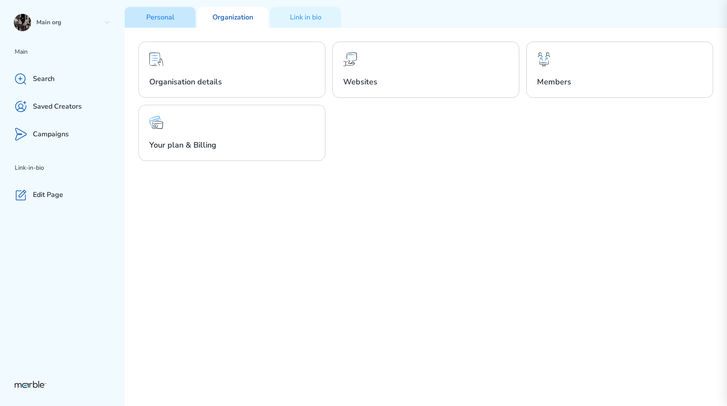
click at [173, 22] on div "Personal" at bounding box center [160, 17] width 71 height 21
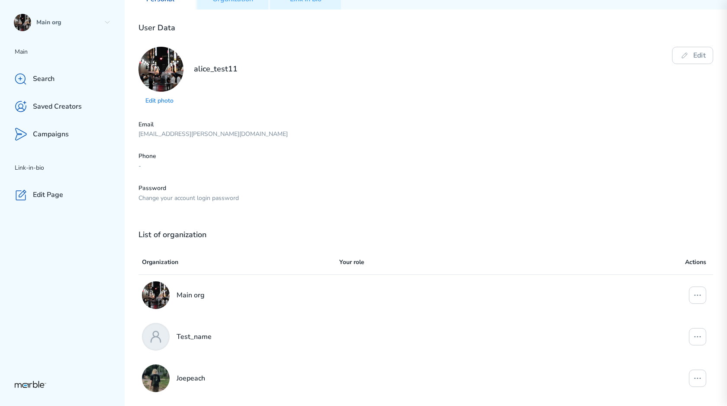
scroll to position [4, 0]
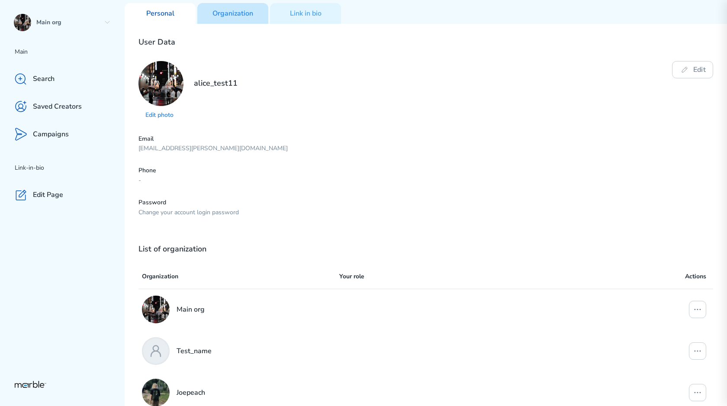
click at [234, 18] on div "Organization" at bounding box center [232, 13] width 71 height 21
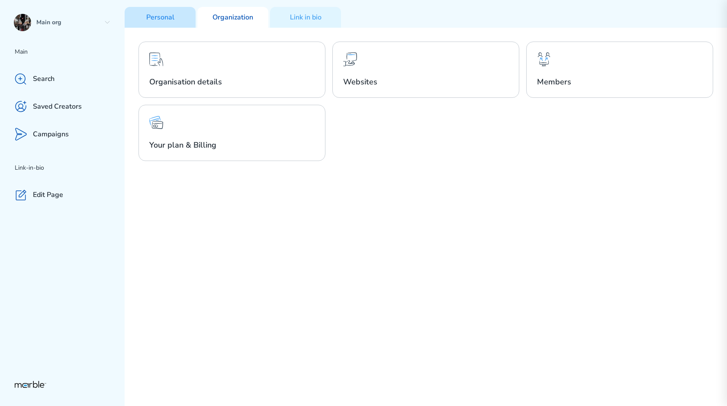
click at [167, 18] on p "Personal" at bounding box center [160, 17] width 28 height 9
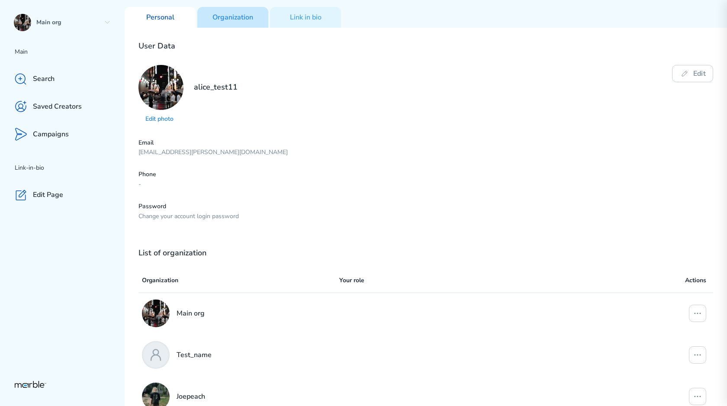
click at [216, 23] on div "Organization" at bounding box center [232, 17] width 71 height 21
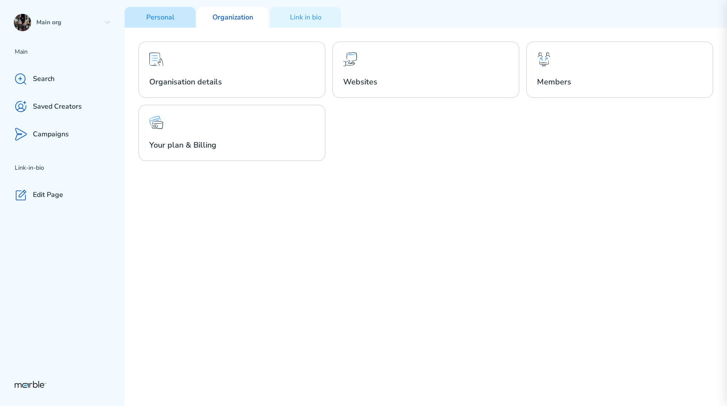
click at [184, 20] on div "Personal" at bounding box center [160, 17] width 71 height 21
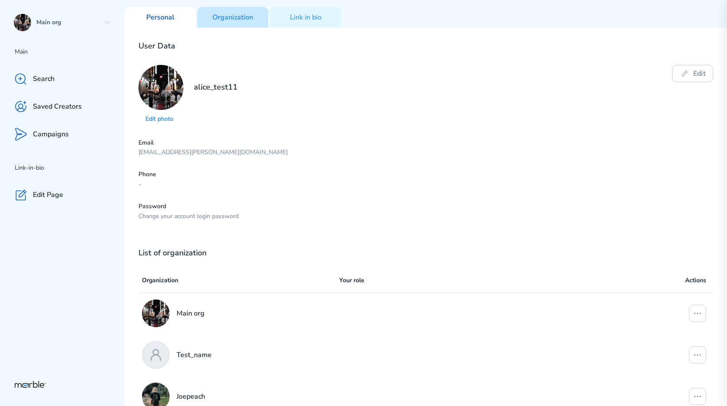
click at [214, 20] on p "Organization" at bounding box center [232, 17] width 41 height 9
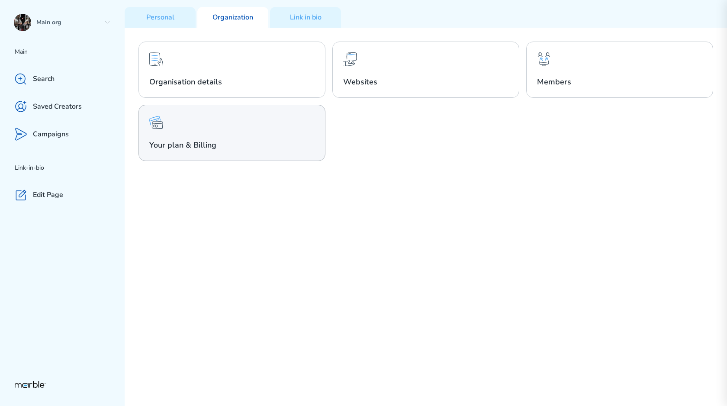
click at [288, 132] on div "Your plan & Billing" at bounding box center [231, 133] width 187 height 56
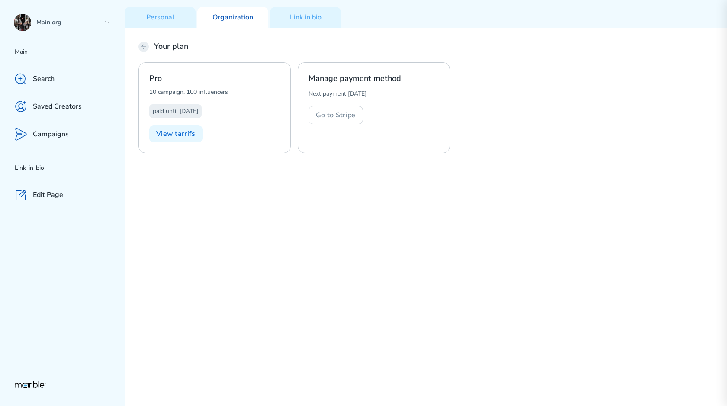
click at [142, 49] on icon at bounding box center [143, 46] width 7 height 7
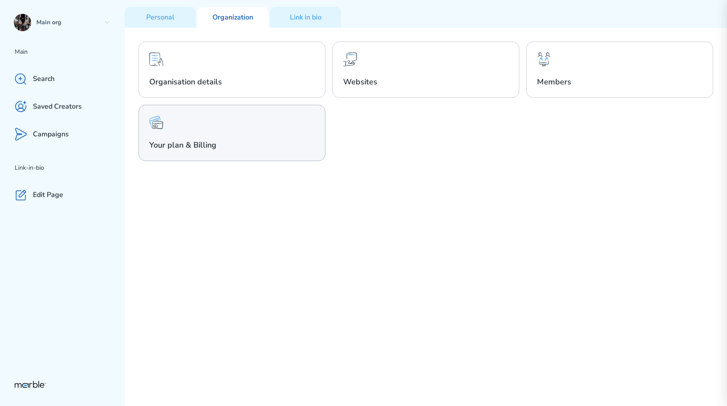
click at [237, 117] on div "Your plan & Billing" at bounding box center [231, 133] width 187 height 56
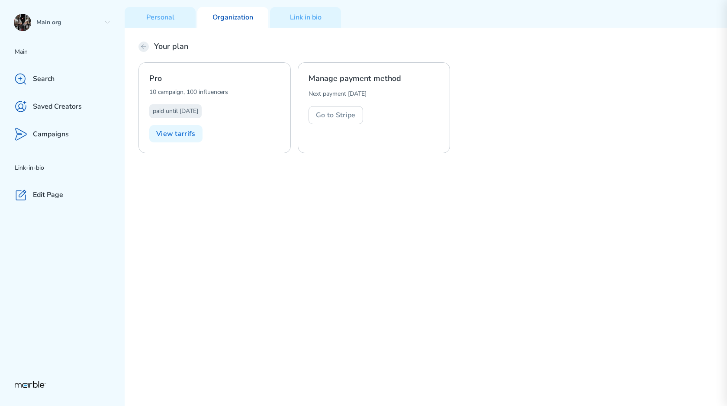
click at [144, 46] on icon at bounding box center [143, 47] width 4 height 4
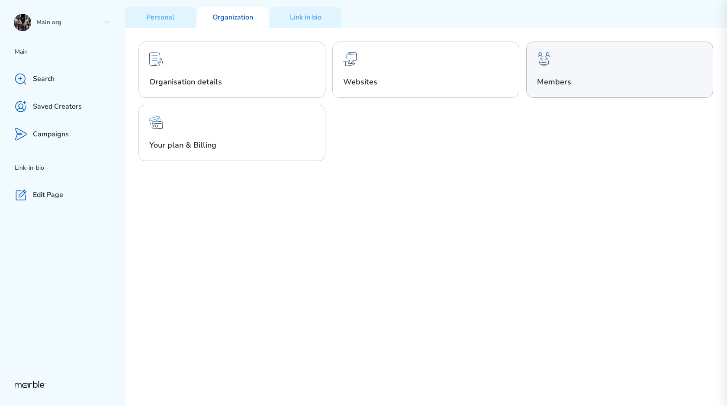
click at [474, 77] on h2 "Members" at bounding box center [619, 82] width 165 height 10
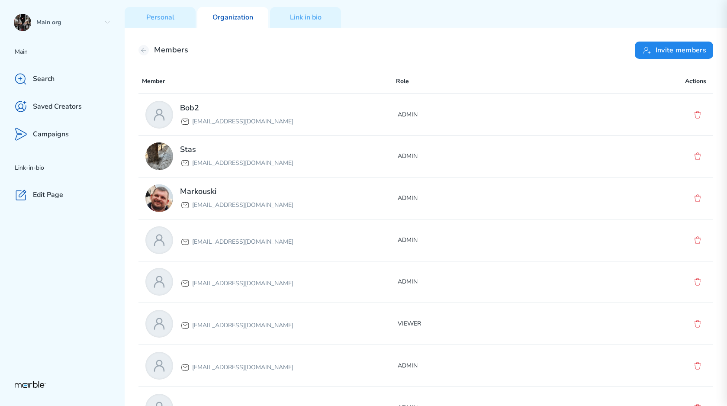
click at [147, 43] on div "Members Invite members" at bounding box center [425, 50] width 574 height 17
click at [146, 45] on div "Members Invite members" at bounding box center [425, 50] width 574 height 17
click at [144, 49] on icon at bounding box center [143, 50] width 7 height 7
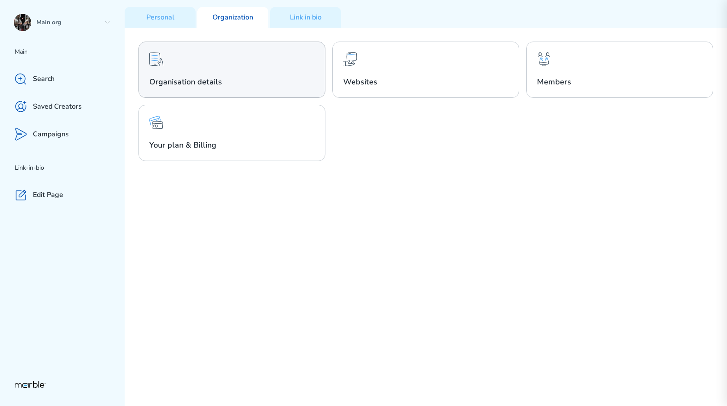
click at [280, 82] on h2 "Organisation details" at bounding box center [231, 82] width 165 height 10
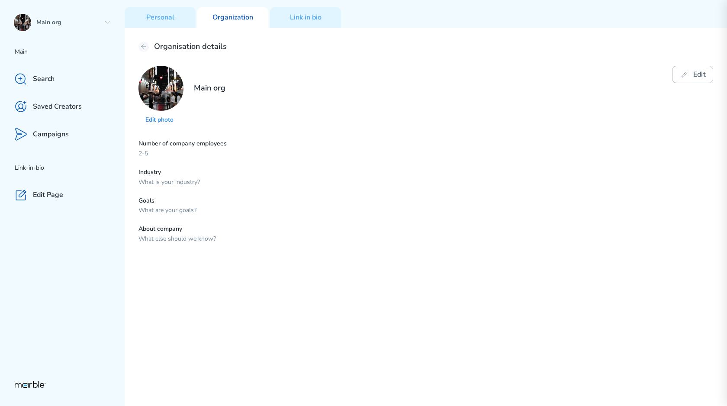
click at [474, 77] on button "Edit" at bounding box center [692, 74] width 41 height 17
click at [363, 151] on button "Edit" at bounding box center [356, 148] width 27 height 17
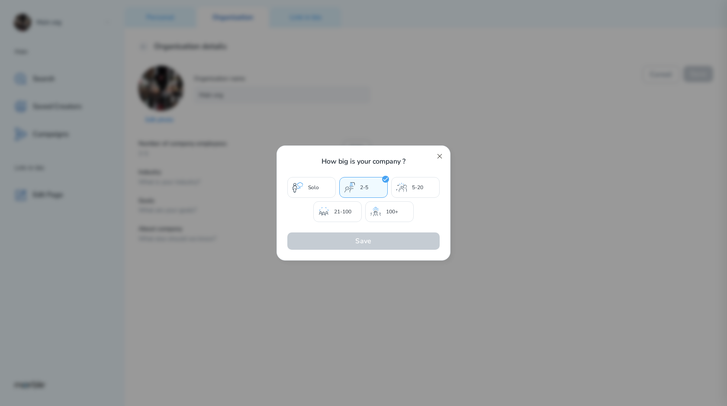
click at [442, 157] on icon at bounding box center [439, 156] width 7 height 7
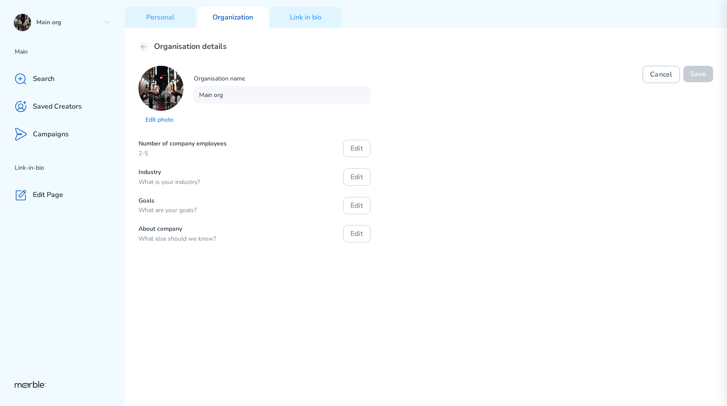
click at [474, 76] on button "Cancel" at bounding box center [660, 74] width 37 height 17
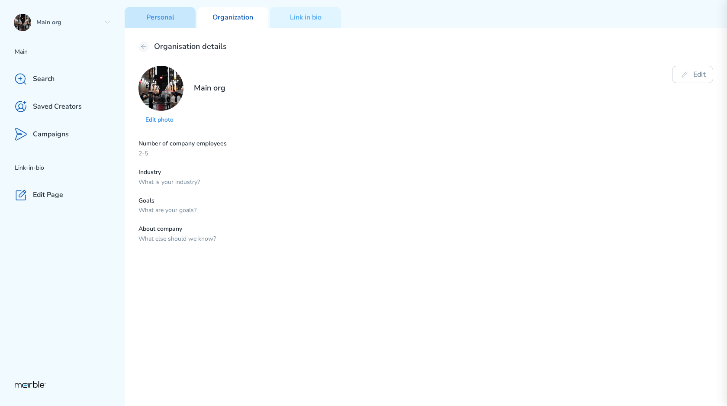
click at [183, 22] on div "Personal" at bounding box center [160, 17] width 71 height 21
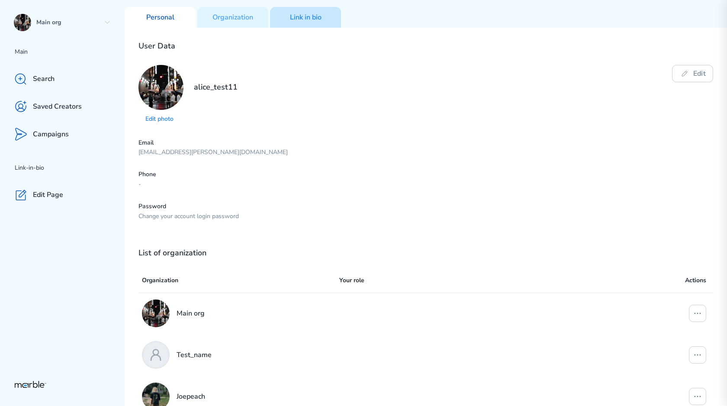
click at [304, 24] on div "Link in bio" at bounding box center [305, 17] width 71 height 21
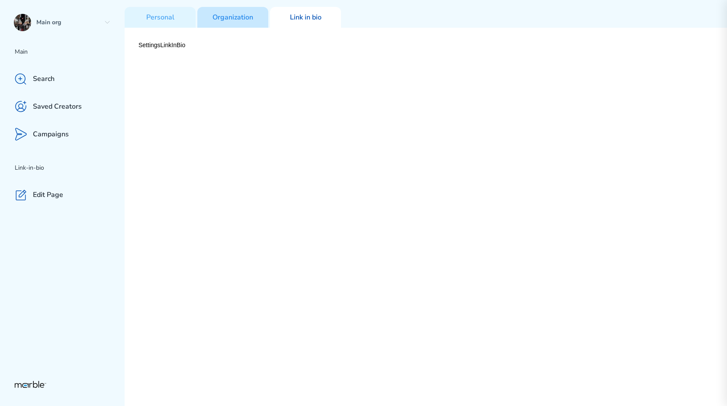
click at [236, 24] on div "Organization" at bounding box center [232, 17] width 71 height 21
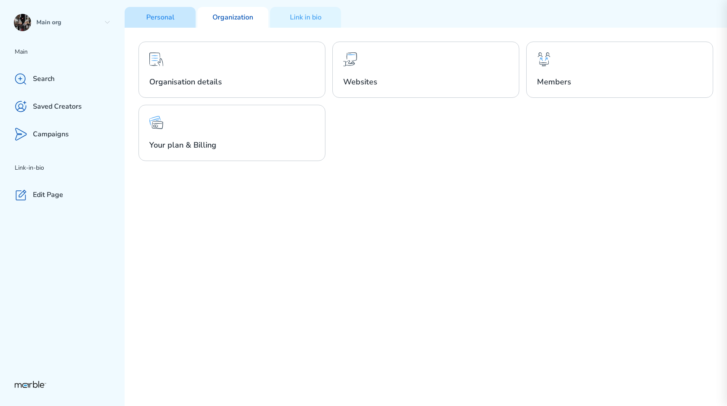
click at [187, 24] on div "Personal" at bounding box center [160, 17] width 71 height 21
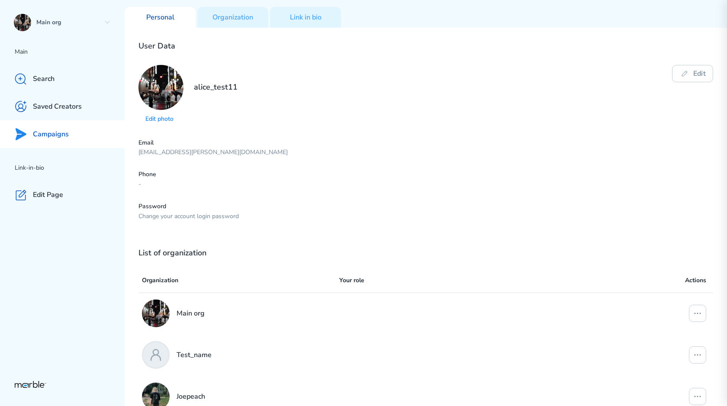
click at [92, 127] on div "Campaigns" at bounding box center [62, 134] width 125 height 28
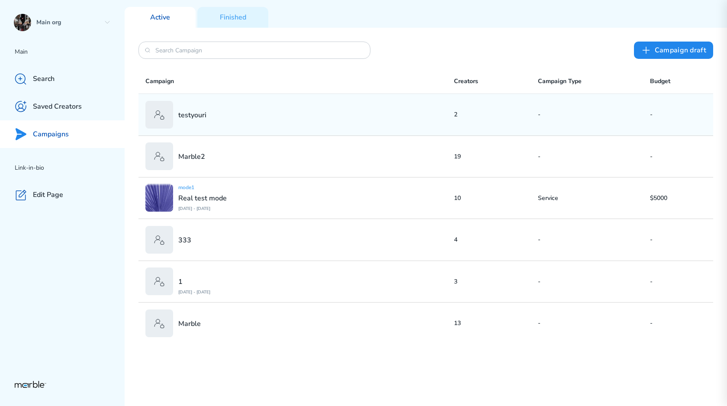
click at [247, 123] on div "testyouri" at bounding box center [299, 115] width 308 height 28
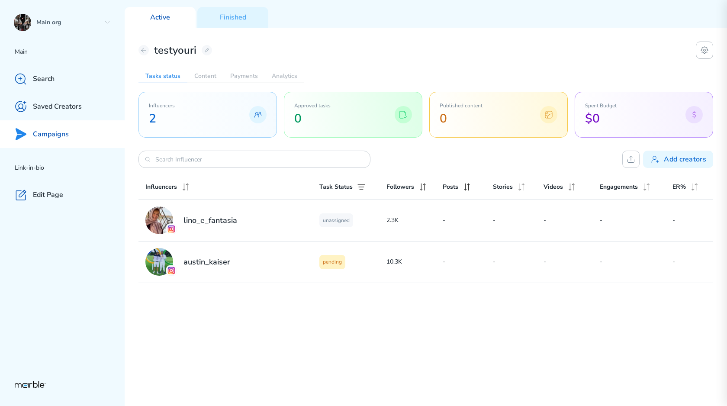
click at [474, 49] on icon at bounding box center [704, 50] width 10 height 10
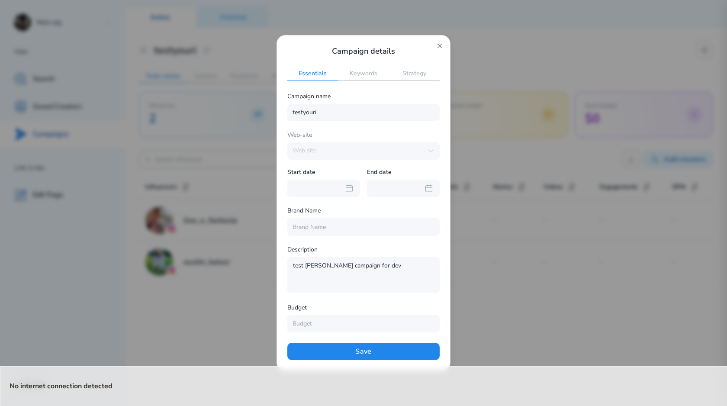
click at [441, 47] on icon at bounding box center [439, 46] width 4 height 4
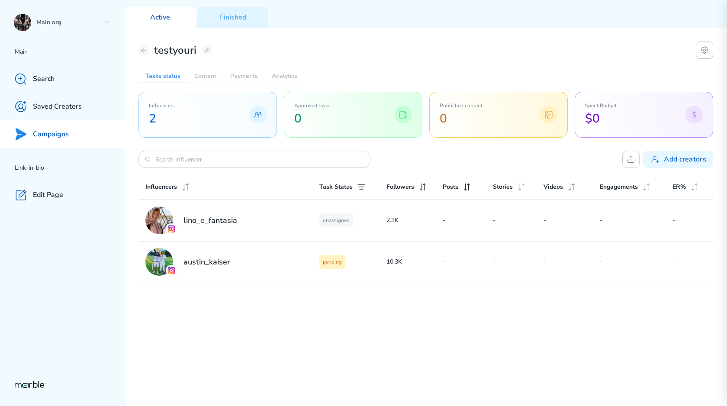
click at [474, 54] on icon at bounding box center [704, 50] width 10 height 10
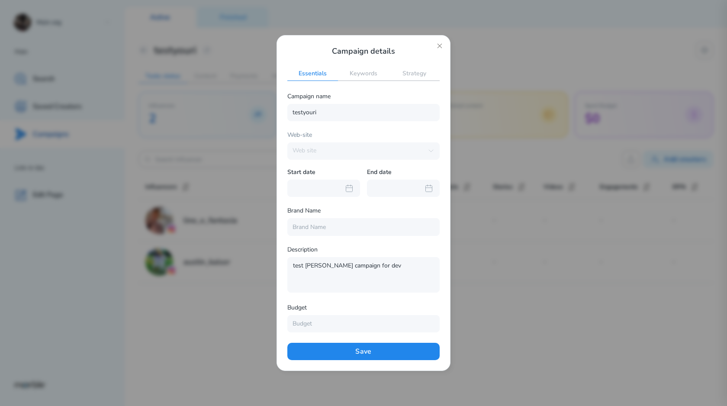
click at [474, 309] on div at bounding box center [363, 203] width 727 height 406
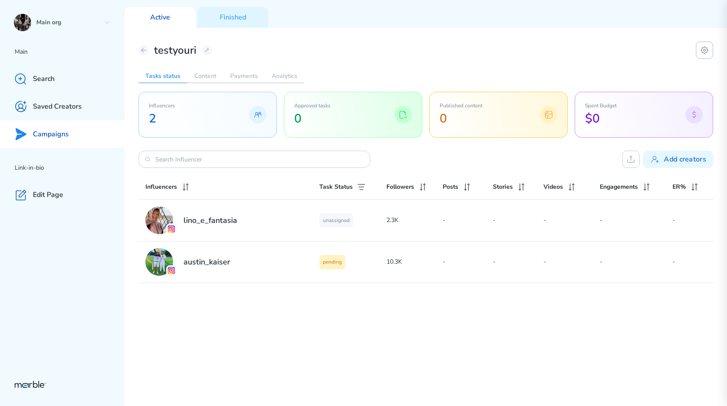
click at [474, 55] on icon at bounding box center [704, 50] width 10 height 10
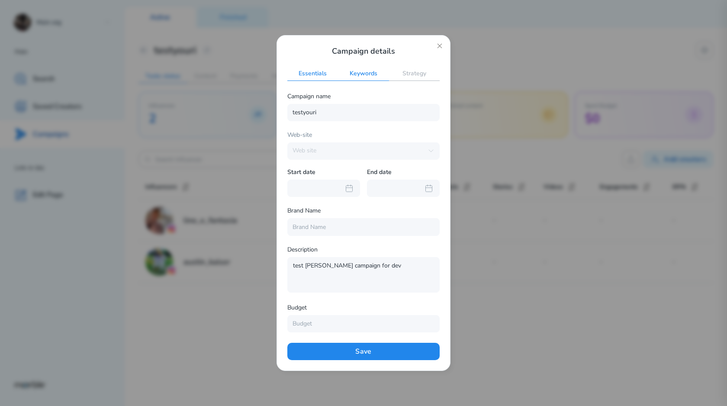
click at [377, 72] on h2 "Keywords" at bounding box center [363, 74] width 51 height 14
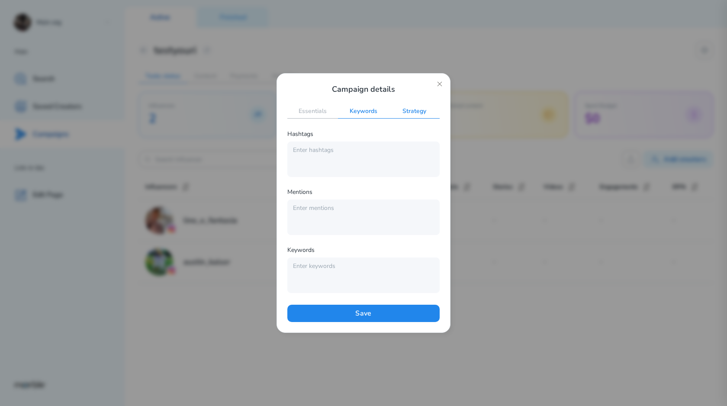
click at [420, 111] on h2 "Strategy" at bounding box center [414, 112] width 51 height 14
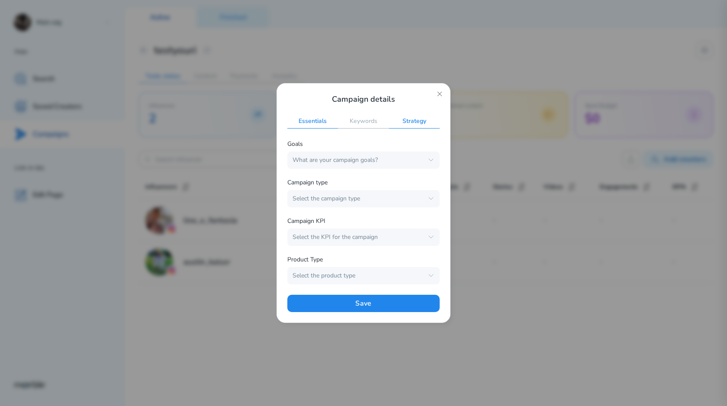
click at [323, 119] on h2 "Essentials" at bounding box center [312, 122] width 51 height 14
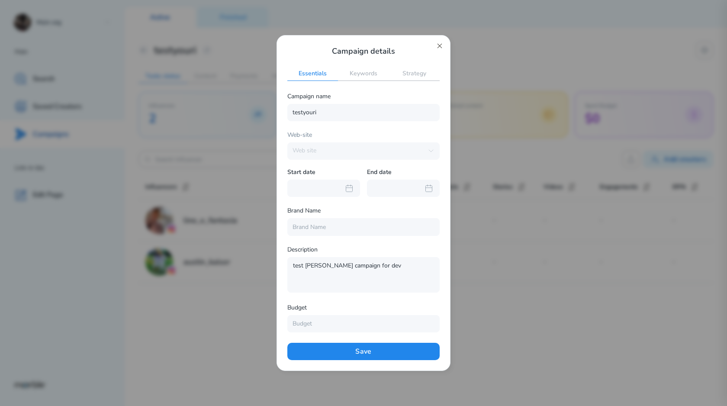
click at [439, 45] on icon at bounding box center [439, 46] width 4 height 4
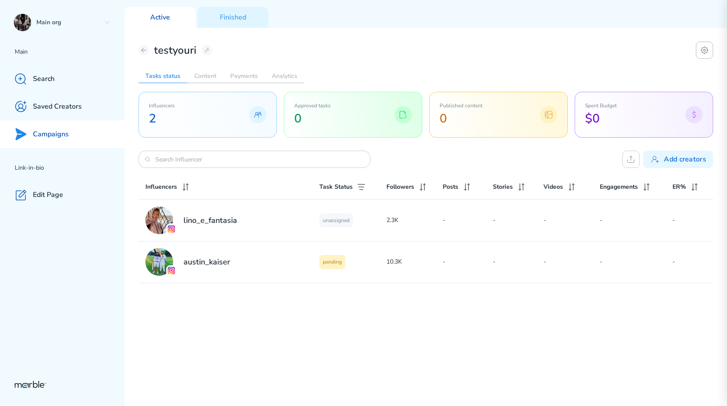
click at [474, 48] on icon at bounding box center [704, 50] width 10 height 10
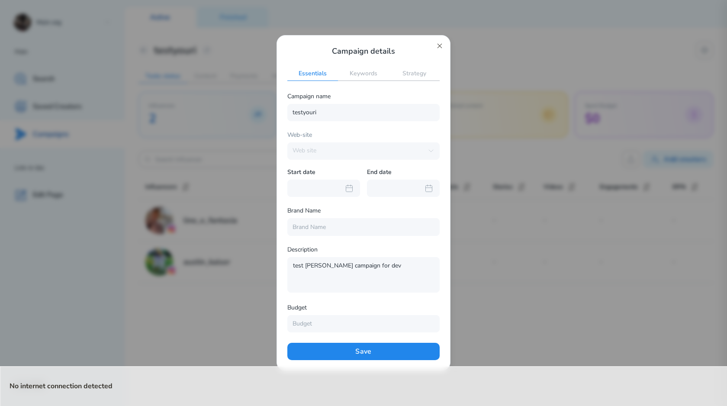
click at [439, 46] on icon at bounding box center [439, 45] width 7 height 7
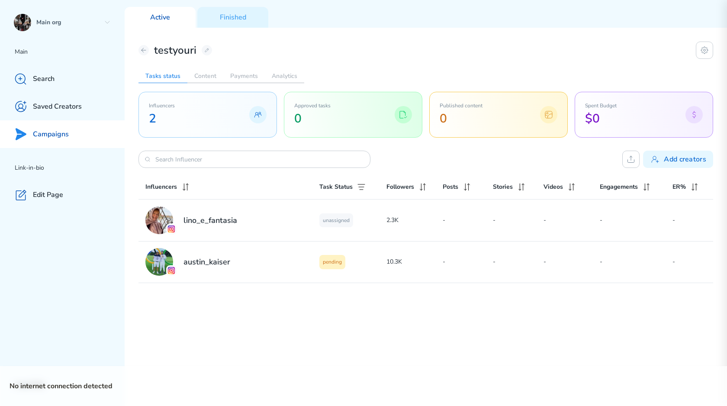
click at [474, 47] on div "testyouri Tasks status Content Payments Analytics Influencers 2 Approved tasks …" at bounding box center [426, 217] width 602 height 378
click at [474, 48] on icon at bounding box center [704, 50] width 10 height 10
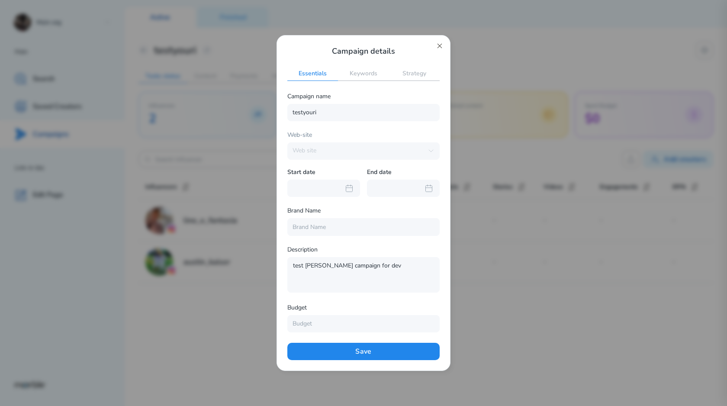
click at [439, 42] on icon at bounding box center [439, 45] width 7 height 7
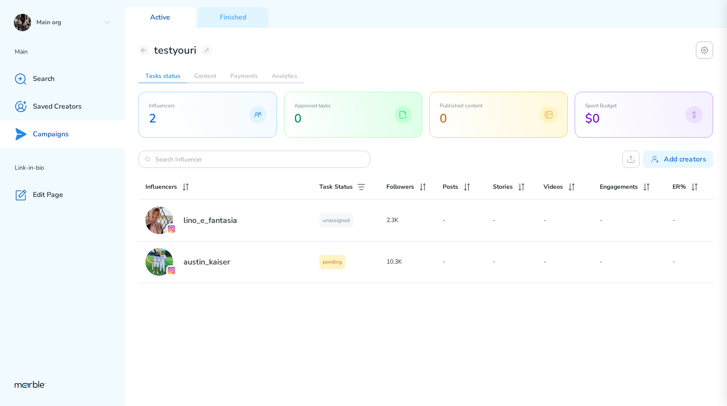
click at [474, 54] on icon at bounding box center [704, 50] width 10 height 10
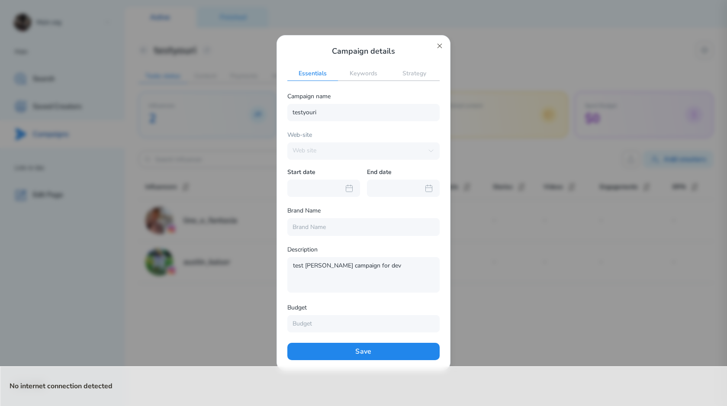
click at [439, 44] on icon at bounding box center [439, 45] width 7 height 7
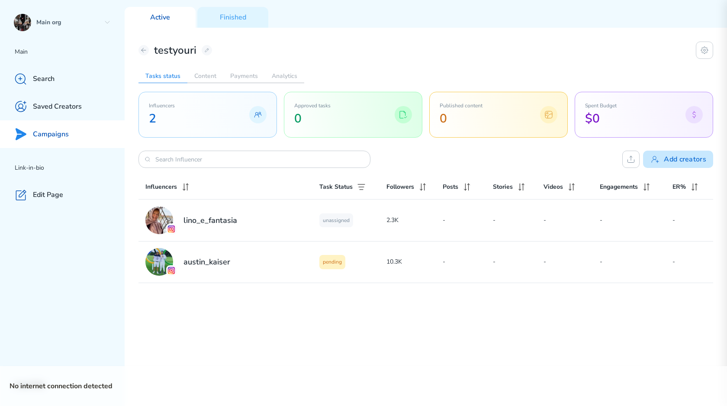
click at [474, 158] on button "Add creators" at bounding box center [678, 159] width 70 height 17
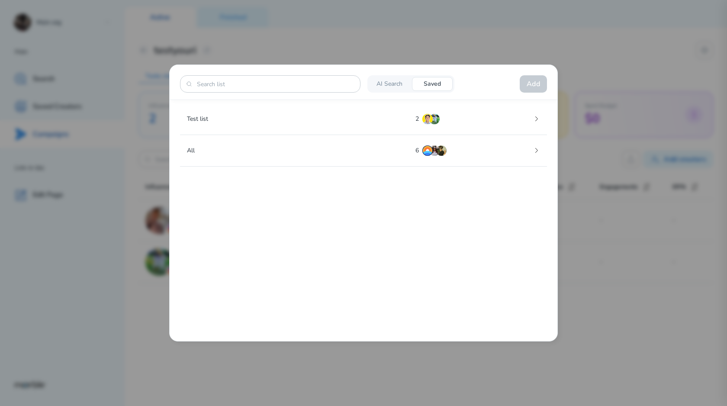
click at [385, 82] on p "AI Search" at bounding box center [389, 84] width 26 height 8
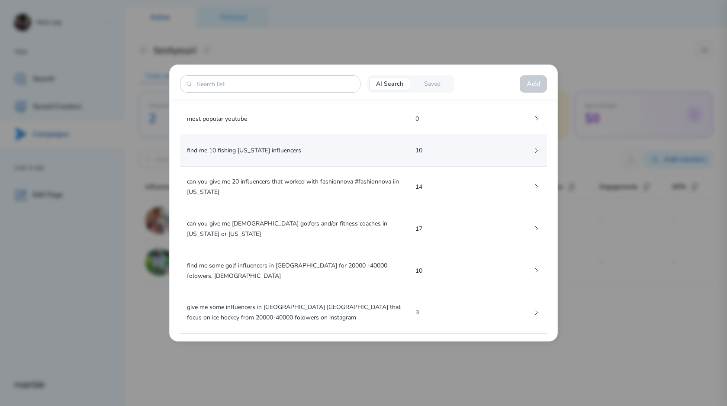
click at [346, 163] on div "find me 10 fishing [US_STATE] influencers 10" at bounding box center [363, 150] width 367 height 31
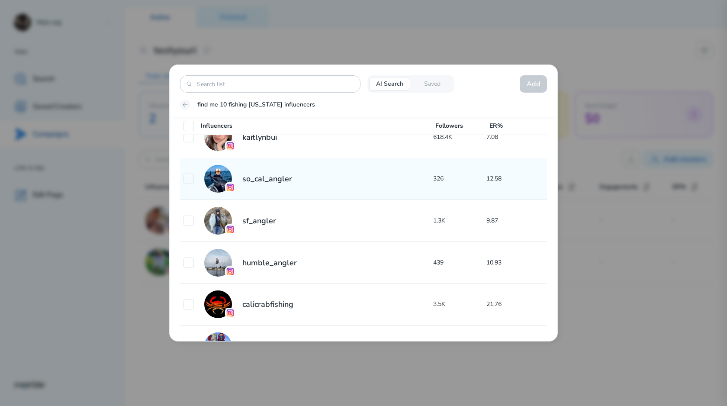
scroll to position [19, 0]
click at [332, 194] on div "so_cal_angler 326 12.58" at bounding box center [363, 178] width 367 height 42
click at [189, 174] on input "checkbox" at bounding box center [188, 178] width 10 height 10
checkbox input "true"
click at [298, 172] on div "so_cal_angler" at bounding box center [308, 178] width 250 height 28
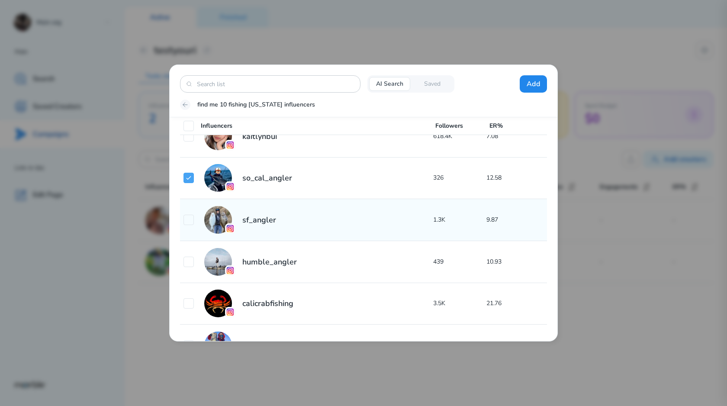
click at [286, 214] on div "sf_angler" at bounding box center [308, 220] width 250 height 28
click at [296, 218] on div "sf_angler" at bounding box center [308, 220] width 250 height 28
click at [183, 221] on input "checkbox" at bounding box center [188, 220] width 10 height 10
checkbox input "true"
click at [186, 221] on icon at bounding box center [188, 219] width 7 height 7
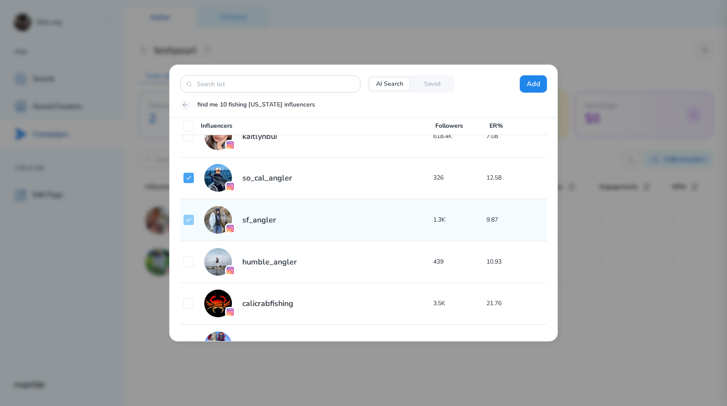
checkbox input "true"
checkbox input "false"
click at [313, 221] on div "sf_angler" at bounding box center [308, 220] width 250 height 28
click at [259, 222] on h2 "sf_angler" at bounding box center [259, 220] width 34 height 10
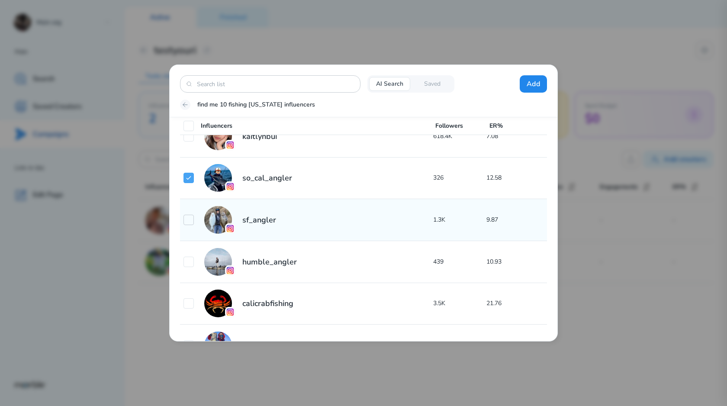
click at [191, 220] on icon at bounding box center [188, 219] width 7 height 7
click at [190, 219] on icon at bounding box center [188, 219] width 7 height 7
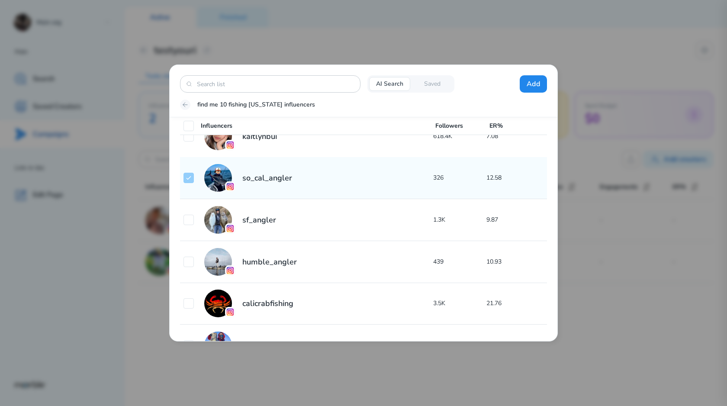
click at [190, 177] on icon at bounding box center [188, 177] width 4 height 3
click at [189, 180] on icon at bounding box center [188, 177] width 7 height 7
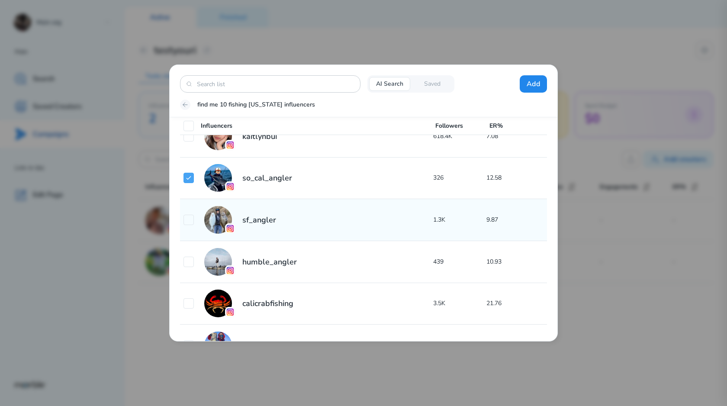
click at [188, 233] on div "sf_angler" at bounding box center [308, 220] width 250 height 28
click at [188, 221] on icon at bounding box center [188, 219] width 7 height 7
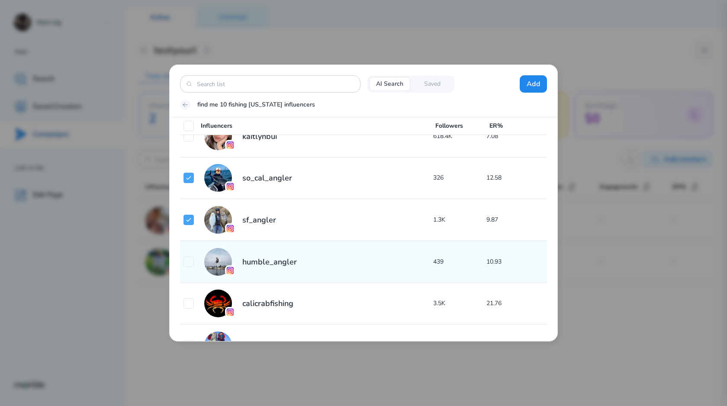
click at [264, 259] on h2 "humble_angler" at bounding box center [269, 261] width 54 height 10
click at [302, 247] on div "humble_angler 439 10.93" at bounding box center [363, 262] width 367 height 42
click at [365, 262] on div "humble_angler" at bounding box center [308, 262] width 250 height 28
click at [474, 262] on p "439" at bounding box center [460, 261] width 54 height 10
click at [474, 262] on p "10.93" at bounding box center [513, 261] width 54 height 10
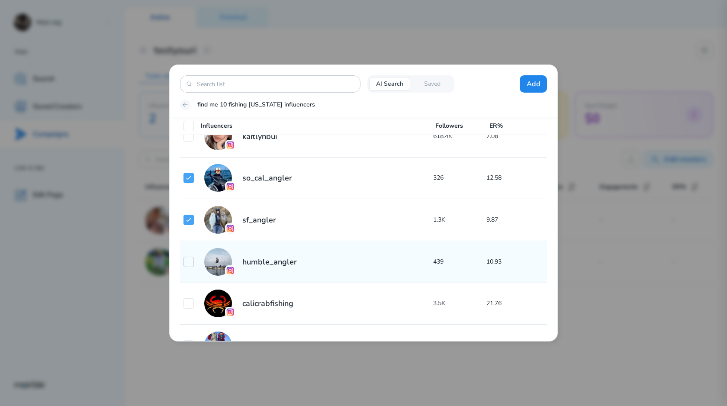
click at [186, 263] on icon at bounding box center [188, 261] width 7 height 7
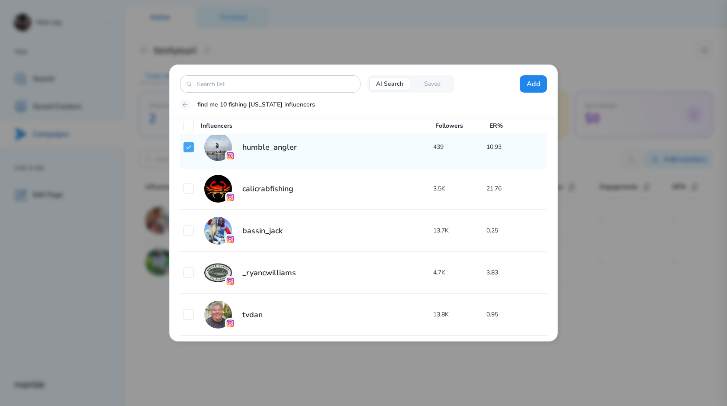
scroll to position [153, 0]
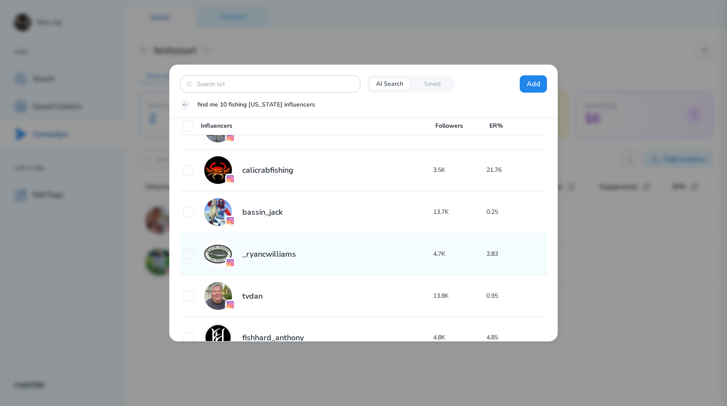
click at [193, 247] on div "_ryancwilliams" at bounding box center [308, 254] width 250 height 28
click at [192, 250] on input "checkbox" at bounding box center [188, 254] width 10 height 10
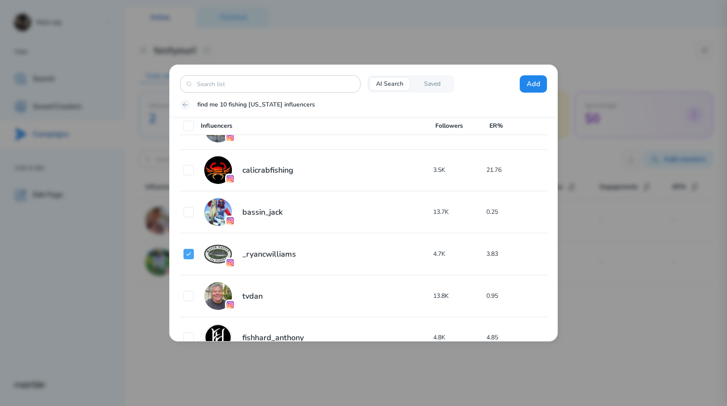
click at [430, 85] on p "Saved" at bounding box center [432, 84] width 16 height 8
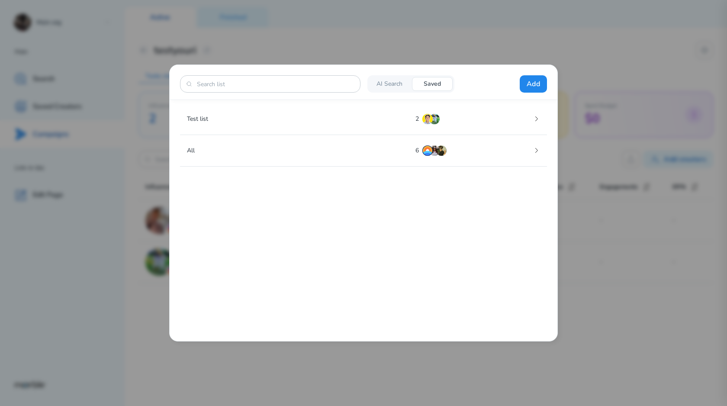
click at [402, 86] on p "AI Search" at bounding box center [389, 84] width 26 height 8
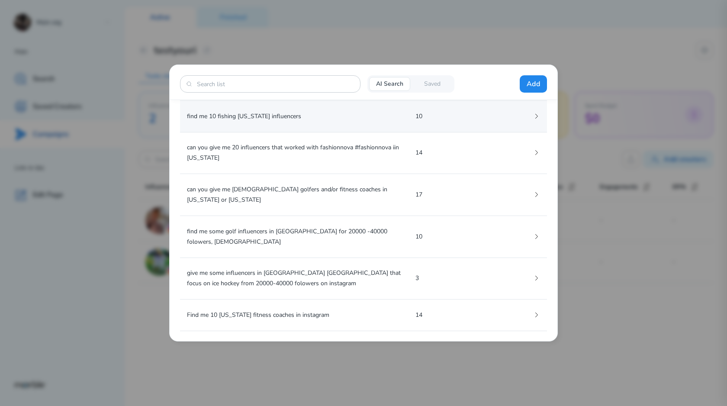
scroll to position [0, 0]
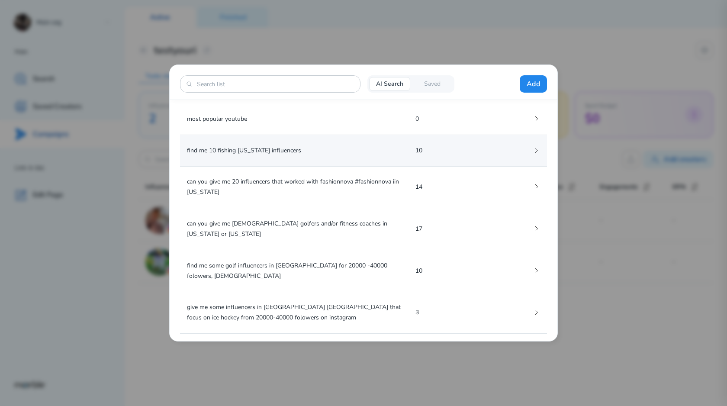
click at [272, 151] on p "find me 10 fishing [US_STATE] influencers" at bounding box center [297, 150] width 221 height 10
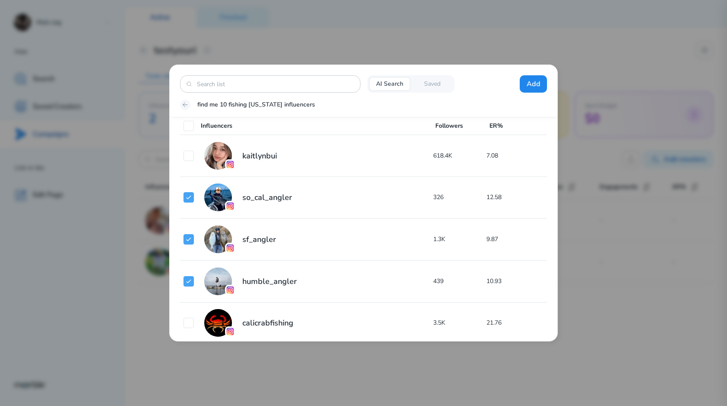
click at [177, 106] on div "AI Search Saved Add find me 10 fishing [US_STATE] influencers" at bounding box center [364, 91] width 388 height 52
click at [183, 106] on icon at bounding box center [185, 104] width 7 height 7
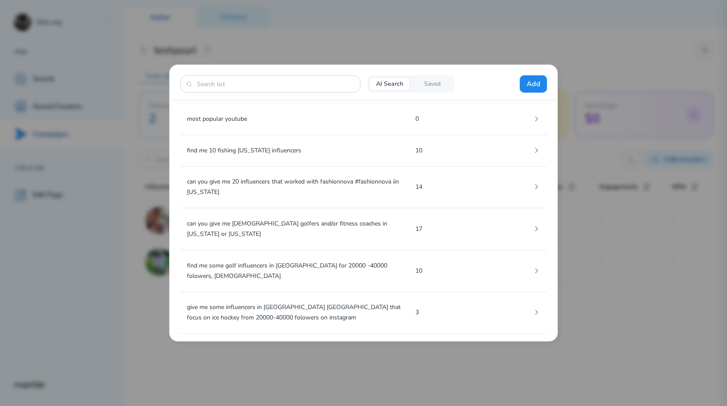
click at [426, 88] on p "Saved" at bounding box center [432, 84] width 16 height 8
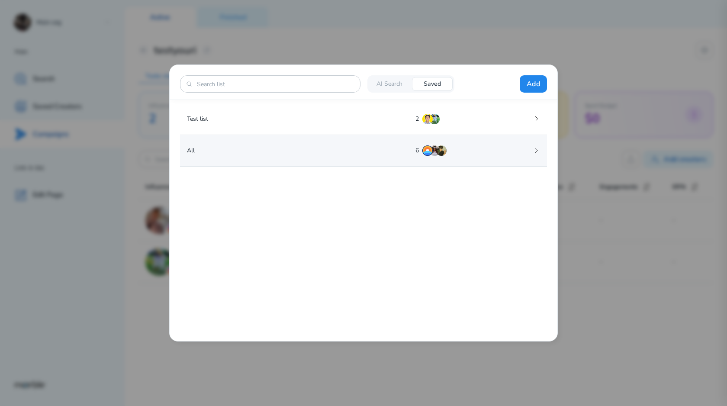
click at [270, 142] on div "All 6" at bounding box center [363, 150] width 367 height 31
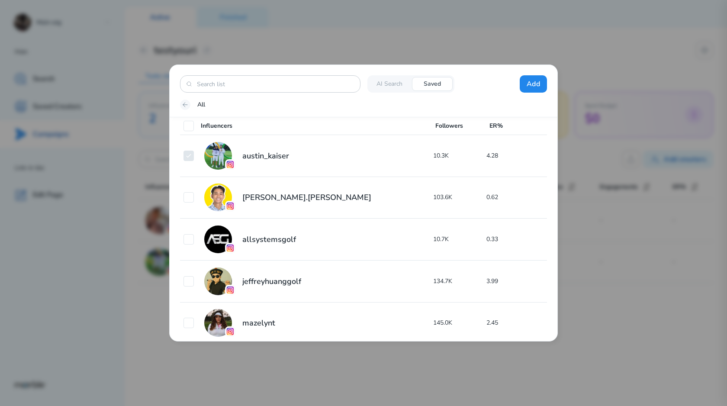
scroll to position [45, 0]
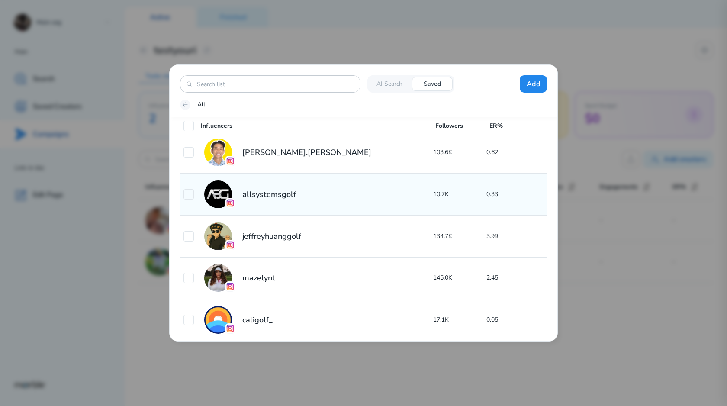
click at [309, 186] on div "allsystemsgolf" at bounding box center [308, 194] width 250 height 28
click at [189, 193] on icon at bounding box center [188, 194] width 7 height 7
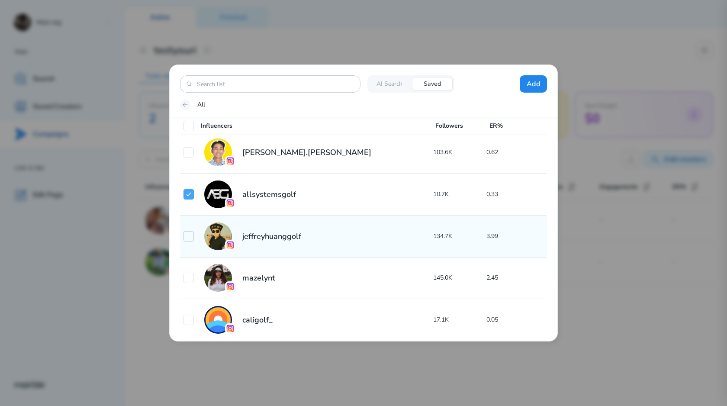
click at [189, 240] on input "checkbox" at bounding box center [188, 236] width 10 height 10
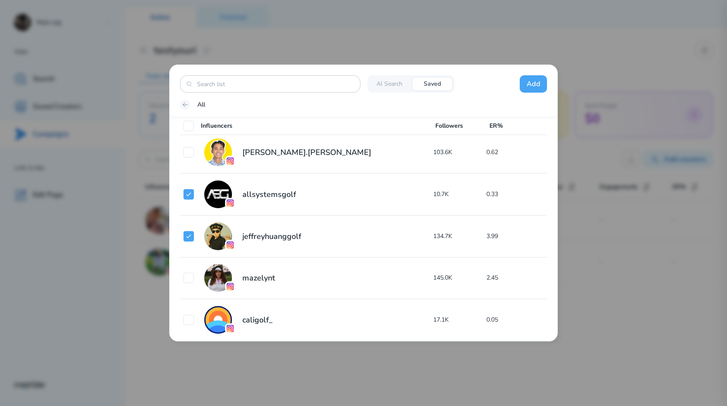
click at [474, 89] on button "Add" at bounding box center [532, 83] width 27 height 17
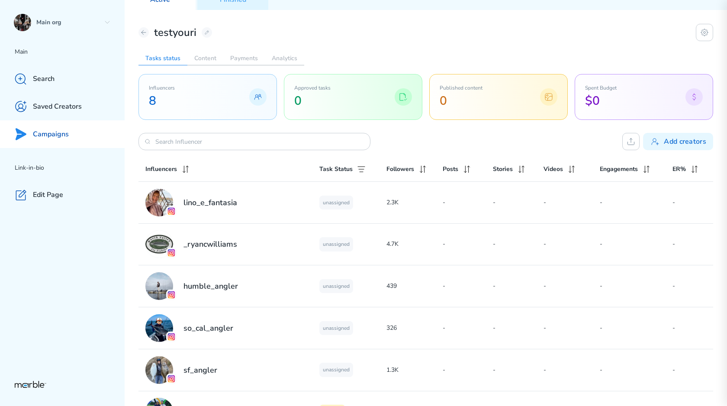
scroll to position [0, 0]
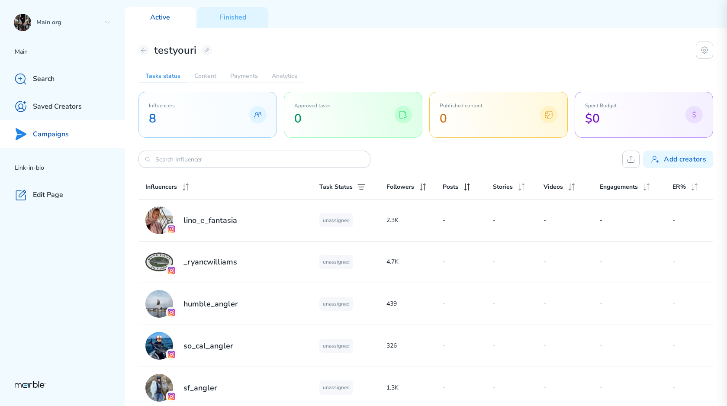
click at [227, 29] on div "testyouri Tasks status Content Payments Analytics Influencers 8 Approved tasks …" at bounding box center [426, 285] width 602 height 515
click at [227, 27] on div "Finished" at bounding box center [232, 17] width 71 height 21
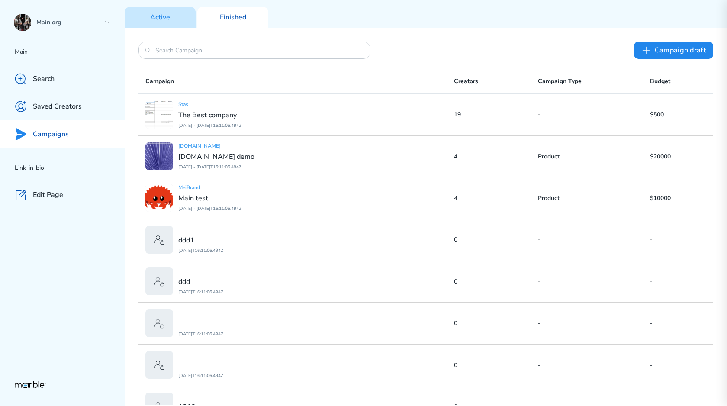
click at [183, 21] on div "Active" at bounding box center [160, 17] width 71 height 21
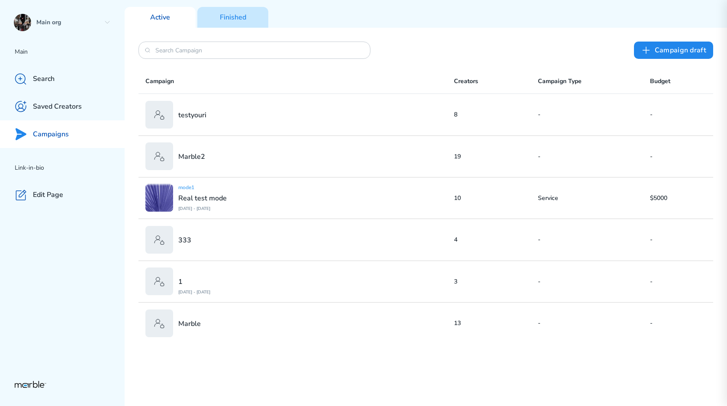
click at [227, 22] on div "Finished" at bounding box center [232, 17] width 71 height 21
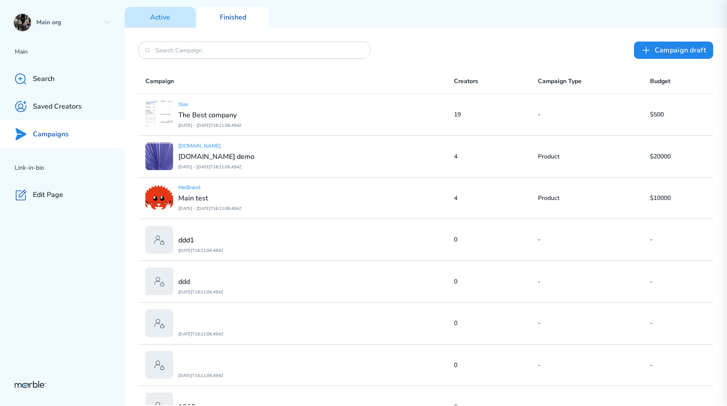
click at [181, 22] on div "Active" at bounding box center [160, 17] width 71 height 21
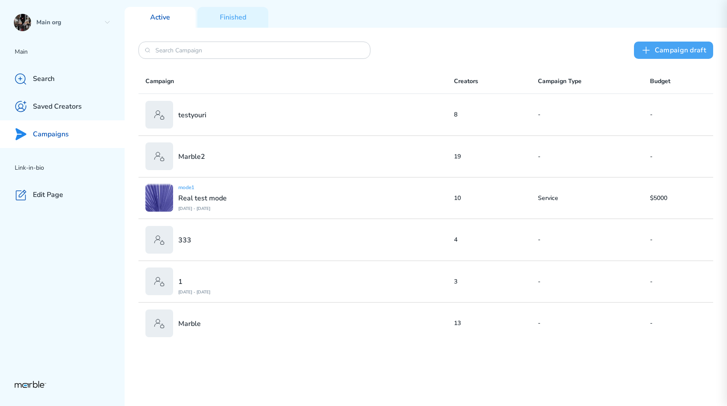
click at [474, 54] on button "Сampaign draft" at bounding box center [673, 50] width 79 height 17
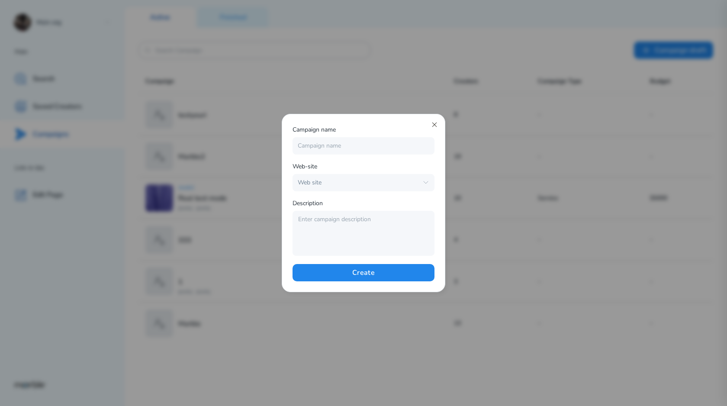
click at [431, 125] on icon at bounding box center [434, 124] width 7 height 7
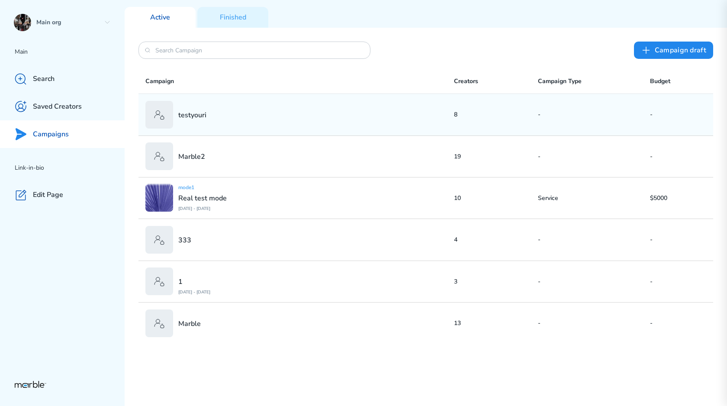
click at [333, 114] on div "testyouri" at bounding box center [299, 115] width 308 height 28
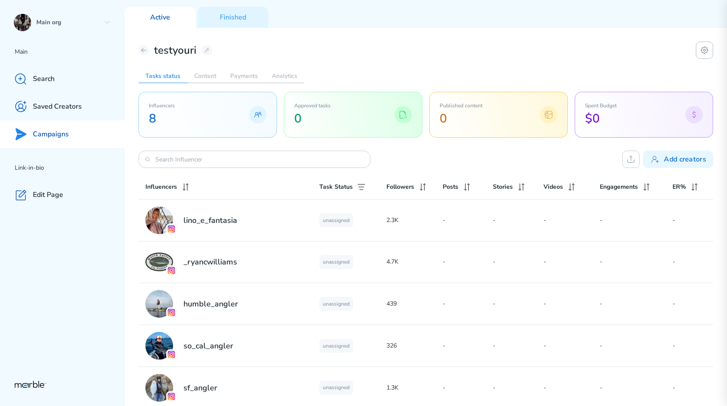
click at [474, 51] on icon at bounding box center [704, 50] width 2 height 2
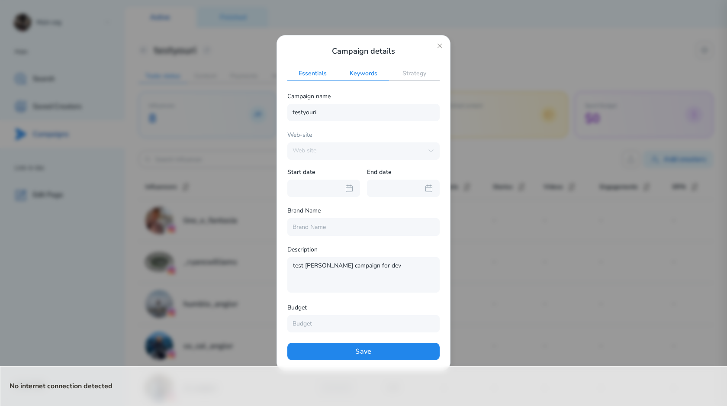
click at [368, 79] on h2 "Keywords" at bounding box center [363, 74] width 51 height 14
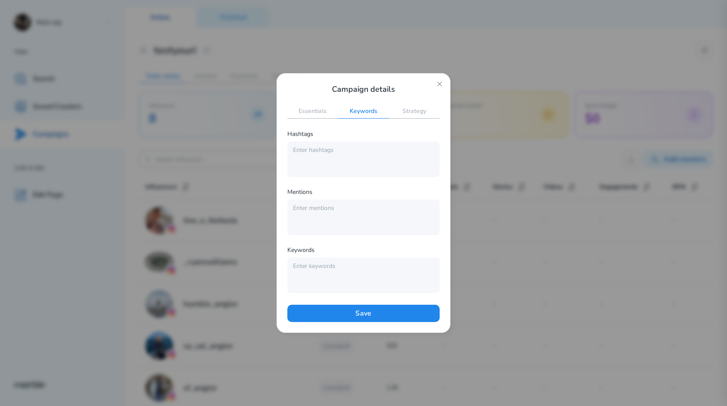
click at [406, 101] on div "Campaign details Essentials Keywords Strategy Hashtags Mentions Keywords Save" at bounding box center [363, 203] width 152 height 238
click at [409, 106] on h2 "Strategy" at bounding box center [414, 112] width 51 height 14
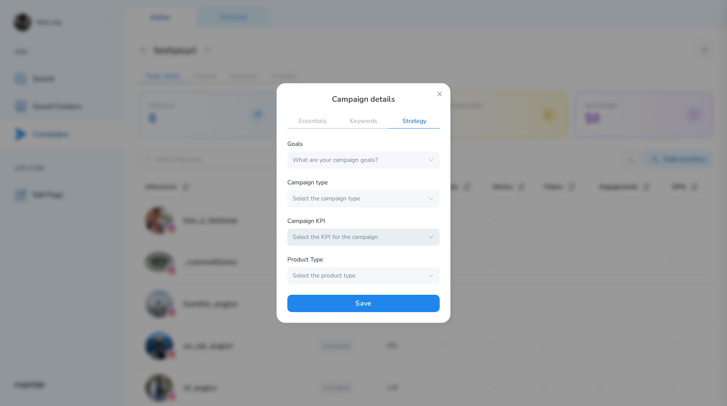
click at [399, 231] on button "Select the KPI for the campaign" at bounding box center [363, 236] width 152 height 17
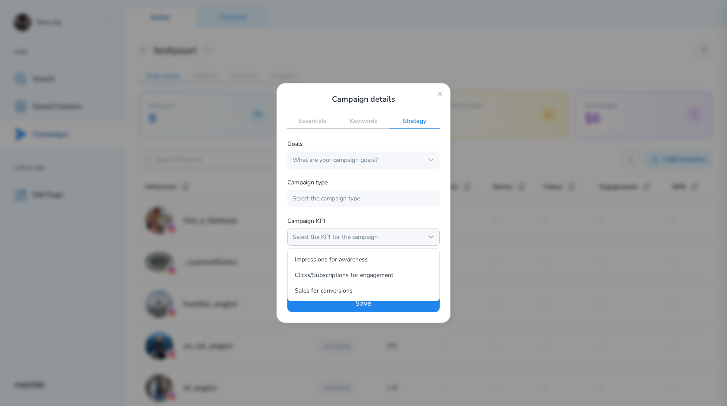
click at [402, 232] on button "Select the KPI for the campaign" at bounding box center [363, 236] width 152 height 17
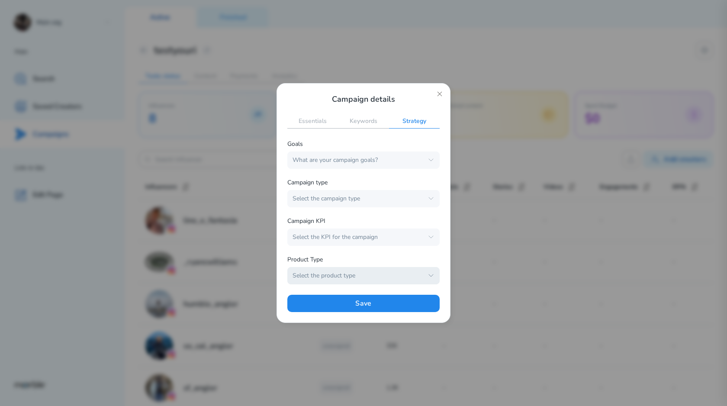
click at [377, 274] on div "Select the product type" at bounding box center [357, 276] width 131 height 8
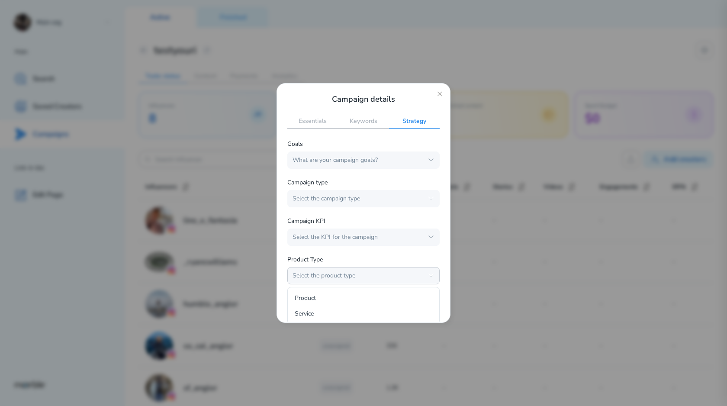
click at [380, 278] on div "Select the product type" at bounding box center [357, 276] width 131 height 8
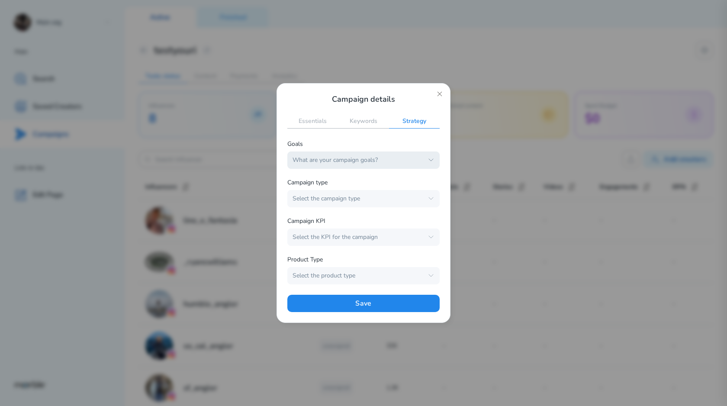
click at [398, 160] on div "What are your campaign goals?" at bounding box center [357, 160] width 131 height 8
click at [405, 158] on div "What are your campaign goals?" at bounding box center [357, 160] width 131 height 8
click at [393, 192] on button "Select the campaign type" at bounding box center [363, 198] width 152 height 17
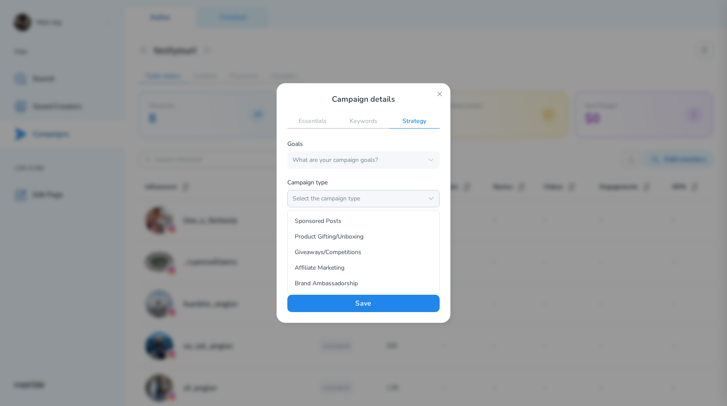
click at [392, 196] on div "Select the campaign type" at bounding box center [357, 199] width 131 height 8
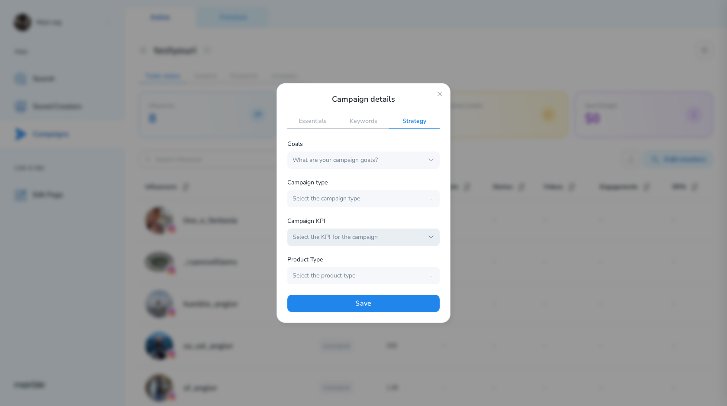
click at [378, 231] on button "Select the KPI for the campaign" at bounding box center [363, 236] width 152 height 17
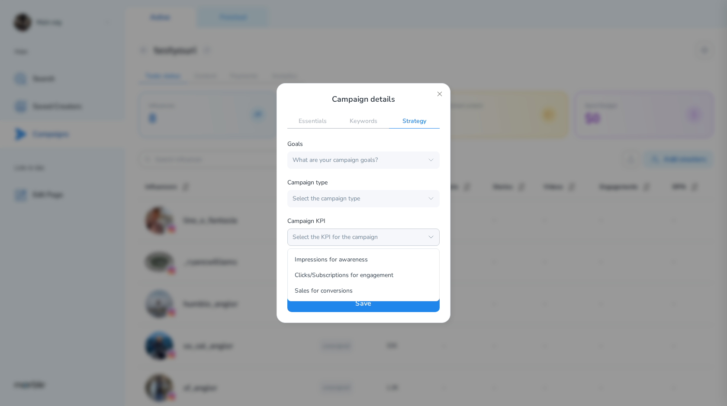
click at [378, 232] on button "Select the KPI for the campaign" at bounding box center [363, 236] width 152 height 17
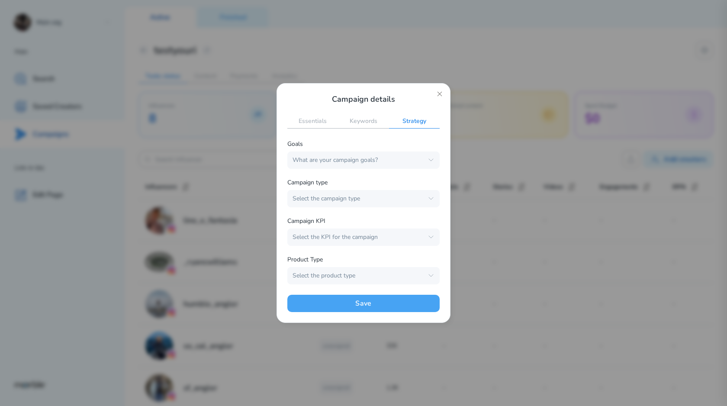
click at [375, 296] on button "Save" at bounding box center [363, 303] width 152 height 17
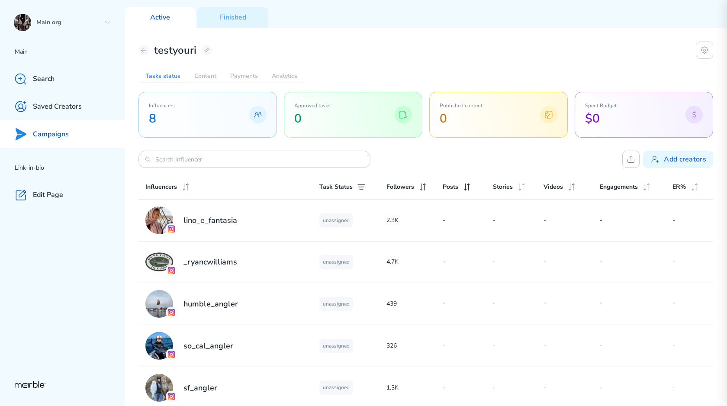
click at [474, 49] on div "testyouri Tasks status Content Payments Analytics Influencers 8 Approved tasks …" at bounding box center [426, 285] width 602 height 515
click at [474, 49] on icon at bounding box center [704, 50] width 10 height 10
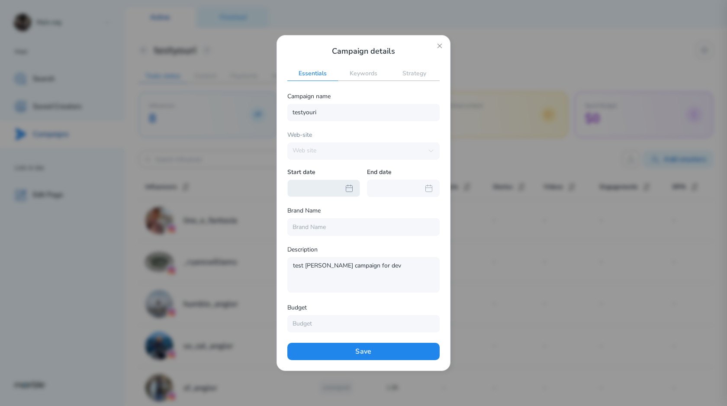
click at [346, 190] on icon at bounding box center [349, 188] width 10 height 10
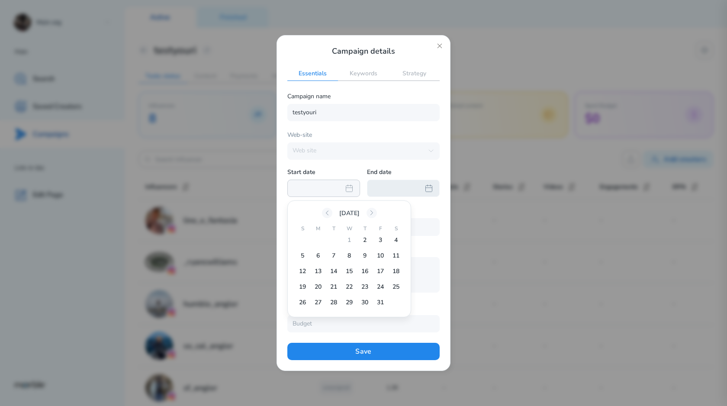
click at [394, 189] on div at bounding box center [403, 187] width 73 height 17
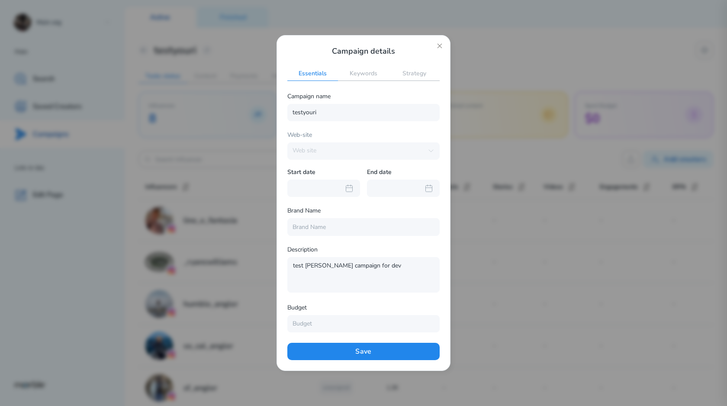
click at [405, 166] on div "Campaign name testyouri Web-site Web site Start date End date Brand Name Descri…" at bounding box center [363, 211] width 152 height 241
click at [342, 229] on input at bounding box center [363, 226] width 152 height 17
click at [354, 209] on div "Brand Name" at bounding box center [363, 211] width 152 height 13
click at [338, 223] on input at bounding box center [363, 226] width 152 height 17
click at [328, 327] on input at bounding box center [363, 323] width 152 height 17
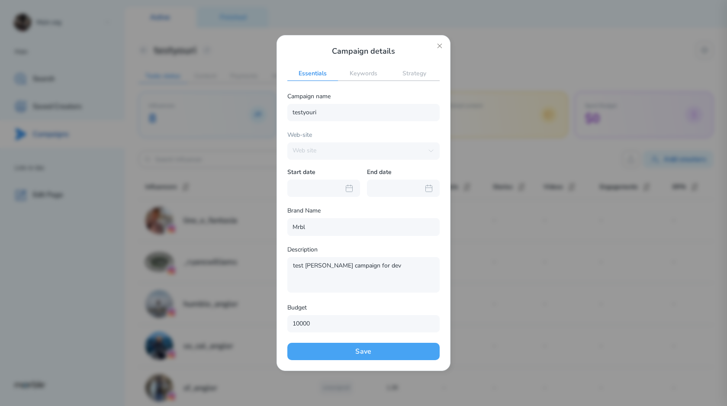
click at [363, 348] on button "Save" at bounding box center [363, 351] width 152 height 17
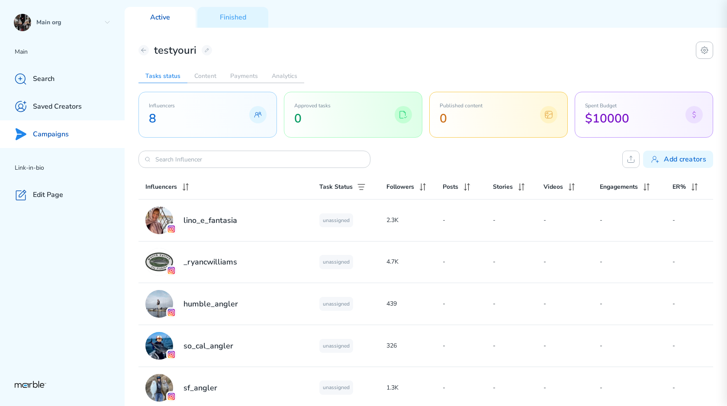
click at [474, 45] on icon at bounding box center [704, 50] width 10 height 10
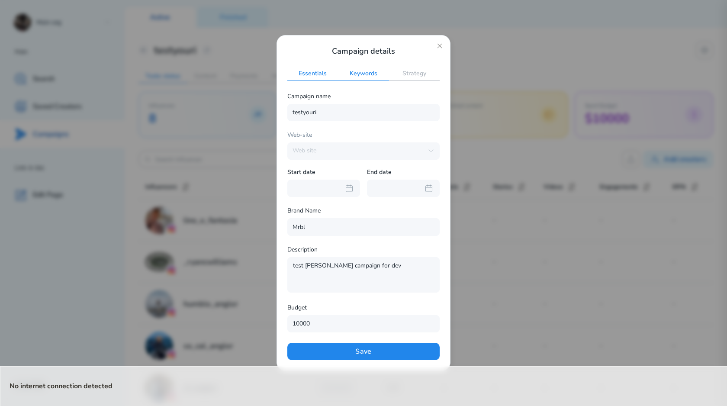
click at [365, 76] on h2 "Keywords" at bounding box center [363, 74] width 51 height 14
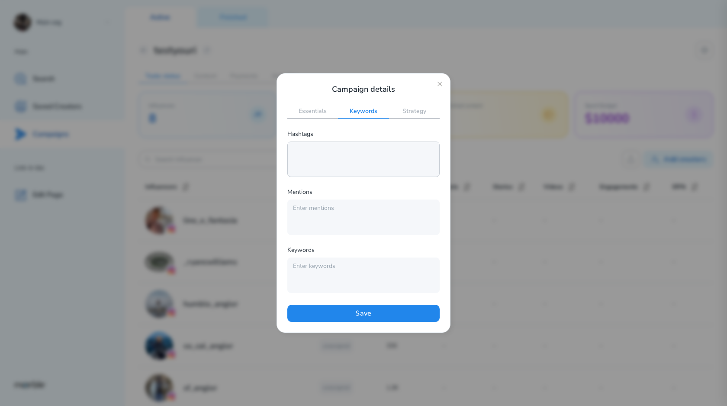
click at [345, 152] on textarea at bounding box center [363, 158] width 152 height 35
click at [297, 157] on textarea "@ready @allgone" at bounding box center [363, 158] width 152 height 35
click at [296, 152] on textarea "@ready allgone" at bounding box center [363, 158] width 152 height 35
click at [307, 212] on textarea at bounding box center [363, 216] width 152 height 35
click at [350, 311] on button "Save" at bounding box center [363, 312] width 152 height 17
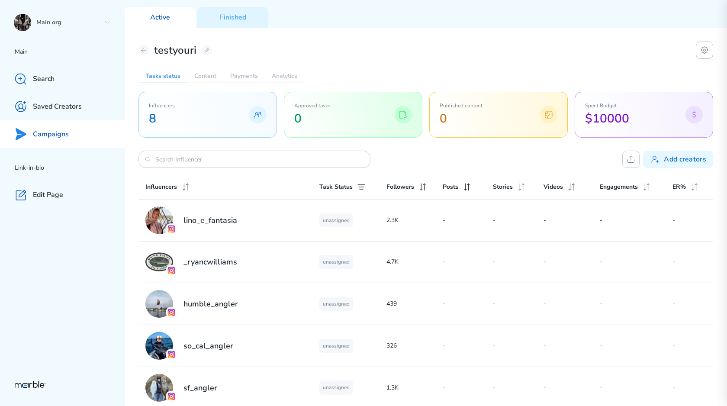
click at [474, 43] on button at bounding box center [703, 50] width 17 height 17
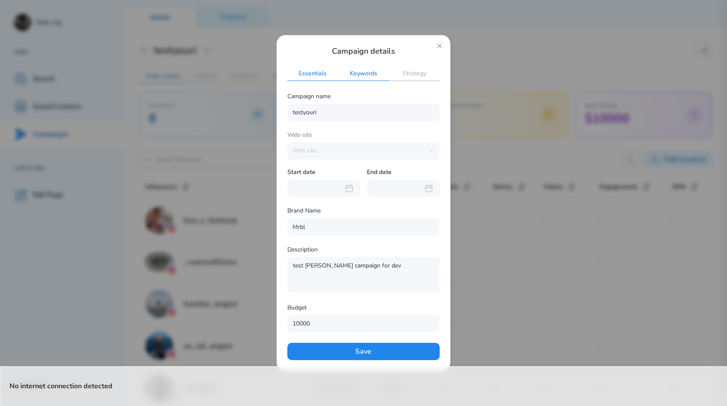
click at [365, 78] on h2 "Keywords" at bounding box center [363, 74] width 51 height 14
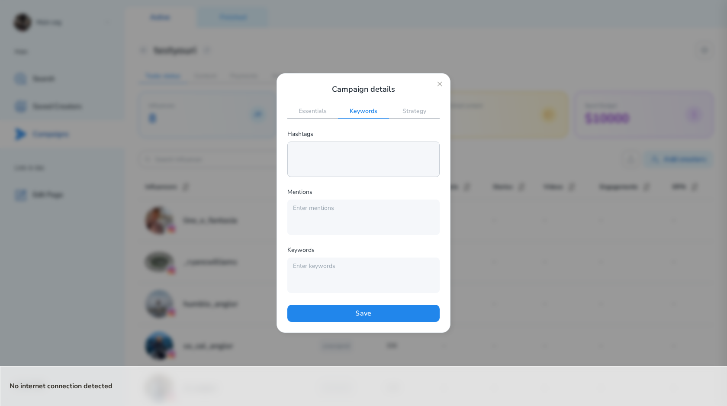
click at [349, 151] on textarea at bounding box center [363, 158] width 152 height 35
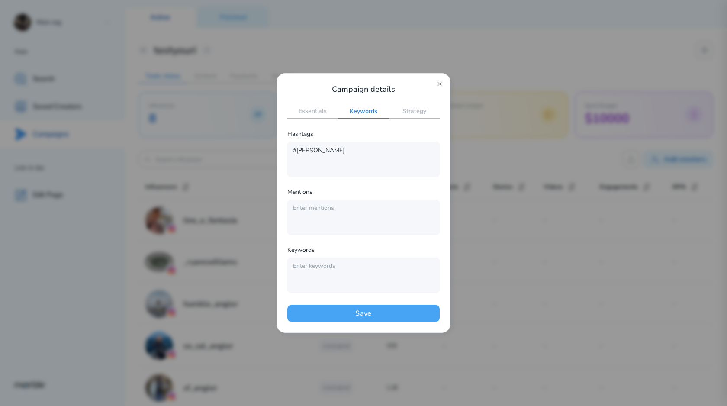
click at [368, 312] on button "Save" at bounding box center [363, 312] width 152 height 17
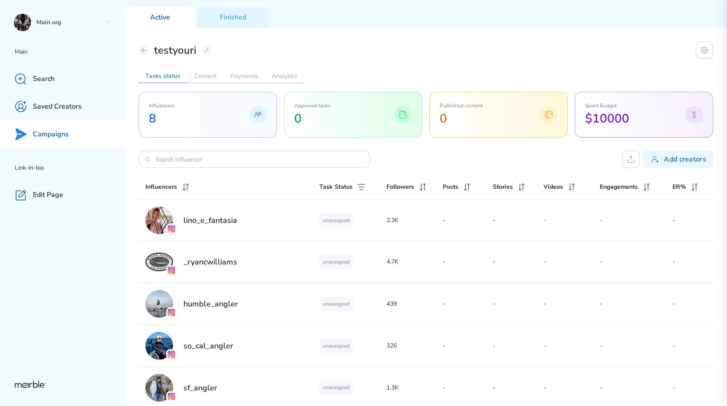
click at [474, 52] on div "testyouri" at bounding box center [425, 50] width 574 height 17
click at [474, 52] on icon at bounding box center [704, 50] width 10 height 10
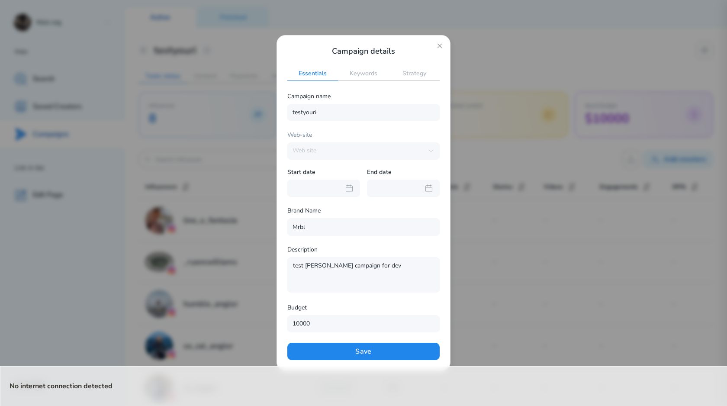
click at [360, 62] on div "Campaign details Essentials Keywords Strategy Campaign name testyouri Web-site …" at bounding box center [363, 203] width 152 height 314
click at [360, 64] on div "Campaign details Essentials Keywords Strategy Campaign name testyouri Web-site …" at bounding box center [363, 203] width 152 height 314
click at [360, 67] on h2 "Keywords" at bounding box center [363, 74] width 51 height 14
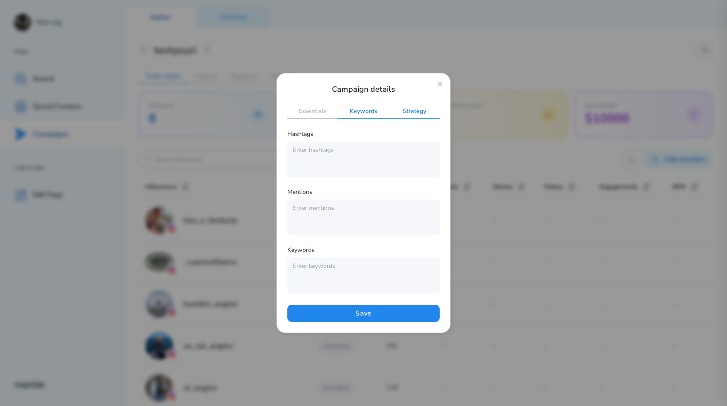
click at [405, 110] on h2 "Strategy" at bounding box center [414, 112] width 51 height 14
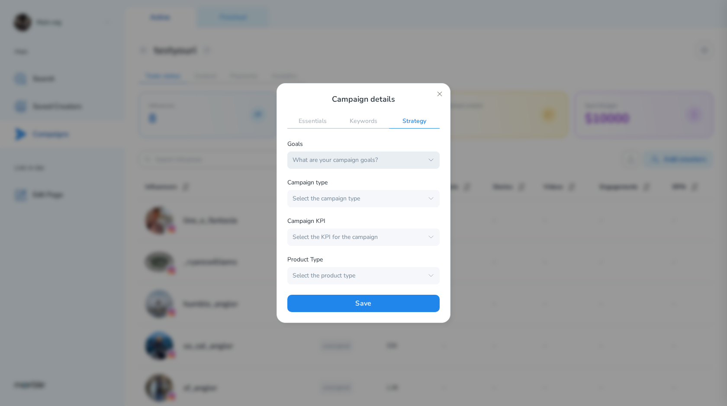
click at [364, 155] on button "What are your campaign goals?" at bounding box center [363, 159] width 152 height 17
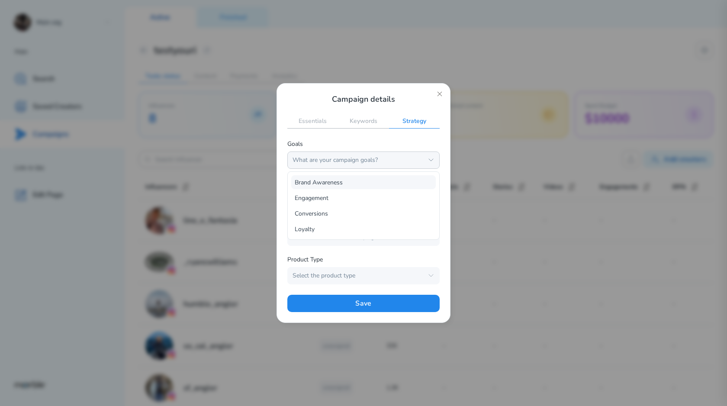
click at [343, 186] on button "Brand Awareness" at bounding box center [363, 182] width 144 height 14
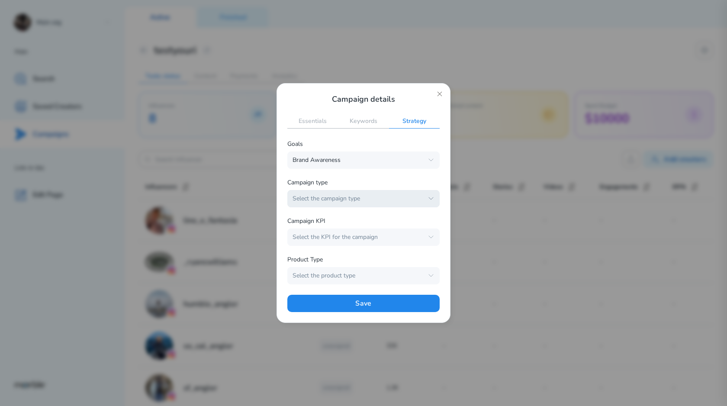
click at [343, 200] on div "Select the campaign type" at bounding box center [357, 199] width 131 height 8
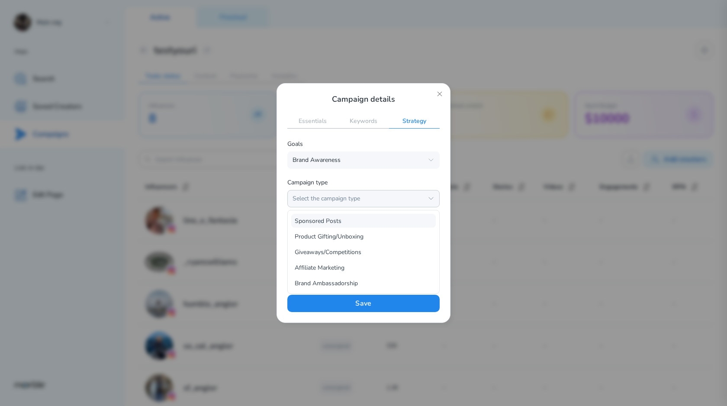
click at [339, 223] on span "Sponsored Posts" at bounding box center [358, 221] width 126 height 8
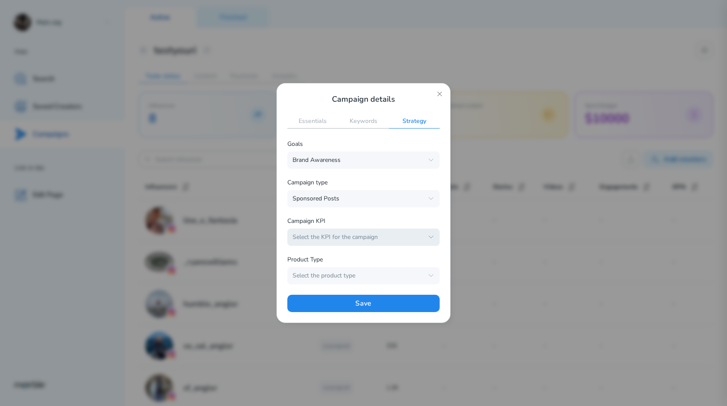
click at [339, 240] on div "Select the KPI for the campaign" at bounding box center [357, 237] width 131 height 8
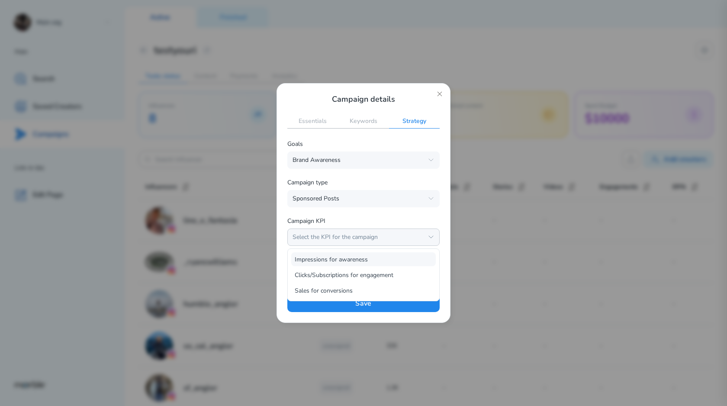
click at [335, 257] on span "Impressions for awareness" at bounding box center [358, 259] width 126 height 8
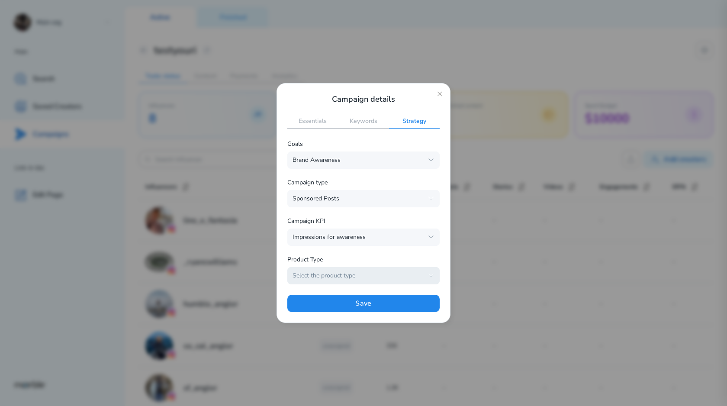
click at [335, 267] on button "Select the product type" at bounding box center [363, 275] width 152 height 17
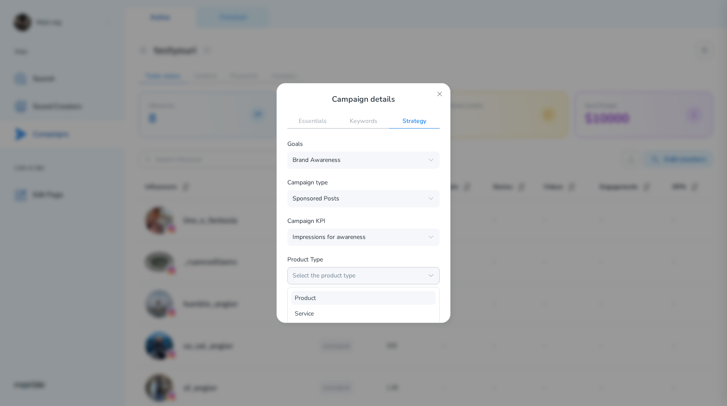
click at [335, 295] on span "Product" at bounding box center [358, 298] width 126 height 8
click at [335, 300] on button "Save" at bounding box center [363, 303] width 152 height 17
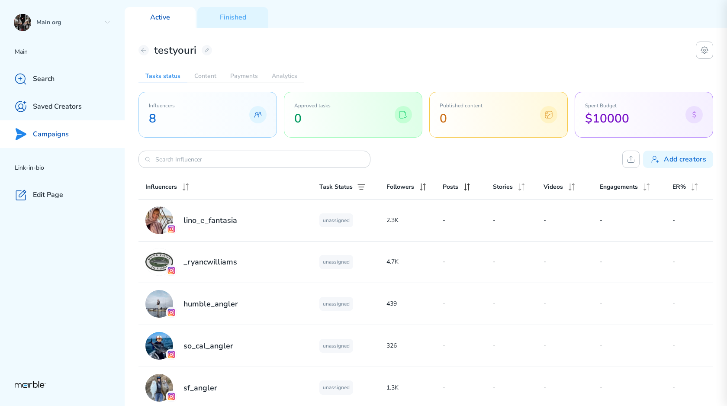
click at [474, 48] on icon at bounding box center [704, 50] width 7 height 7
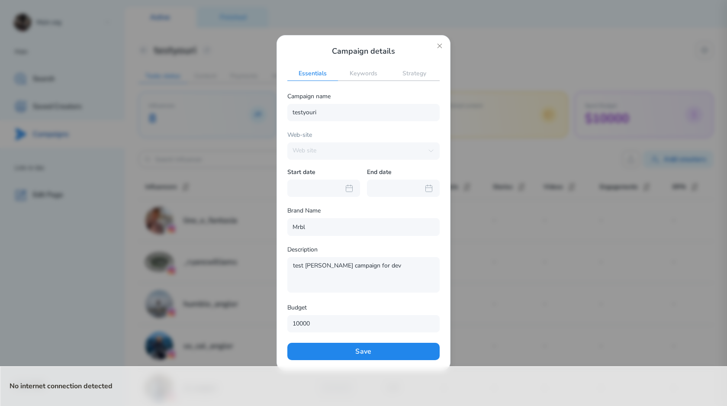
click at [413, 61] on div "Campaign details Essentials Keywords Strategy Campaign name testyouri Web-site …" at bounding box center [363, 203] width 152 height 314
click at [413, 66] on div "Campaign details Essentials Keywords Strategy Campaign name testyouri Web-site …" at bounding box center [363, 203] width 152 height 314
click at [413, 71] on h2 "Strategy" at bounding box center [414, 74] width 51 height 14
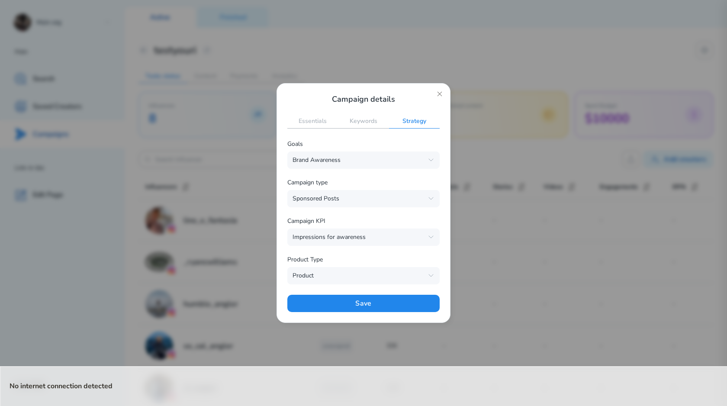
click at [351, 114] on div "Campaign details Essentials Keywords Strategy Goals Brand Awareness Brand Aware…" at bounding box center [363, 203] width 152 height 218
click at [351, 118] on h2 "Keywords" at bounding box center [363, 122] width 51 height 14
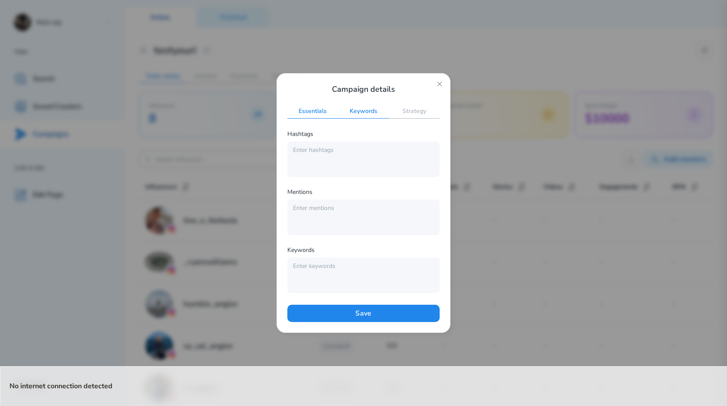
click at [324, 112] on h2 "Essentials" at bounding box center [312, 112] width 51 height 14
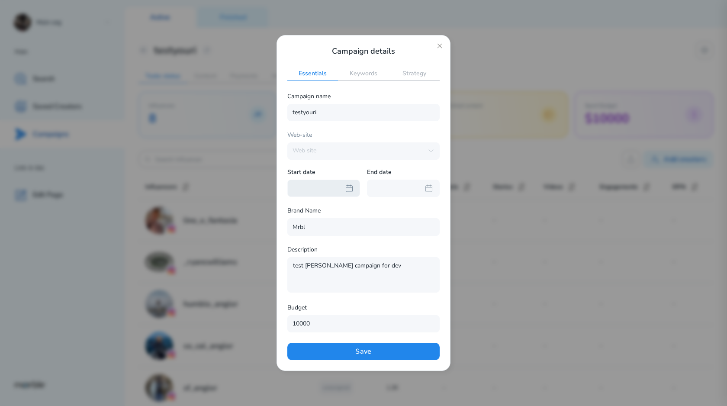
click at [333, 182] on div at bounding box center [323, 187] width 73 height 17
click at [352, 271] on div "15" at bounding box center [349, 271] width 14 height 14
click at [399, 186] on div at bounding box center [403, 187] width 73 height 17
click at [404, 213] on icon at bounding box center [400, 212] width 7 height 7
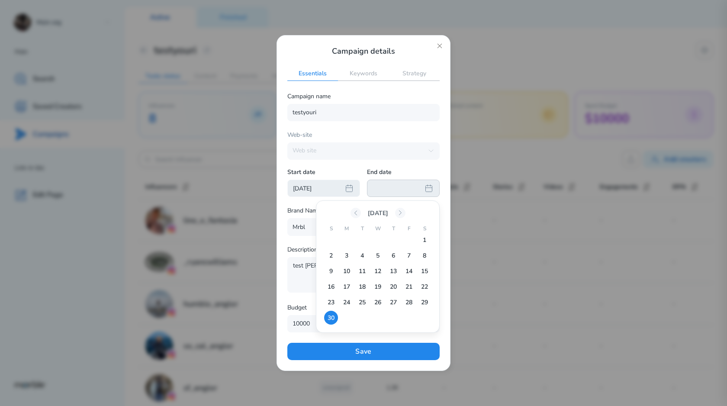
click at [333, 316] on div "30" at bounding box center [331, 318] width 14 height 14
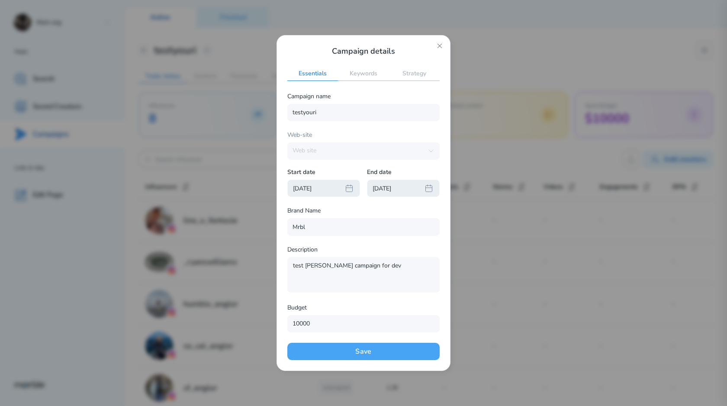
click at [362, 347] on button "Save" at bounding box center [363, 351] width 152 height 17
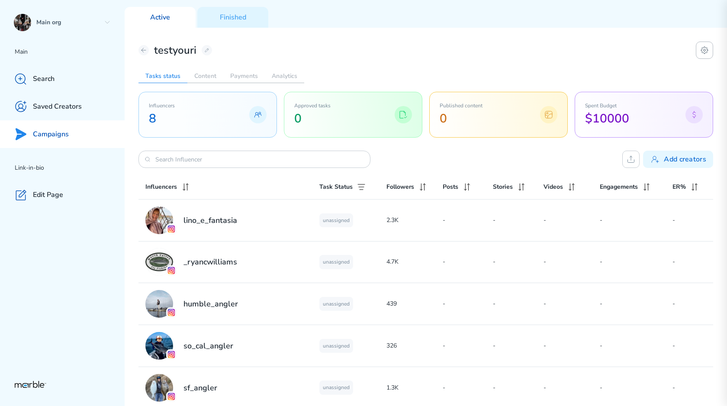
click at [474, 49] on icon at bounding box center [704, 50] width 10 height 10
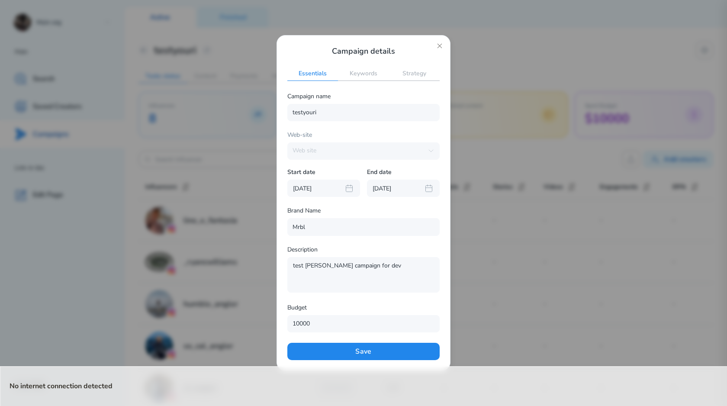
click at [474, 251] on div at bounding box center [363, 203] width 727 height 406
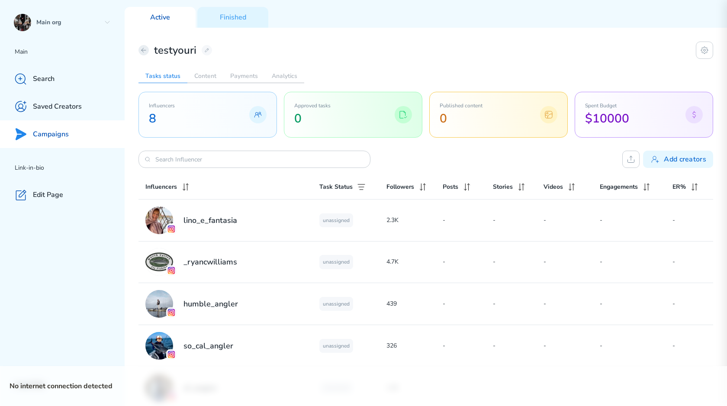
click at [144, 52] on icon at bounding box center [143, 50] width 7 height 7
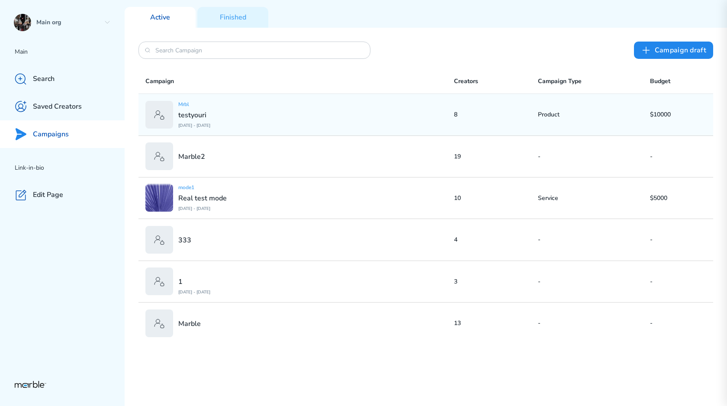
click at [474, 112] on p "8" at bounding box center [496, 114] width 84 height 8
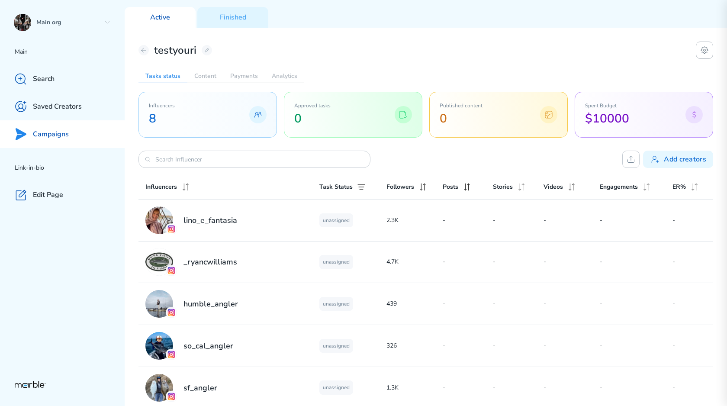
click at [474, 50] on icon at bounding box center [704, 50] width 10 height 10
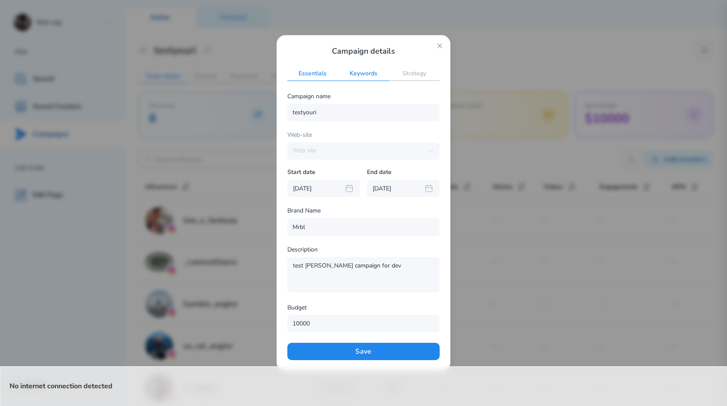
click at [365, 71] on h2 "Keywords" at bounding box center [363, 74] width 51 height 14
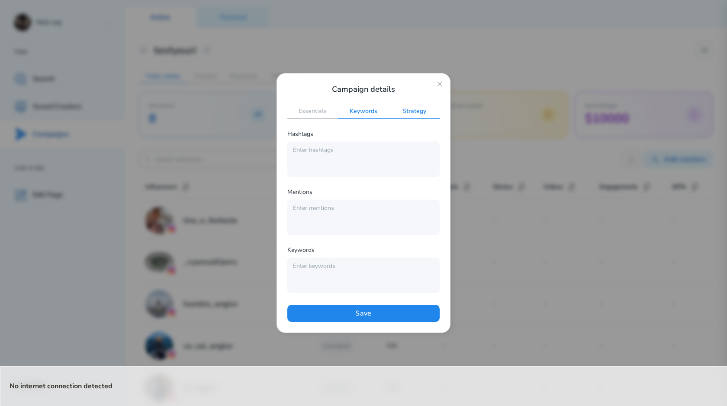
click at [407, 106] on h2 "Strategy" at bounding box center [414, 112] width 51 height 14
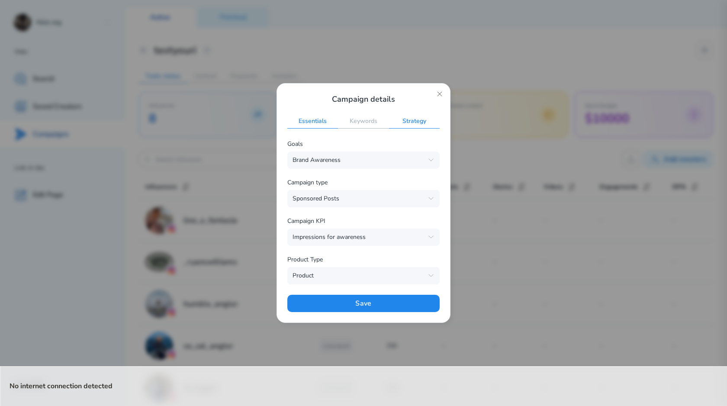
click at [324, 124] on h2 "Essentials" at bounding box center [312, 122] width 51 height 14
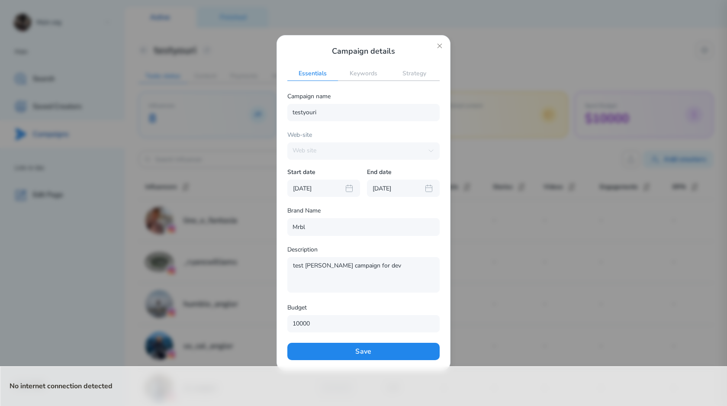
click at [372, 74] on h2 "Keywords" at bounding box center [363, 74] width 51 height 14
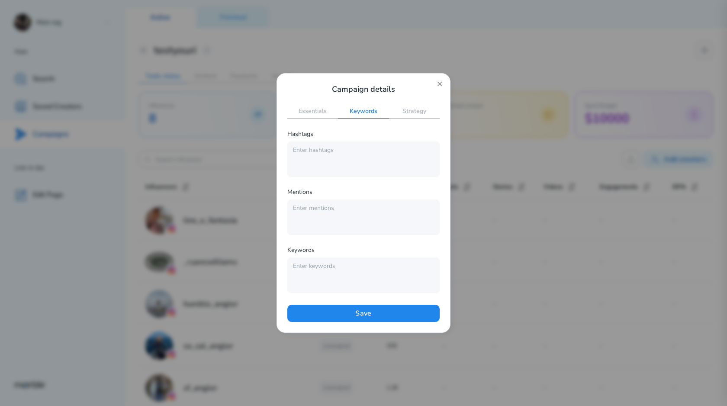
click at [438, 85] on icon at bounding box center [439, 84] width 4 height 4
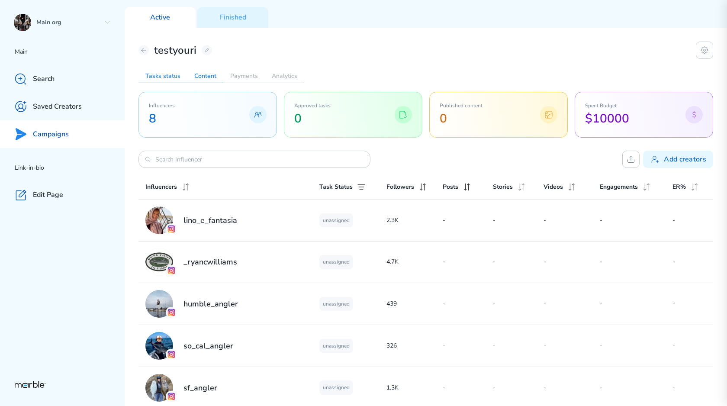
click at [216, 74] on h2 "Content" at bounding box center [205, 76] width 36 height 14
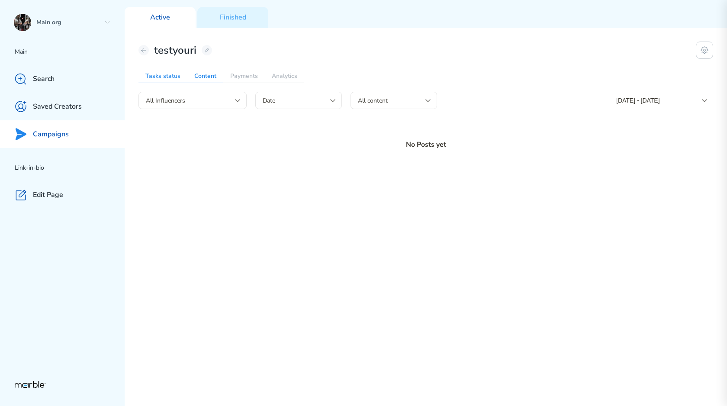
click at [176, 77] on h2 "Tasks status" at bounding box center [162, 76] width 49 height 14
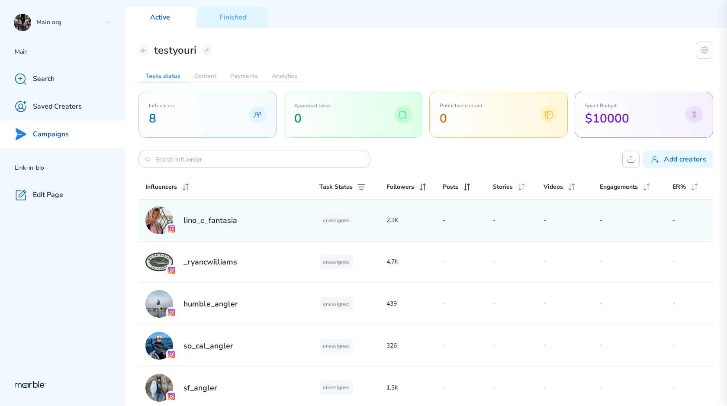
click at [259, 216] on div "lino_e_fantasia" at bounding box center [232, 220] width 174 height 28
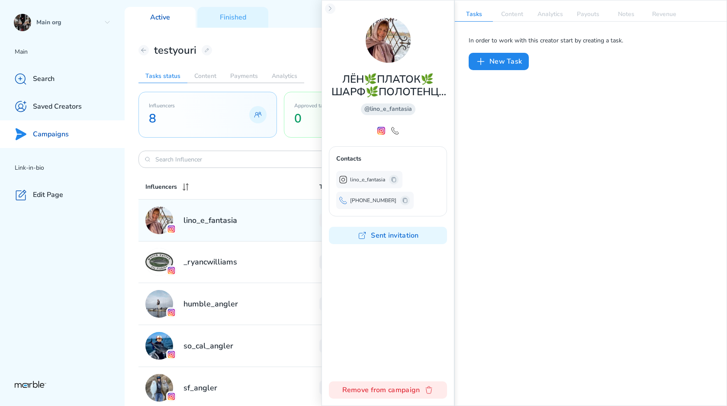
click at [399, 106] on div "@lino_e_fantasia" at bounding box center [388, 109] width 54 height 12
click at [474, 16] on p "Content" at bounding box center [512, 14] width 38 height 14
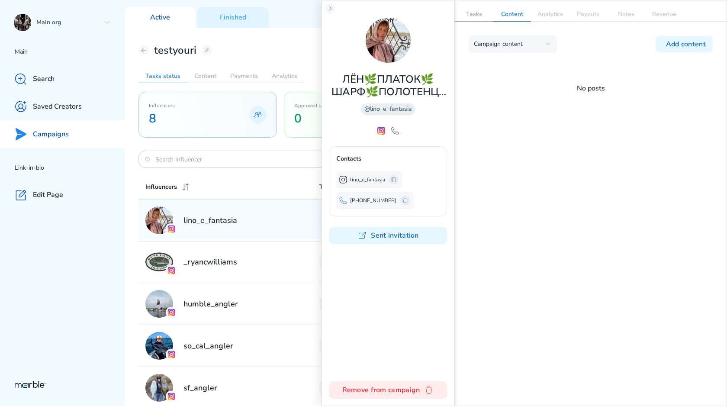
click at [462, 12] on p "Tasks" at bounding box center [474, 14] width 38 height 14
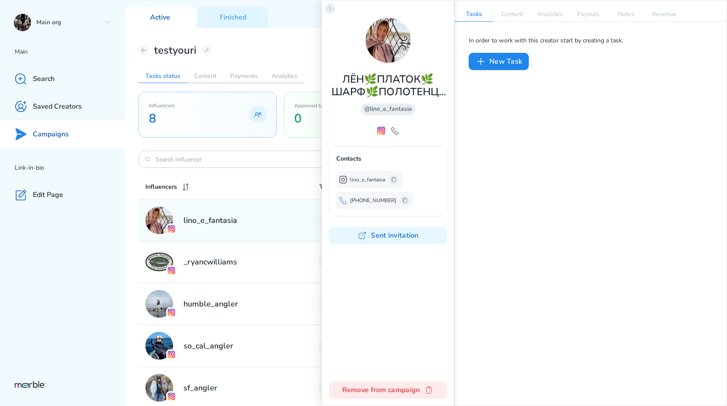
click at [330, 9] on icon at bounding box center [330, 8] width 7 height 7
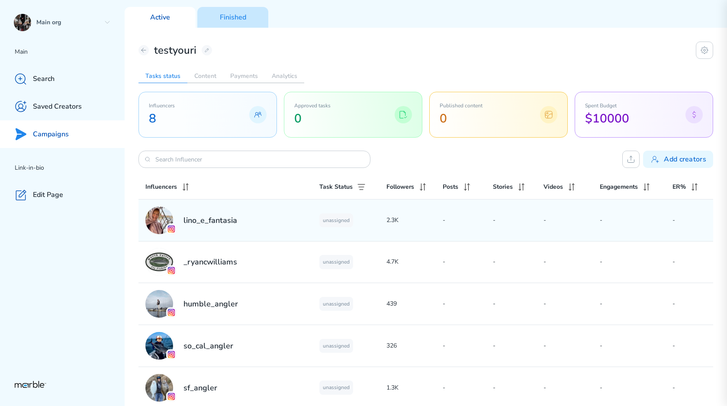
click at [244, 23] on div "Finished" at bounding box center [232, 17] width 71 height 21
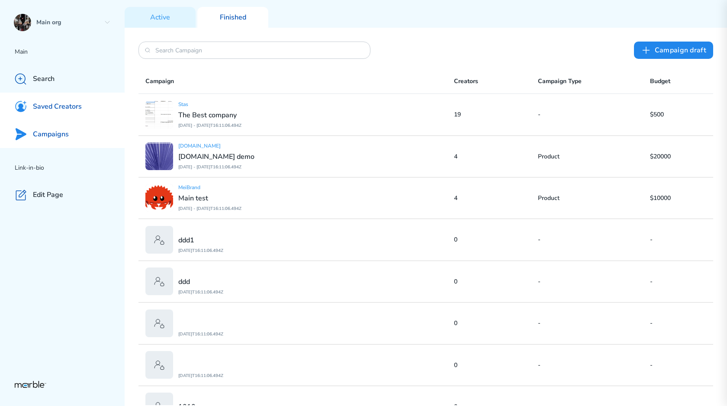
click at [60, 109] on p "Saved Creators" at bounding box center [57, 106] width 49 height 9
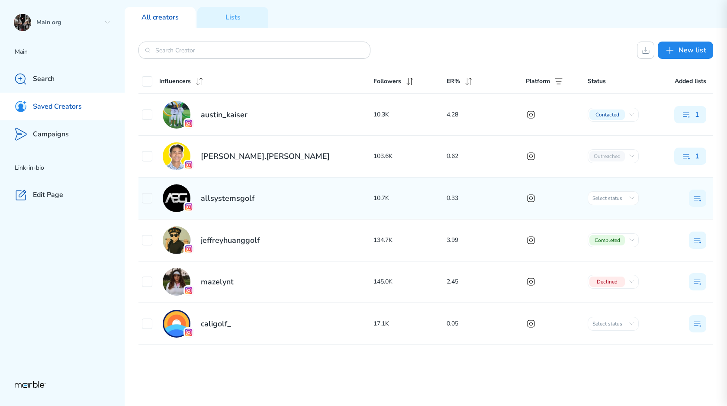
click at [278, 200] on div "allsystemsgolf" at bounding box center [257, 198] width 231 height 28
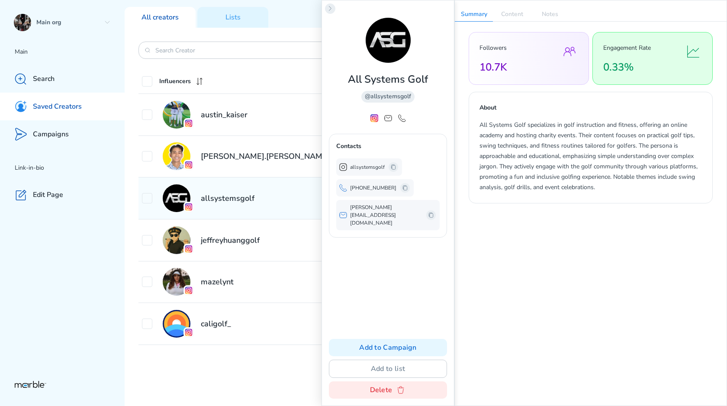
click at [328, 6] on icon at bounding box center [330, 8] width 7 height 7
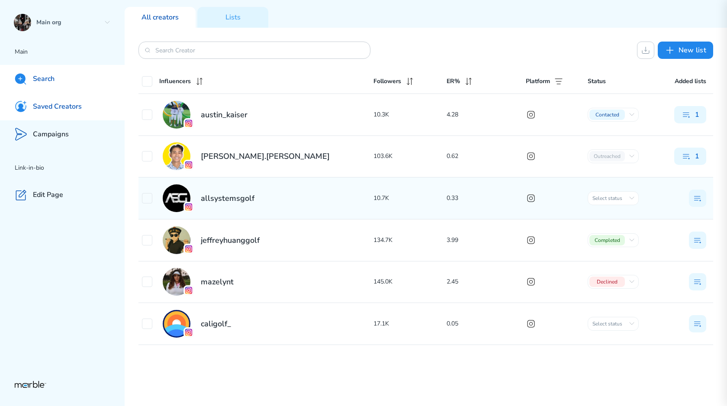
click at [42, 78] on p "Search" at bounding box center [44, 78] width 22 height 9
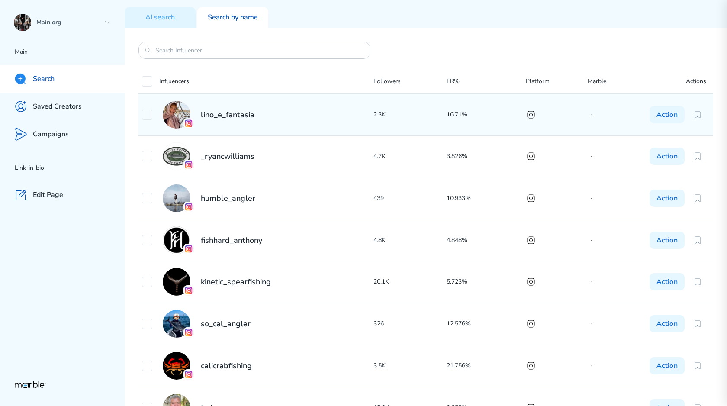
click at [238, 118] on h2 "lino_e_fantasia" at bounding box center [228, 114] width 54 height 10
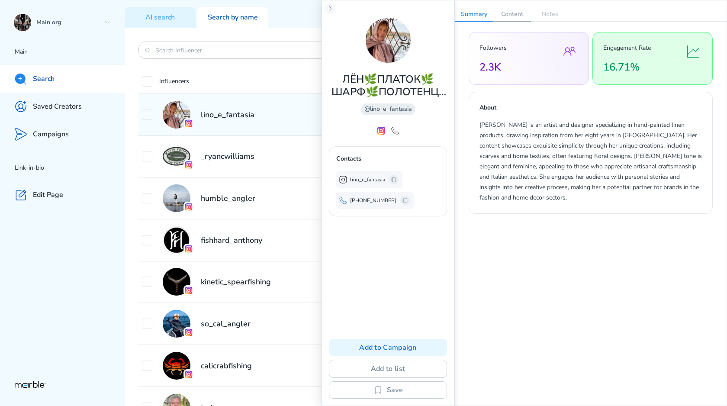
click at [474, 15] on p "Content" at bounding box center [512, 14] width 38 height 14
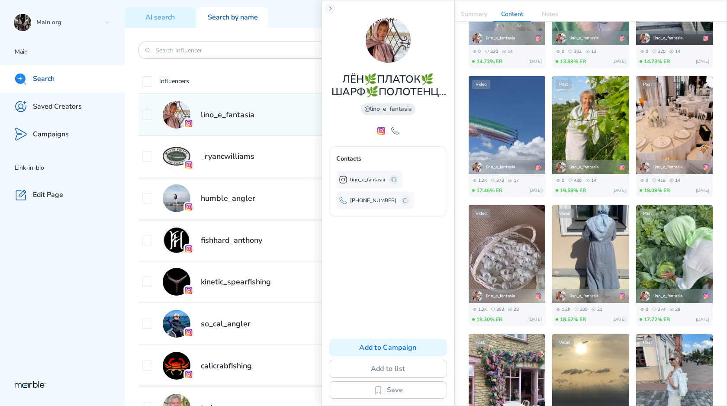
scroll to position [368, 0]
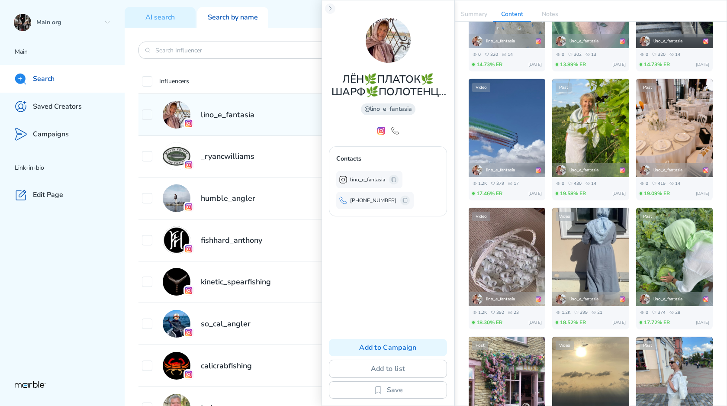
click at [474, 124] on img at bounding box center [590, 128] width 77 height 102
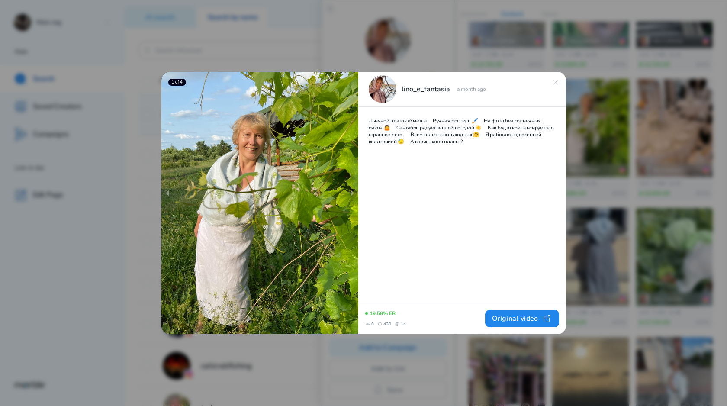
click at [341, 195] on li at bounding box center [259, 203] width 197 height 263
drag, startPoint x: 336, startPoint y: 197, endPoint x: 236, endPoint y: 195, distance: 100.3
click at [240, 196] on div at bounding box center [259, 203] width 197 height 263
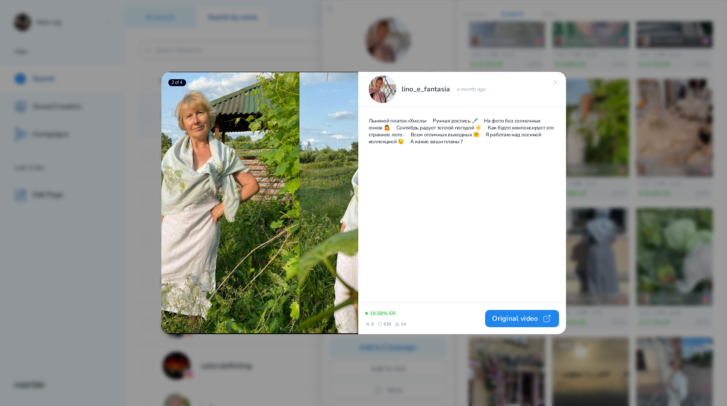
drag, startPoint x: 317, startPoint y: 205, endPoint x: 217, endPoint y: 201, distance: 100.8
click at [222, 203] on div at bounding box center [259, 202] width 197 height 261
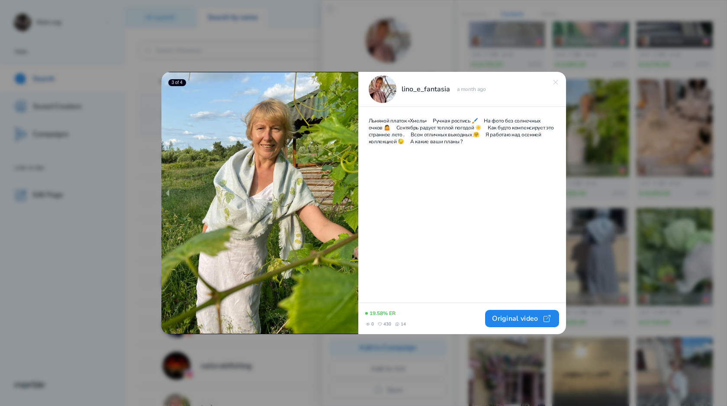
drag, startPoint x: 301, startPoint y: 199, endPoint x: 196, endPoint y: 199, distance: 104.7
click at [202, 199] on div at bounding box center [259, 202] width 197 height 261
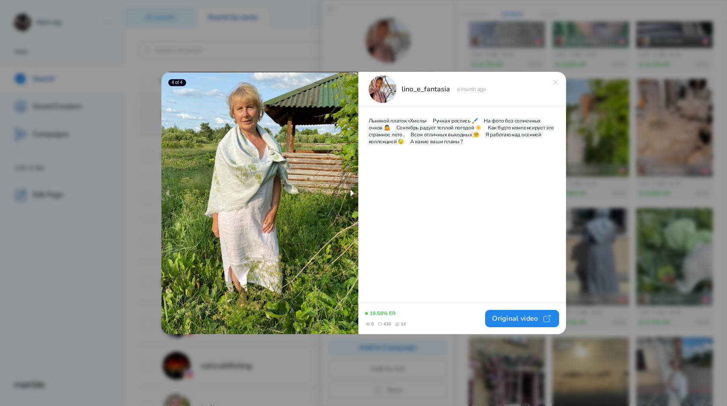
click at [350, 192] on button "next slide / item" at bounding box center [352, 192] width 12 height 30
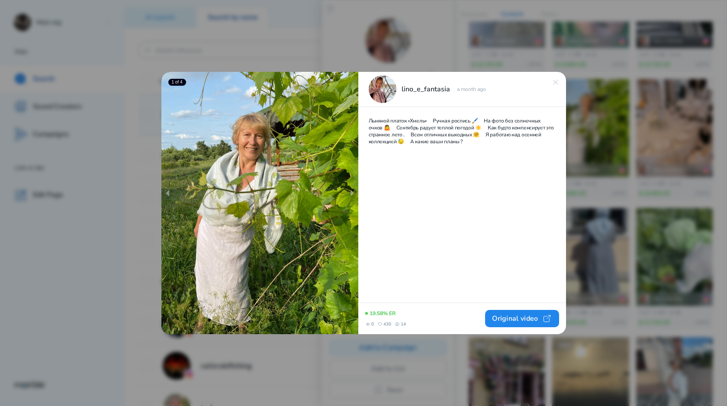
click at [319, 212] on li at bounding box center [259, 203] width 197 height 263
click at [351, 194] on button "next slide / item" at bounding box center [352, 192] width 12 height 30
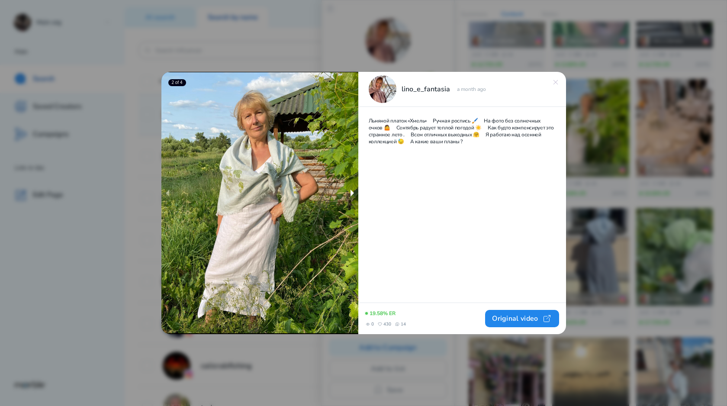
click at [351, 194] on button "next slide / item" at bounding box center [352, 192] width 12 height 30
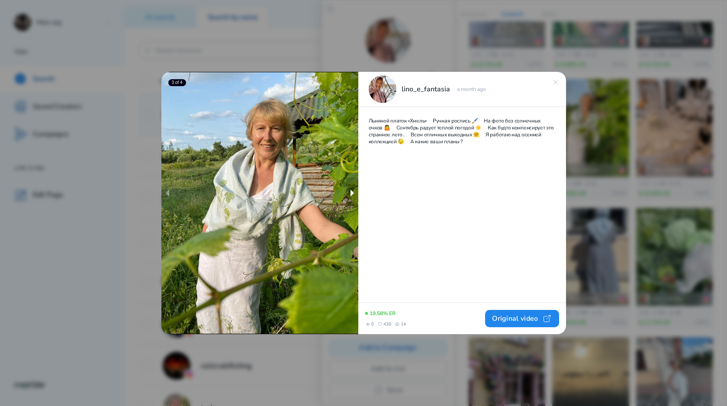
click at [351, 194] on button "next slide / item" at bounding box center [352, 192] width 12 height 30
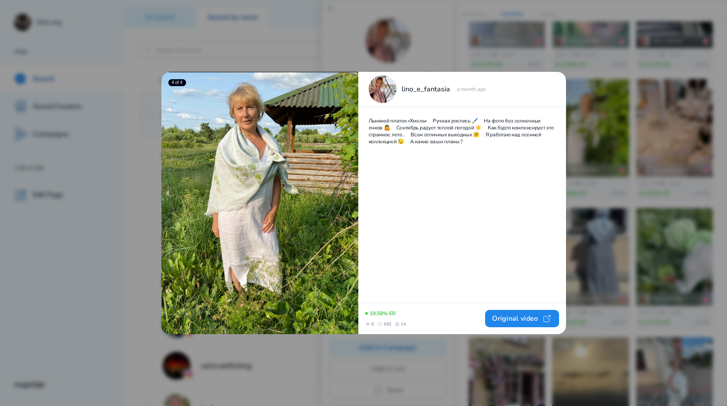
click at [474, 84] on icon at bounding box center [555, 82] width 7 height 7
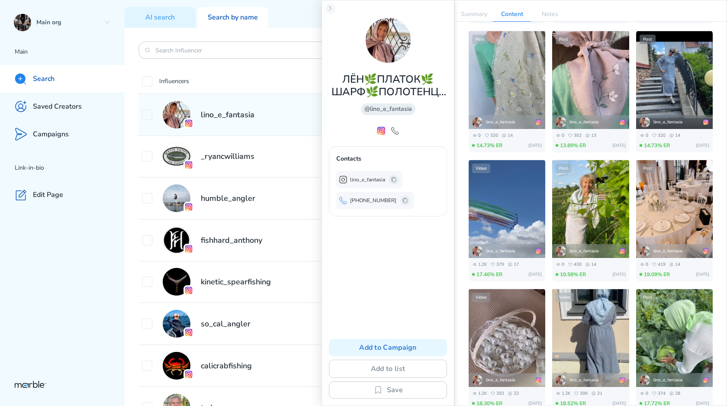
scroll to position [218, 0]
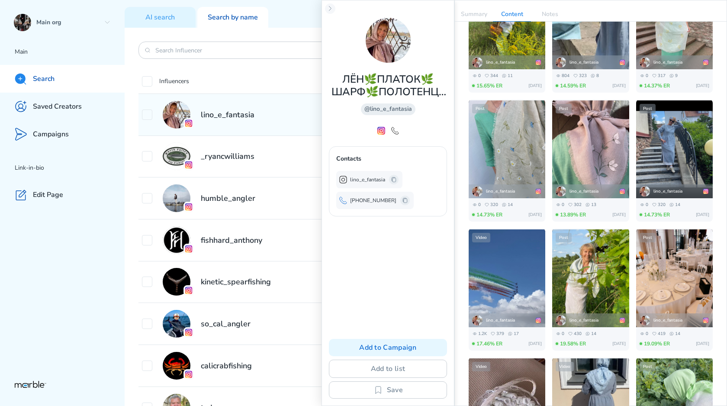
click at [474, 126] on img at bounding box center [590, 149] width 77 height 102
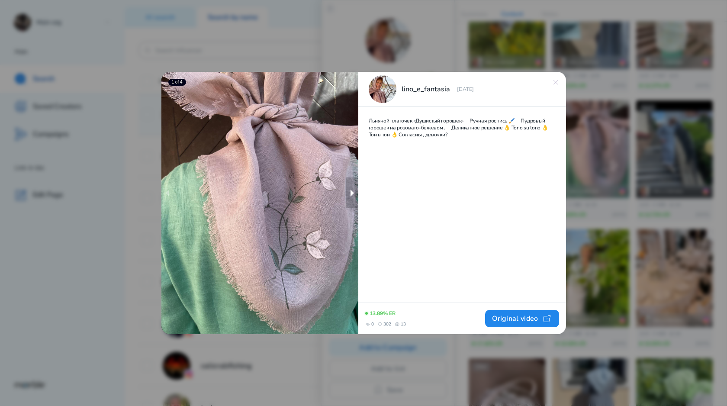
click at [349, 203] on button "next slide / item" at bounding box center [352, 192] width 12 height 30
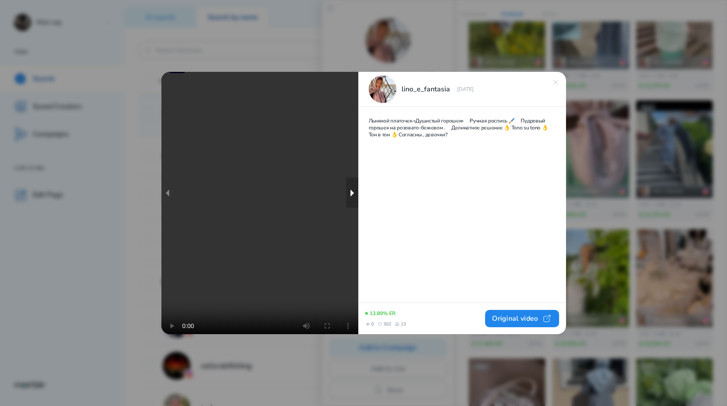
click at [351, 192] on button "next slide / item" at bounding box center [352, 192] width 12 height 30
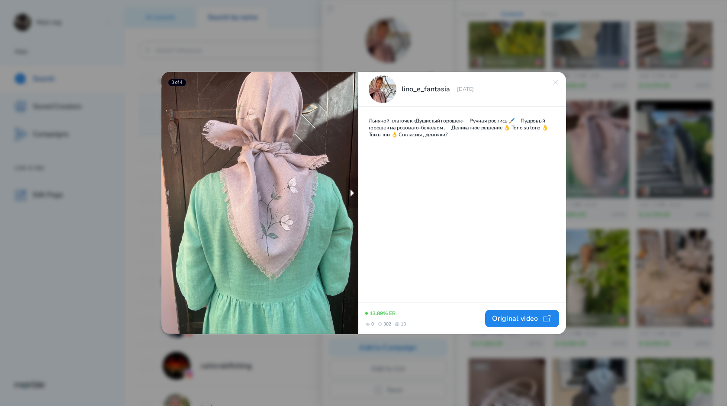
click at [353, 193] on button "next slide / item" at bounding box center [352, 192] width 12 height 30
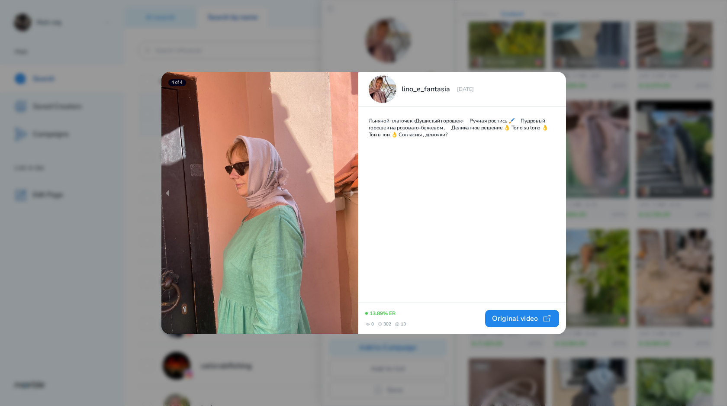
click at [474, 85] on icon at bounding box center [555, 82] width 7 height 7
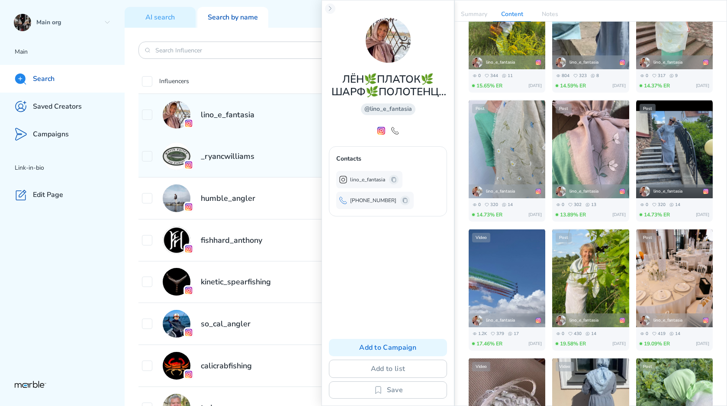
click at [236, 161] on div "_ryancwilliams" at bounding box center [257, 156] width 231 height 28
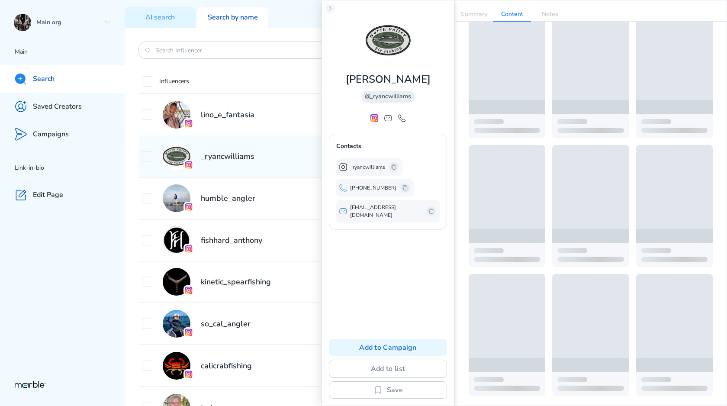
scroll to position [173, 0]
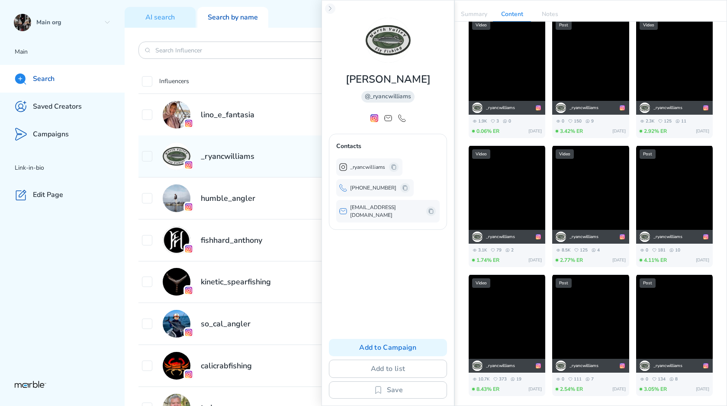
click at [474, 199] on div "Video" at bounding box center [506, 195] width 77 height 98
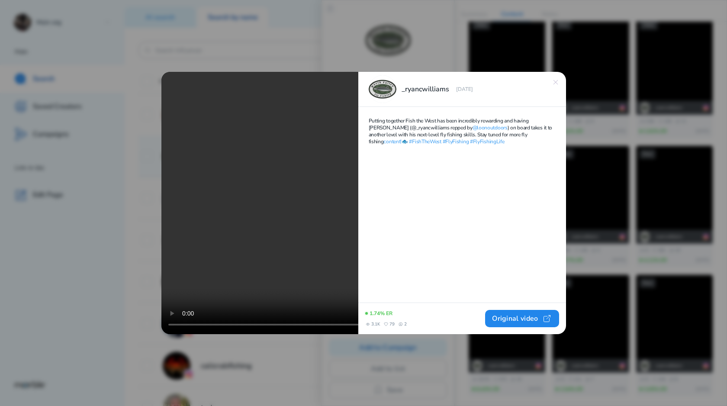
click at [346, 200] on div at bounding box center [259, 203] width 197 height 262
click at [474, 157] on div at bounding box center [363, 203] width 727 height 406
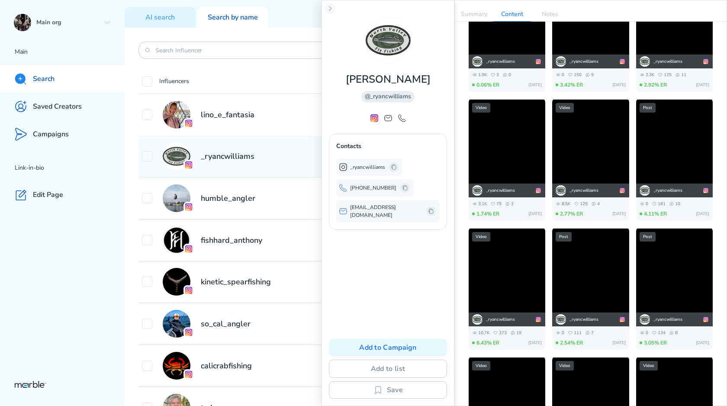
scroll to position [259, 0]
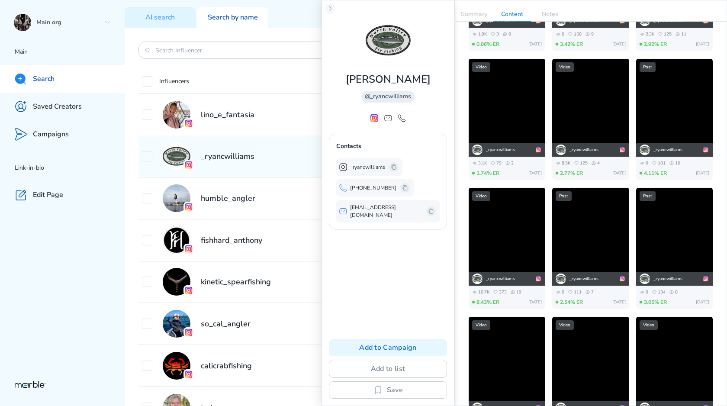
click at [474, 227] on div "Post" at bounding box center [590, 237] width 77 height 98
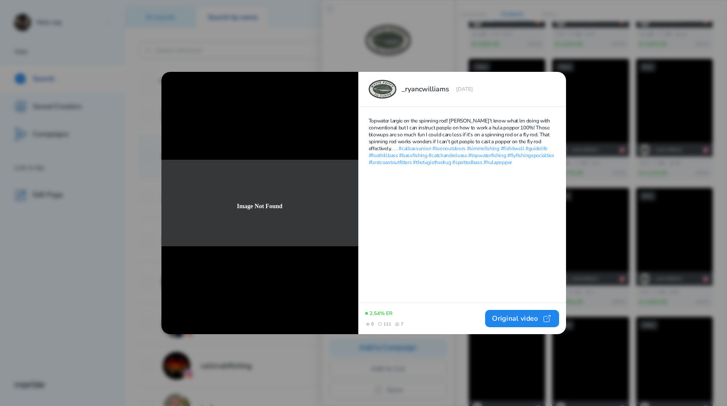
click at [474, 79] on icon at bounding box center [555, 82] width 7 height 7
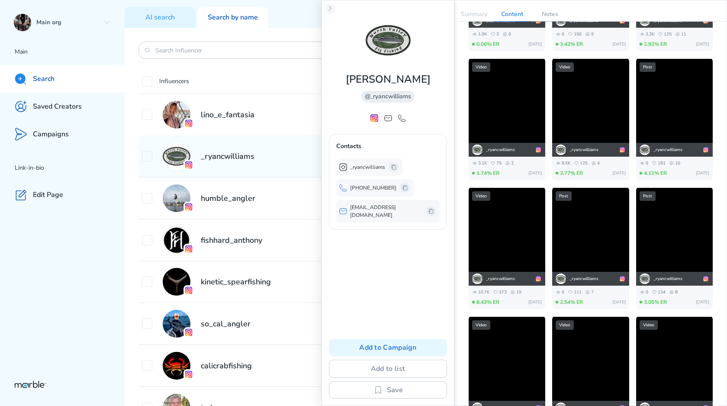
click at [474, 12] on p "Notes" at bounding box center [550, 14] width 38 height 14
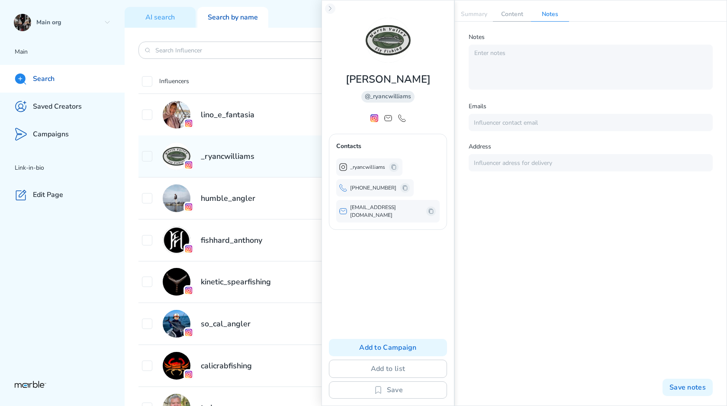
click at [474, 12] on p "Content" at bounding box center [512, 14] width 38 height 14
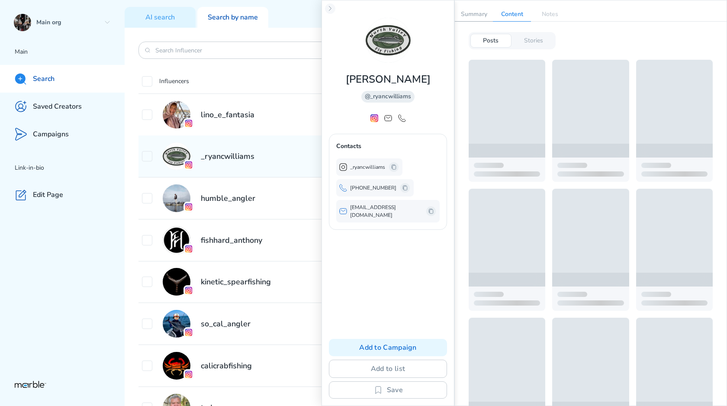
click at [474, 12] on p "Summary" at bounding box center [474, 14] width 38 height 14
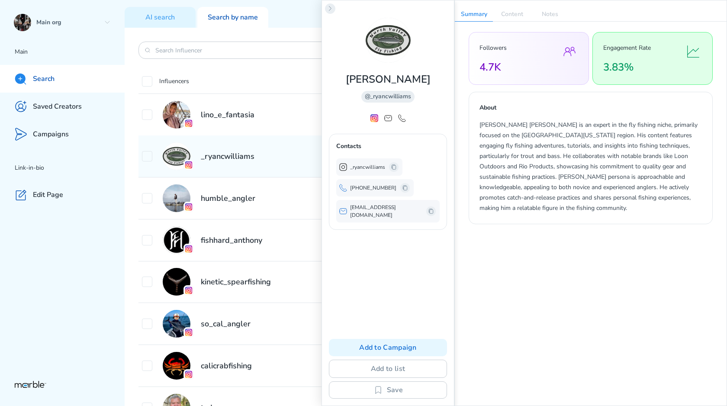
click at [329, 8] on icon at bounding box center [330, 8] width 7 height 7
